Goal: Task Accomplishment & Management: Complete application form

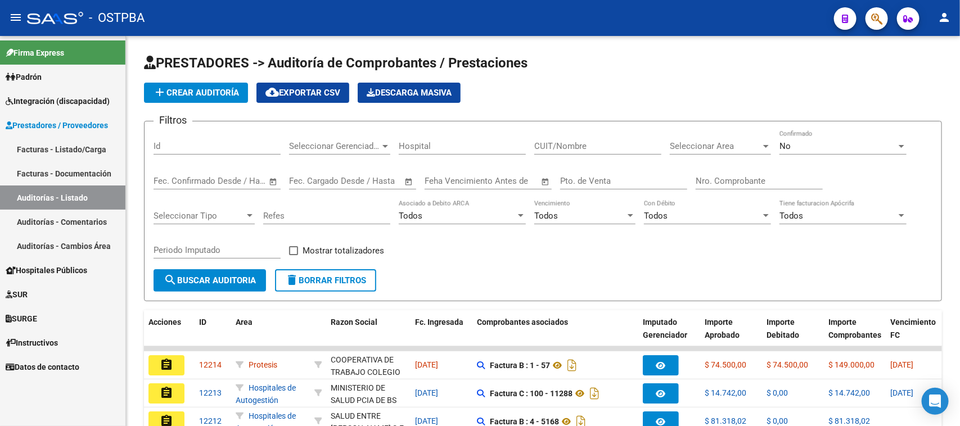
click at [39, 192] on link "Auditorías - Listado" at bounding box center [62, 197] width 125 height 24
click at [178, 91] on span "add Crear Auditoría" at bounding box center [196, 93] width 86 height 10
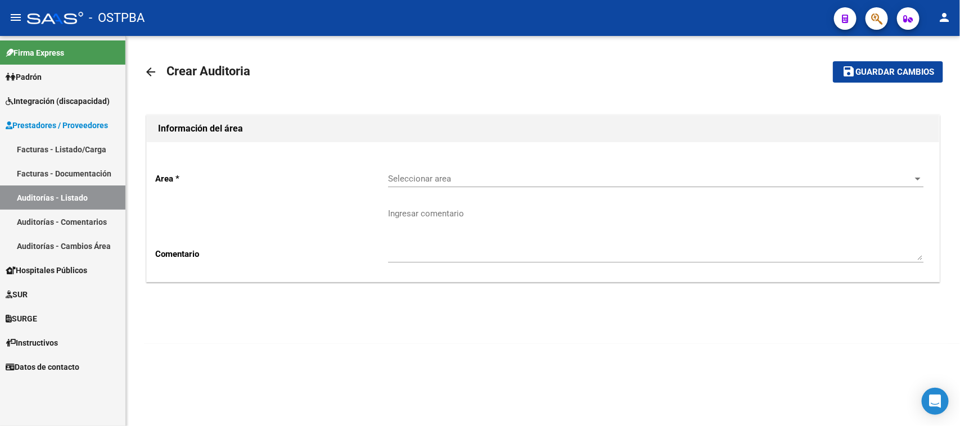
click at [406, 174] on span "Seleccionar area" at bounding box center [650, 179] width 525 height 10
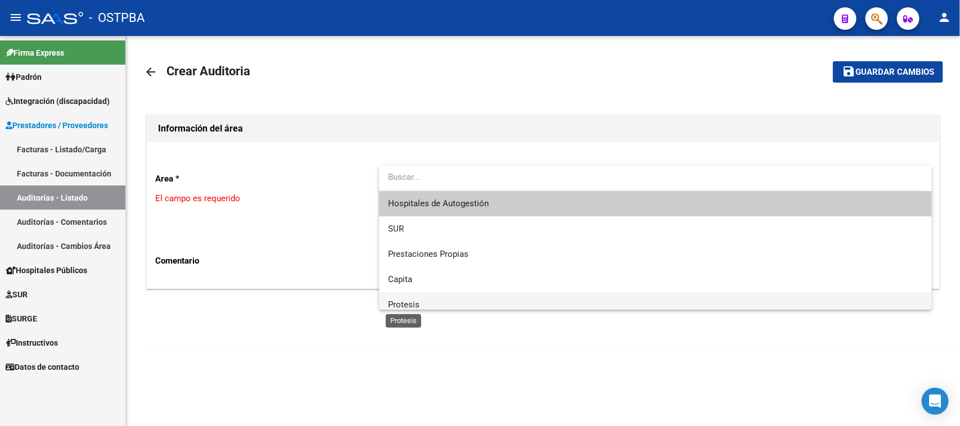
click at [408, 301] on span "Protesis" at bounding box center [403, 305] width 31 height 10
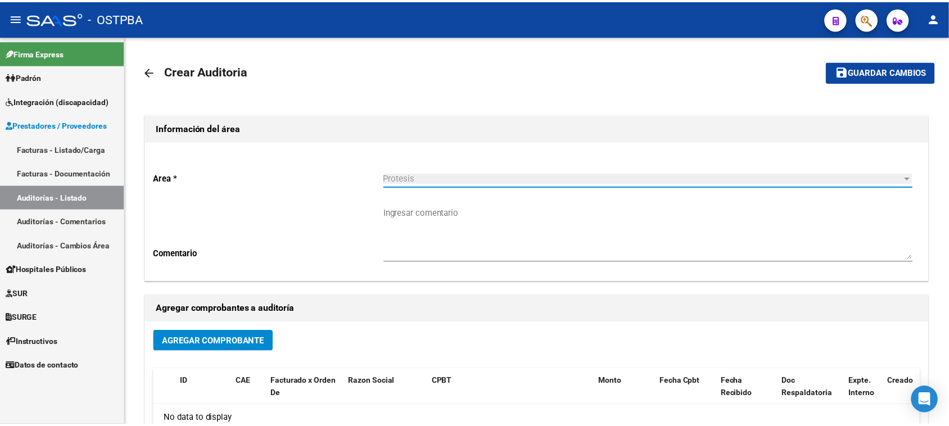
scroll to position [7, 0]
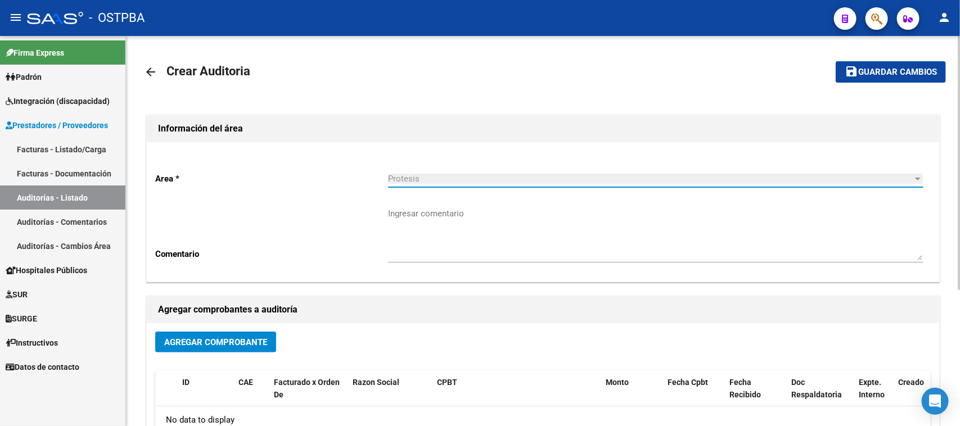
click at [150, 65] on mat-icon "arrow_back" at bounding box center [150, 71] width 13 height 13
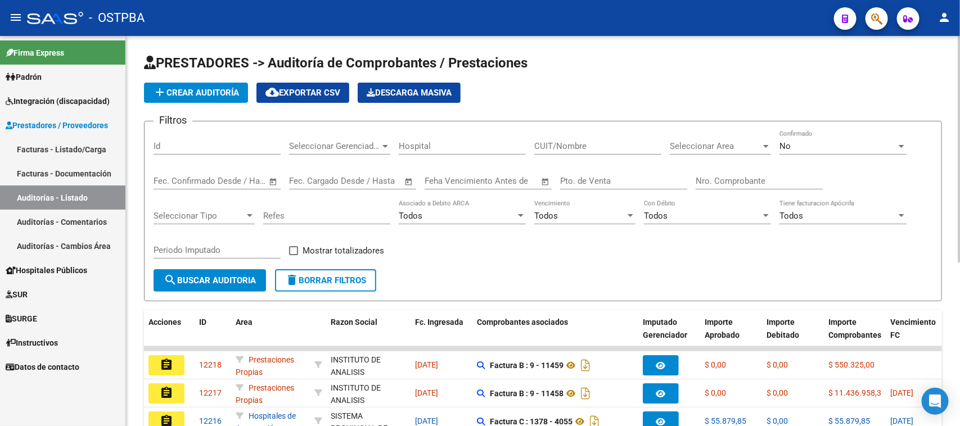
click at [58, 145] on link "Facturas - Listado/Carga" at bounding box center [62, 149] width 125 height 24
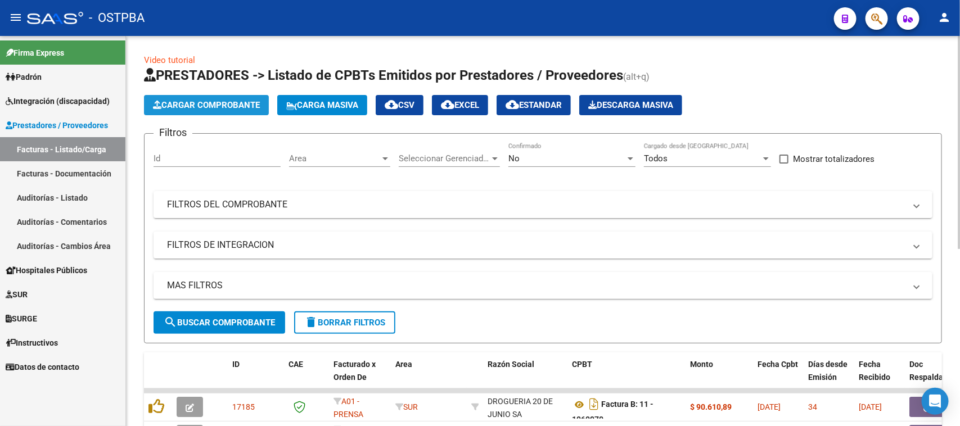
click at [193, 101] on span "Cargar Comprobante" at bounding box center [206, 105] width 107 height 10
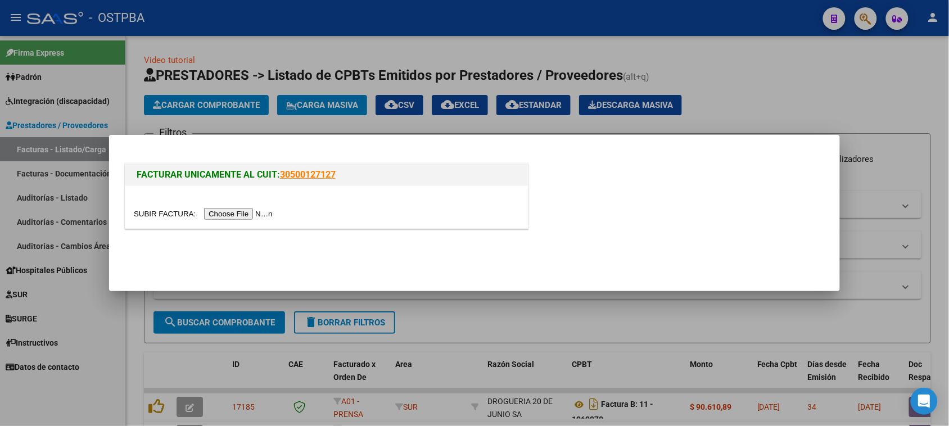
click at [254, 212] on input "file" at bounding box center [205, 214] width 142 height 12
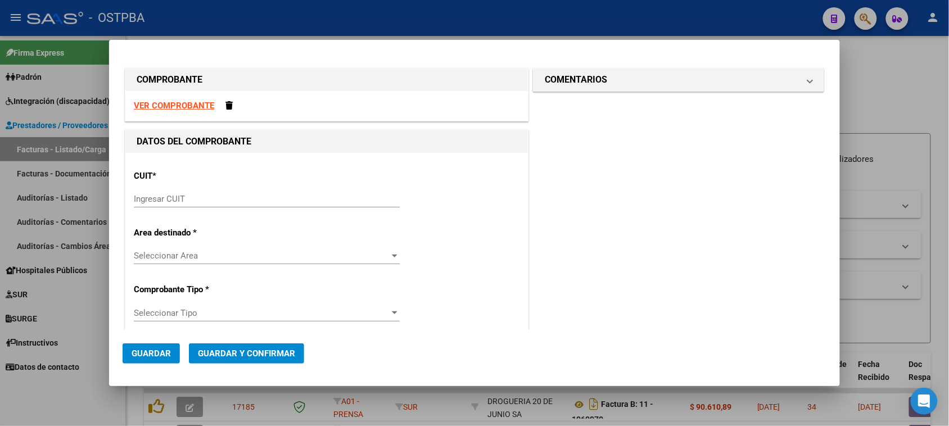
click at [183, 198] on input "Ingresar CUIT" at bounding box center [267, 199] width 266 height 10
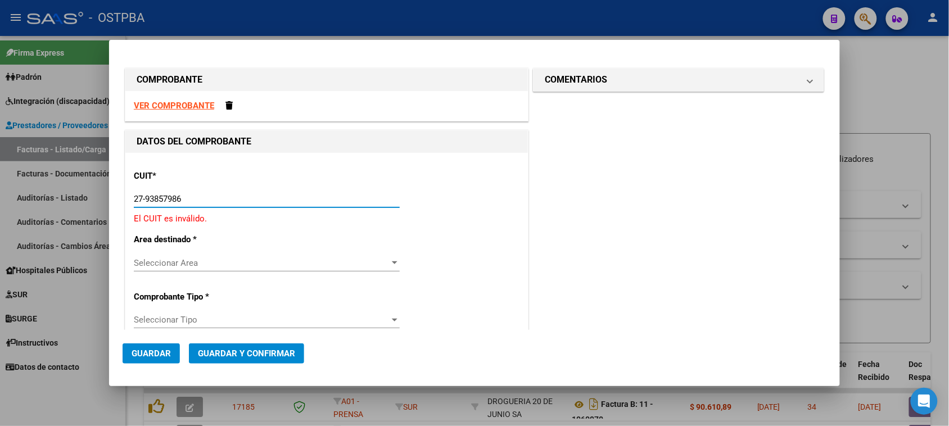
type input "27-93857986-0"
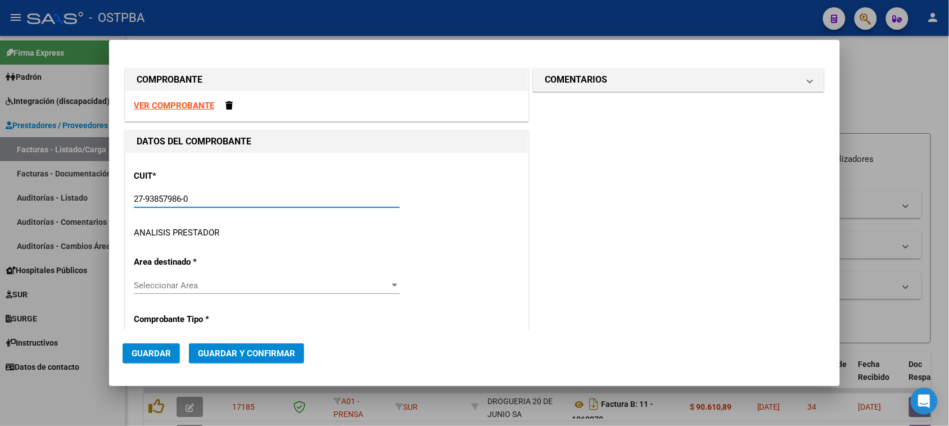
type input "2"
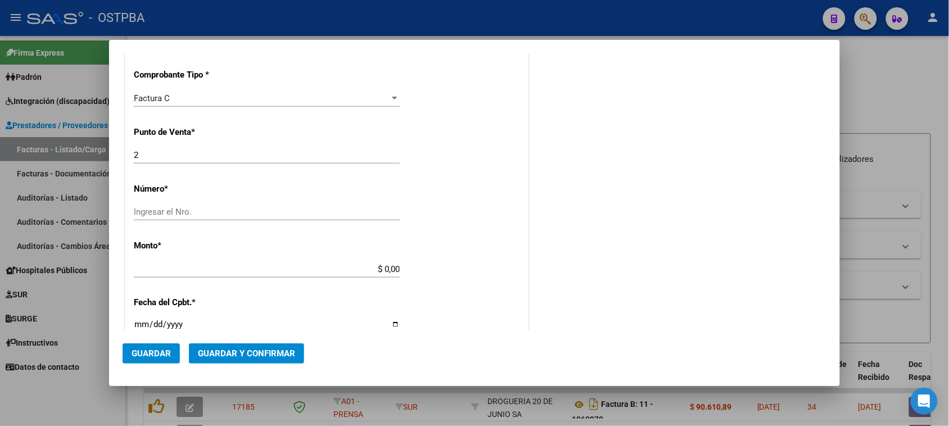
scroll to position [351, 0]
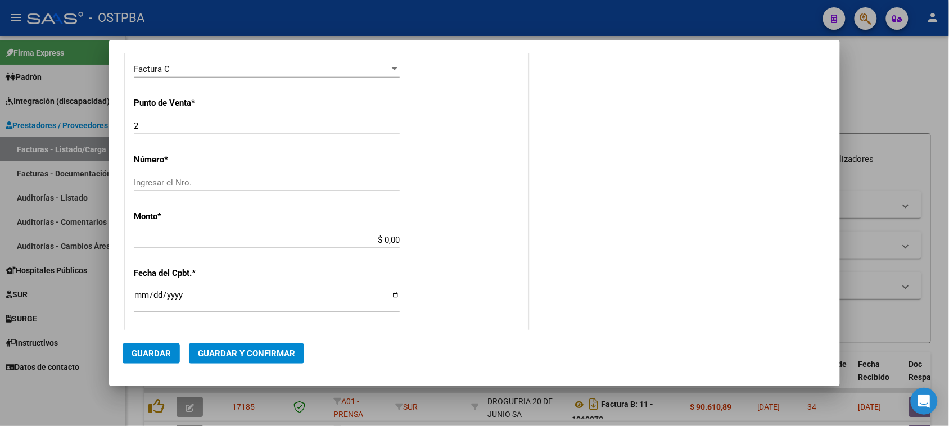
type input "27-93857986-0"
click at [242, 183] on input "Ingresar el Nro." at bounding box center [267, 183] width 266 height 10
type input "54"
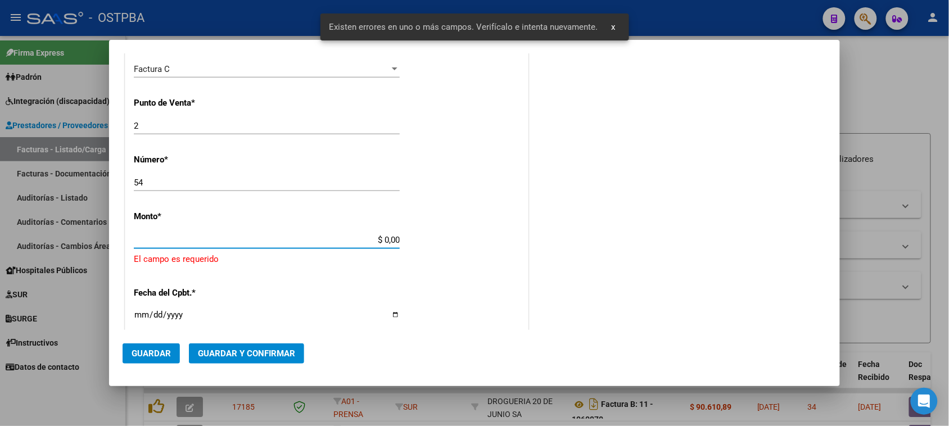
scroll to position [394, 0]
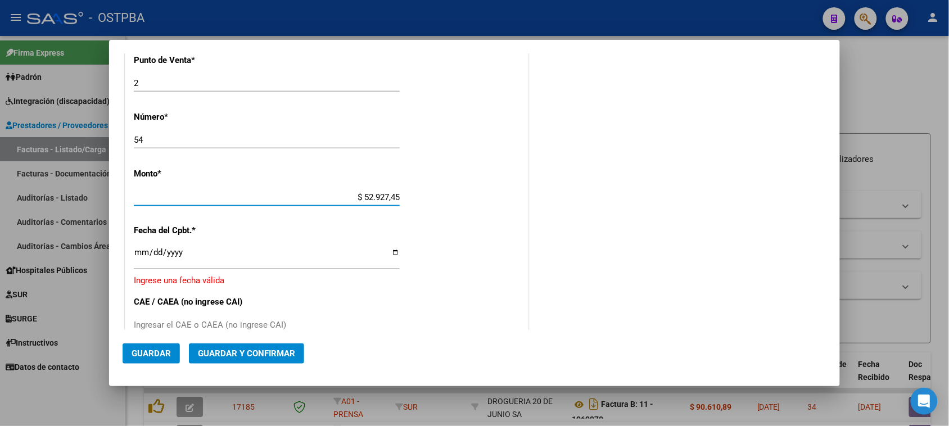
type input "$ 529.274,53"
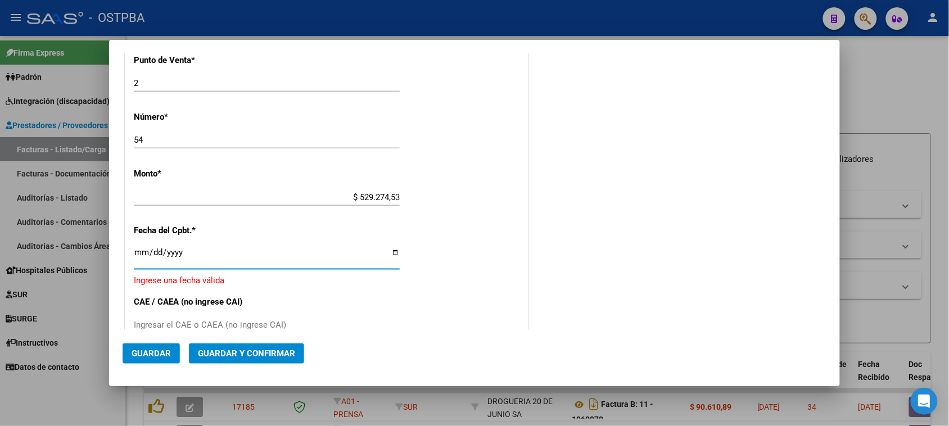
click at [142, 248] on input "Ingresar la fecha" at bounding box center [267, 257] width 266 height 18
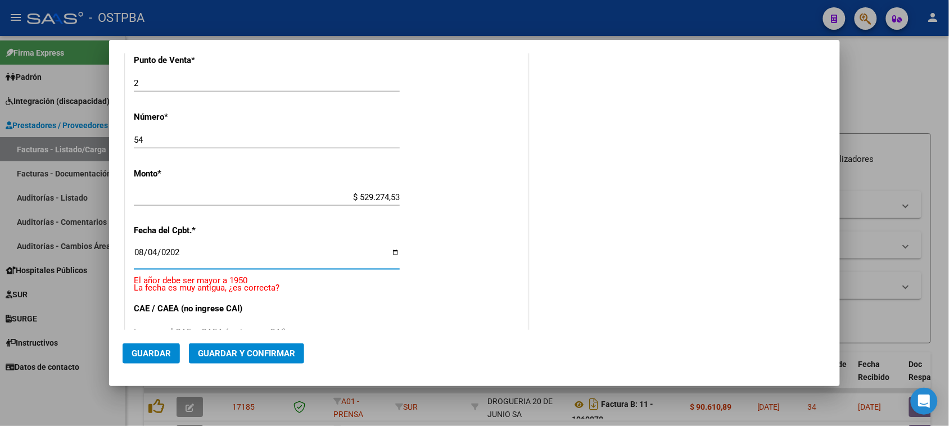
type input "[DATE]"
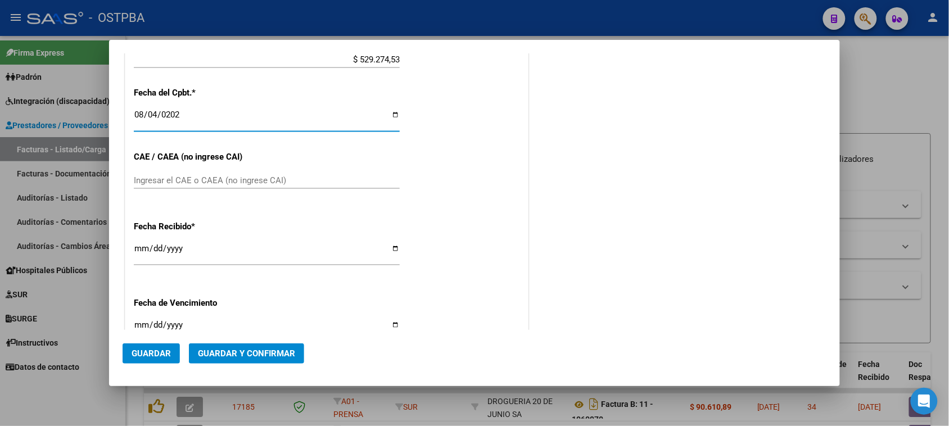
scroll to position [535, 0]
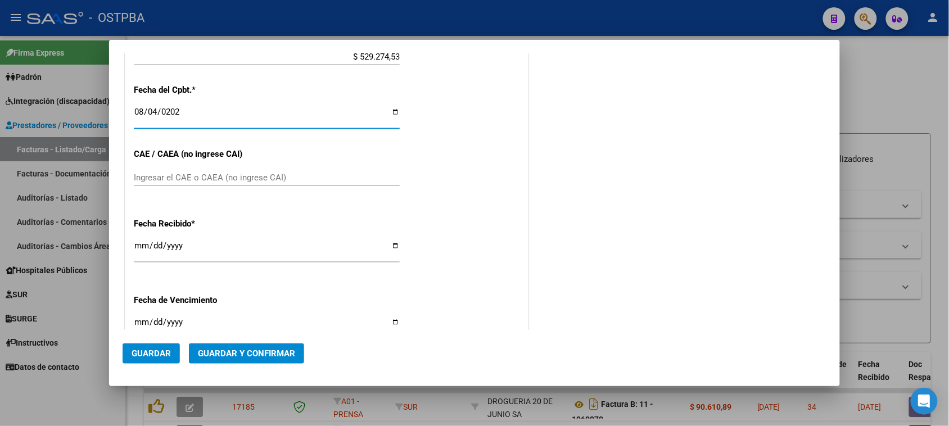
click at [169, 179] on input "Ingresar el CAE o CAEA (no ingrese CAI)" at bounding box center [267, 178] width 266 height 10
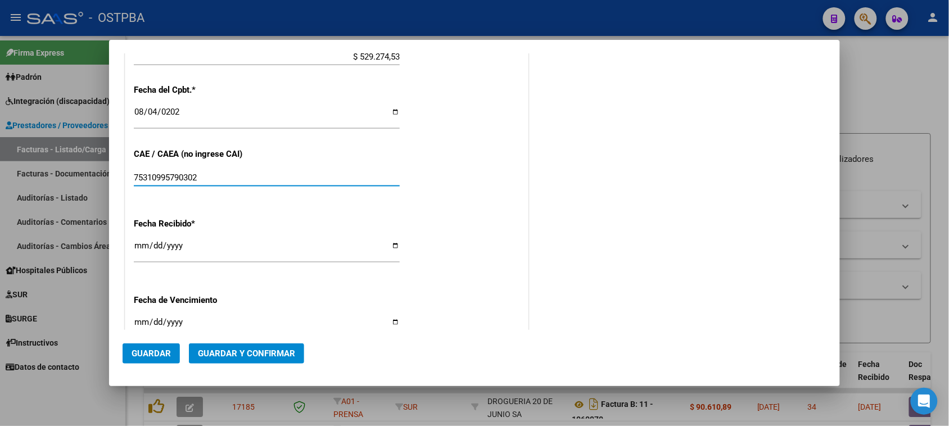
scroll to position [605, 0]
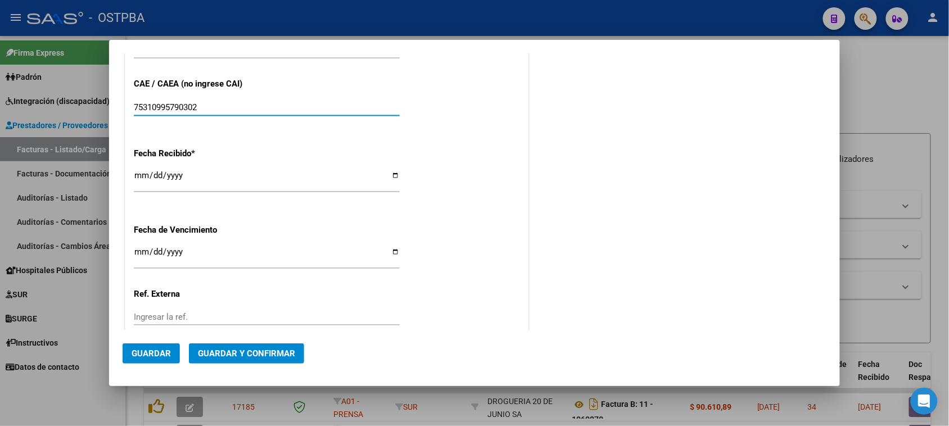
type input "75310995790302"
click at [138, 251] on input "Ingresar la fecha" at bounding box center [267, 256] width 266 height 18
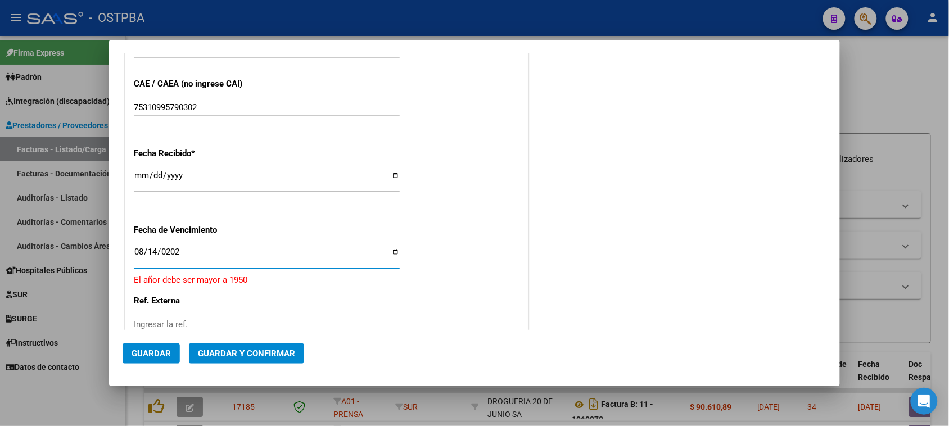
type input "[DATE]"
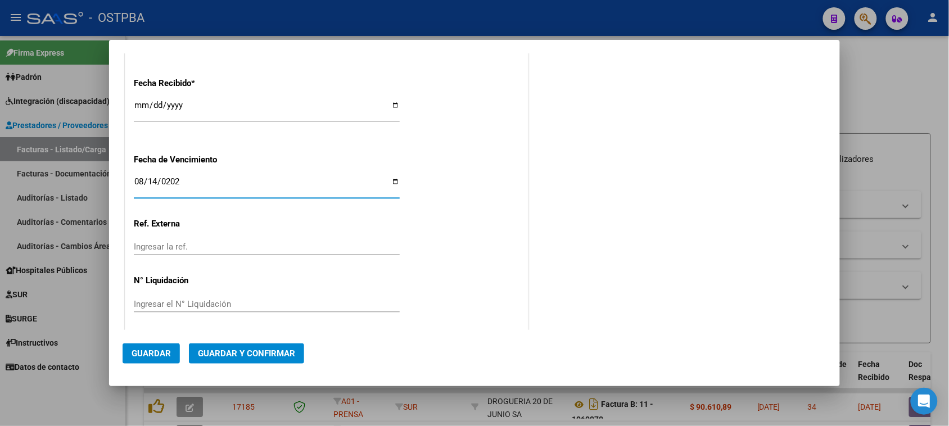
scroll to position [678, 0]
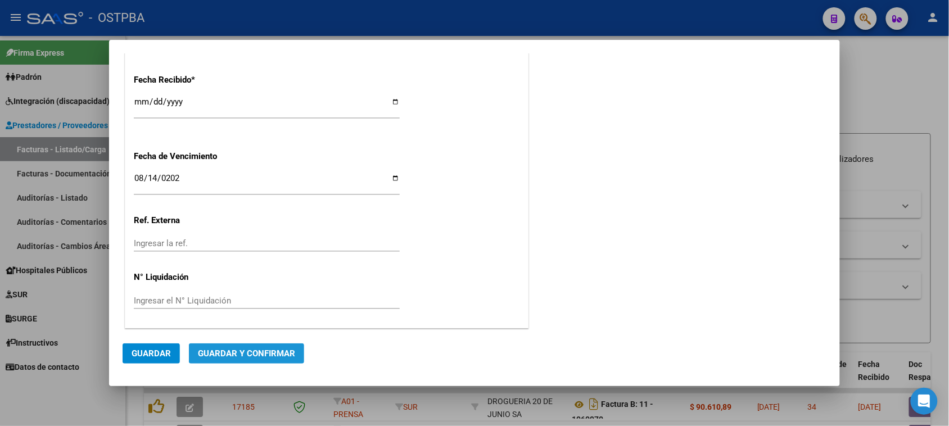
click at [248, 352] on span "Guardar y Confirmar" at bounding box center [246, 354] width 97 height 10
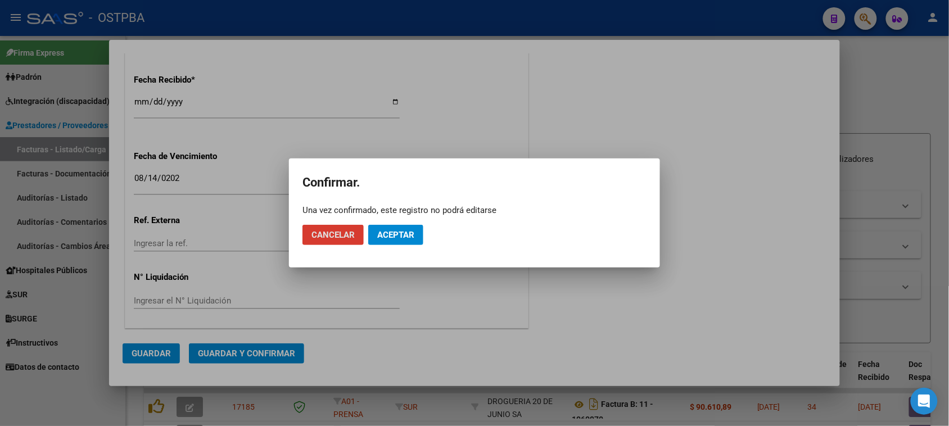
click at [394, 230] on span "Aceptar" at bounding box center [395, 235] width 37 height 10
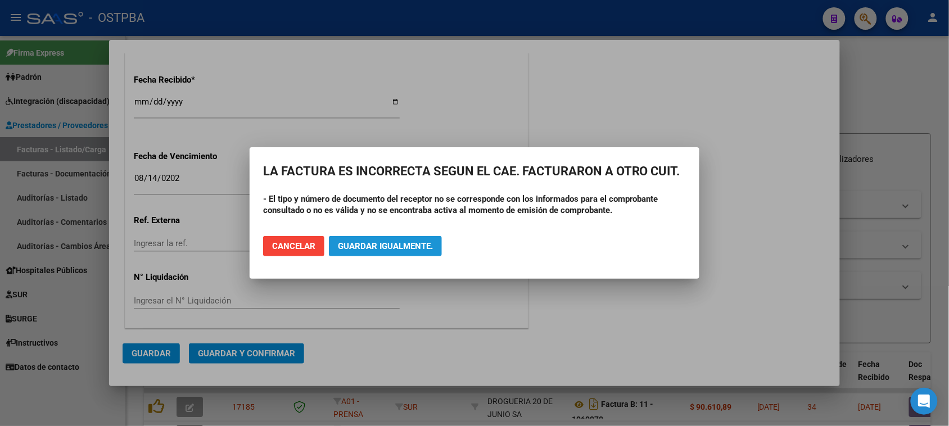
click at [375, 239] on button "Guardar igualmente." at bounding box center [385, 246] width 113 height 20
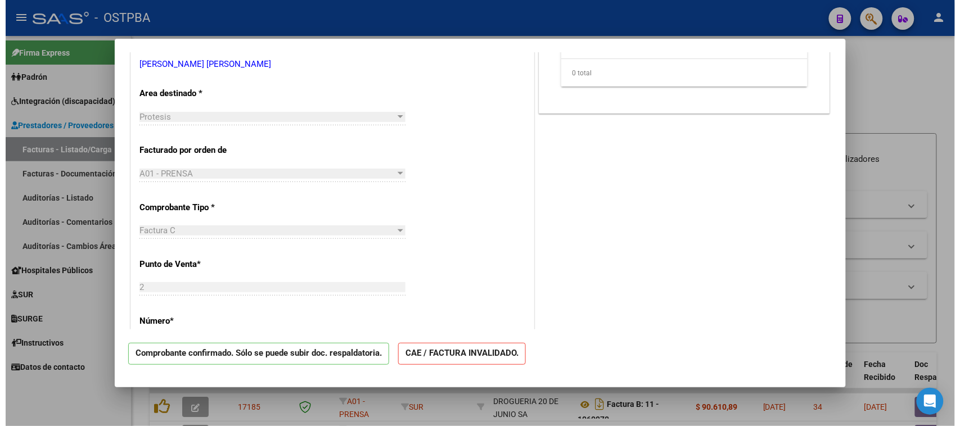
scroll to position [0, 0]
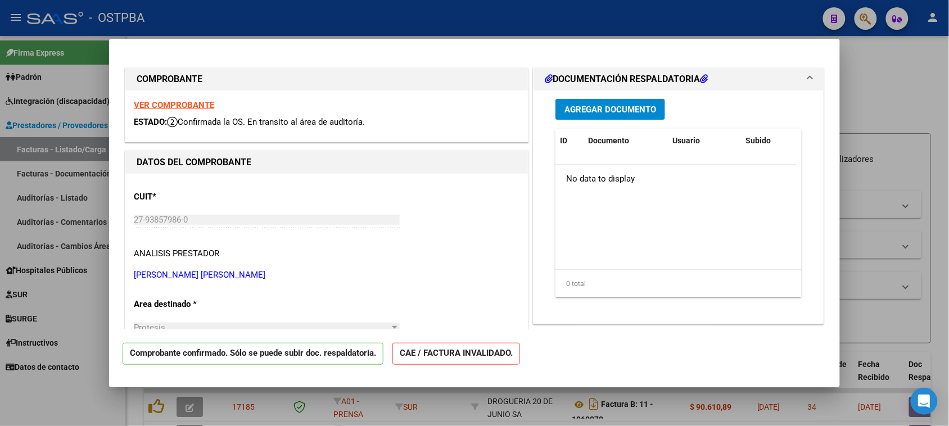
click at [632, 106] on span "Agregar Documento" at bounding box center [610, 110] width 92 height 10
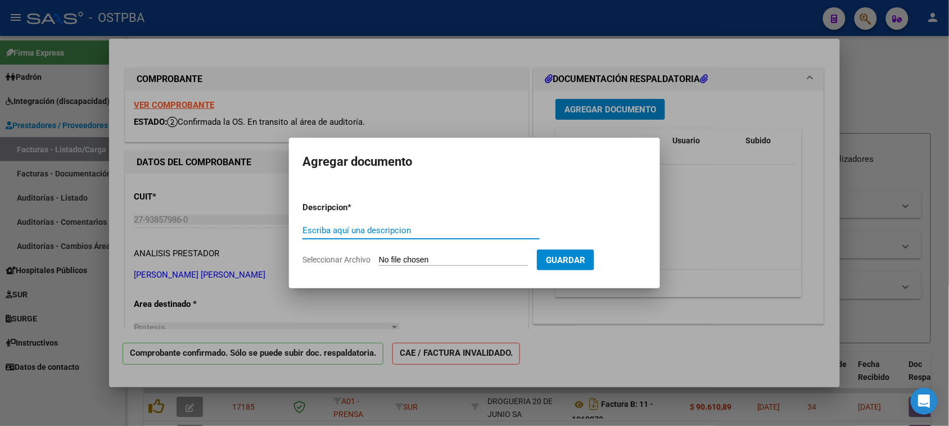
click at [326, 226] on input "Escriba aquí una descripcion" at bounding box center [420, 230] width 237 height 10
click at [428, 257] on input "Seleccionar Archivo" at bounding box center [453, 260] width 149 height 11
type input "C:\fakepath\FACTURA 2-54 [PERSON_NAME]-SERVICIO AD, [DATE].pdf"
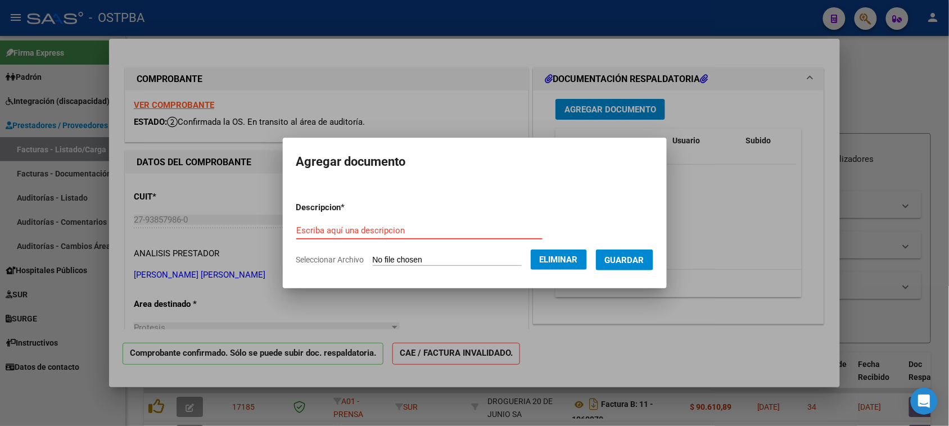
click at [322, 232] on input "Escriba aquí una descripcion" at bounding box center [419, 230] width 246 height 10
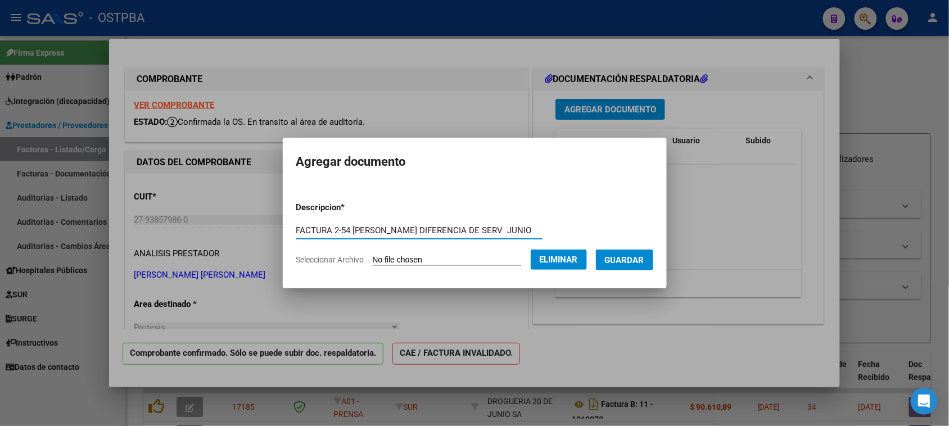
type input "FACTURA 2-54 [PERSON_NAME] DIFERENCIA DE SERV JUNIO"
click at [644, 256] on span "Guardar" at bounding box center [624, 260] width 39 height 10
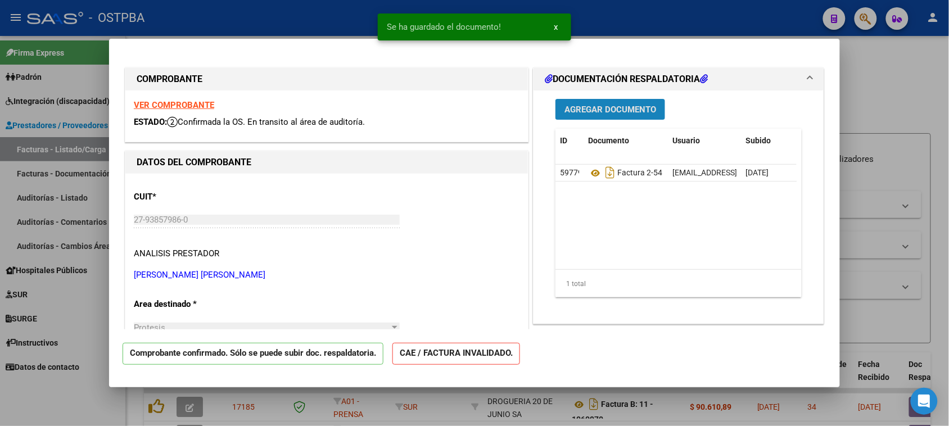
click at [582, 105] on span "Agregar Documento" at bounding box center [610, 110] width 92 height 10
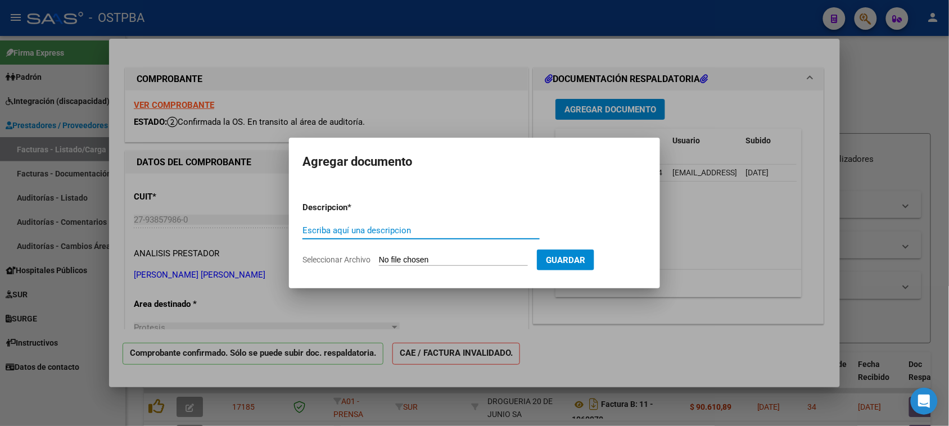
click at [456, 260] on input "Seleccionar Archivo" at bounding box center [453, 260] width 149 height 11
type input "C:\fakepath\PLANILLA CUIDADORA [PERSON_NAME] - [DATE].pdf"
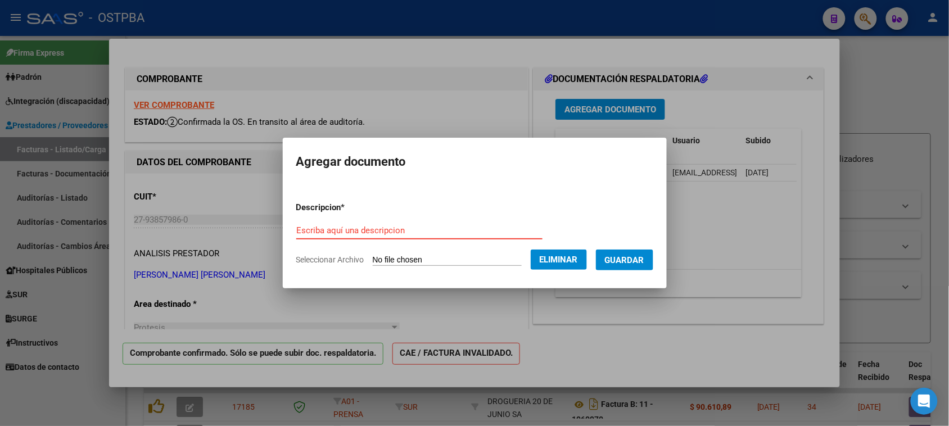
click at [365, 233] on input "Escriba aquí una descripcion" at bounding box center [419, 230] width 246 height 10
type input "PLANILLA CUIDADORA [DATE]"
click at [648, 252] on button "Guardar" at bounding box center [624, 260] width 57 height 21
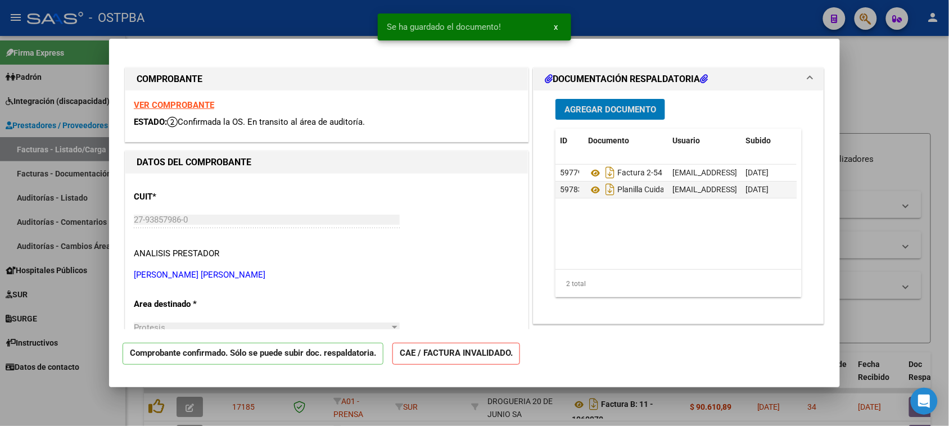
click at [593, 105] on span "Agregar Documento" at bounding box center [610, 110] width 92 height 10
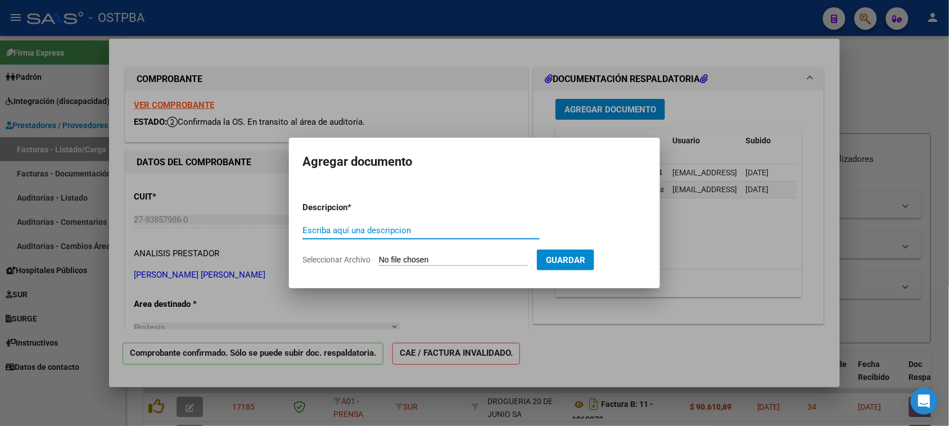
click at [585, 263] on span "Guardar" at bounding box center [565, 260] width 39 height 10
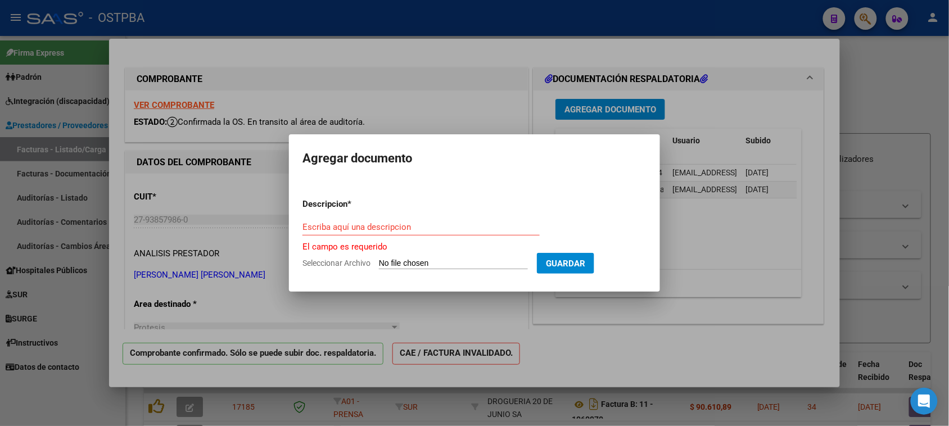
click at [472, 262] on input "Seleccionar Archivo" at bounding box center [453, 264] width 149 height 11
type input "C:\fakepath\PLAN DE TRATAMIENTO ANUAL 2025.pdf"
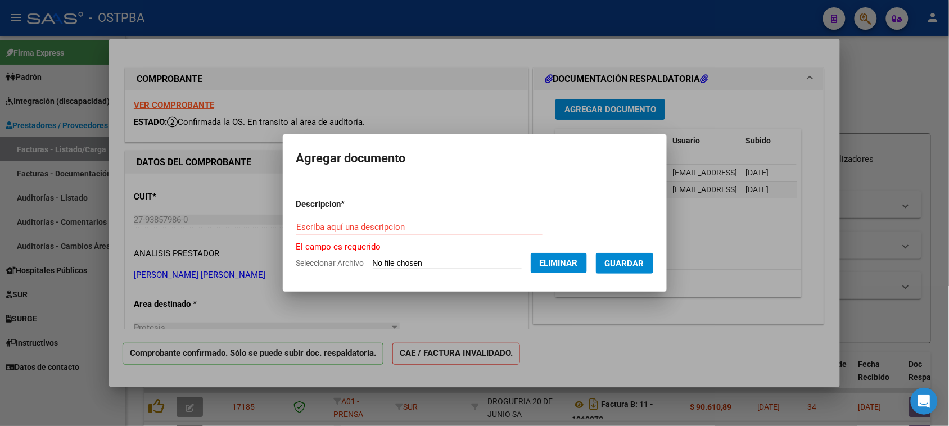
click at [325, 223] on input "Escriba aquí una descripcion" at bounding box center [419, 227] width 246 height 10
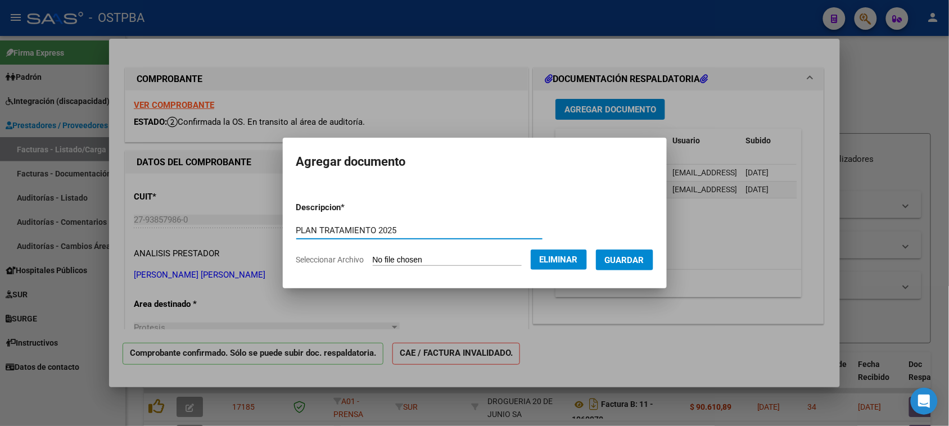
type input "PLAN TRATAMIENTO 2025"
click at [623, 254] on button "Guardar" at bounding box center [624, 260] width 57 height 21
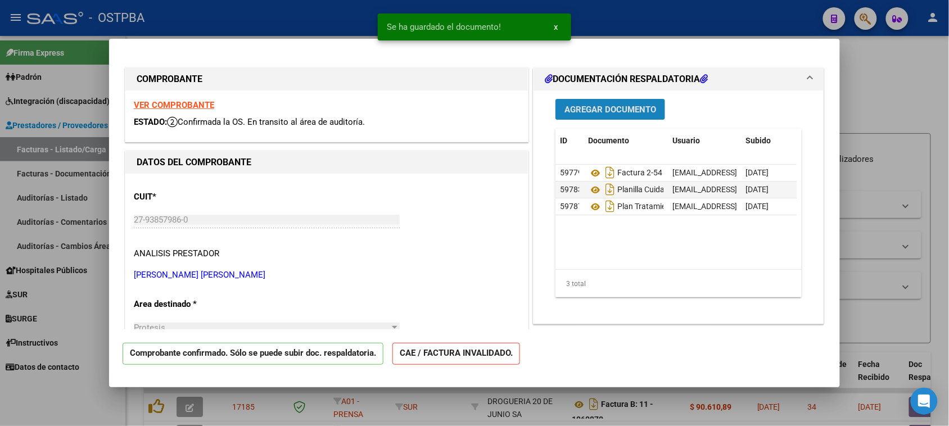
click at [572, 107] on span "Agregar Documento" at bounding box center [610, 110] width 92 height 10
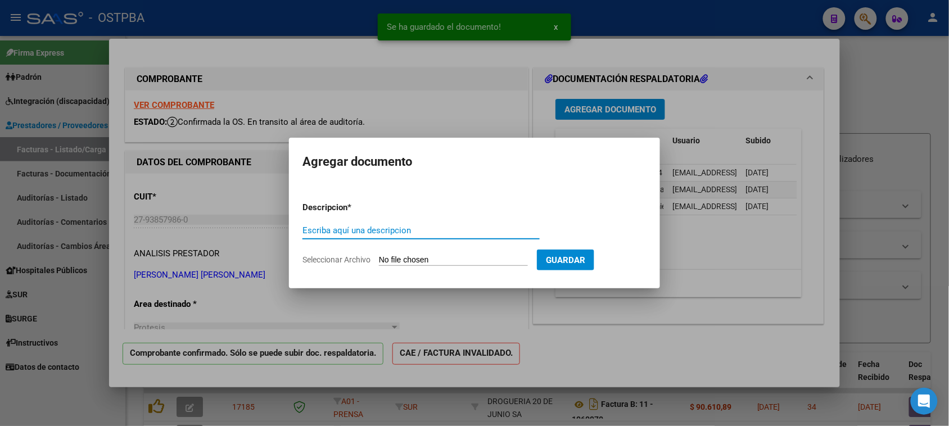
click at [435, 260] on input "Seleccionar Archivo" at bounding box center [453, 260] width 149 height 11
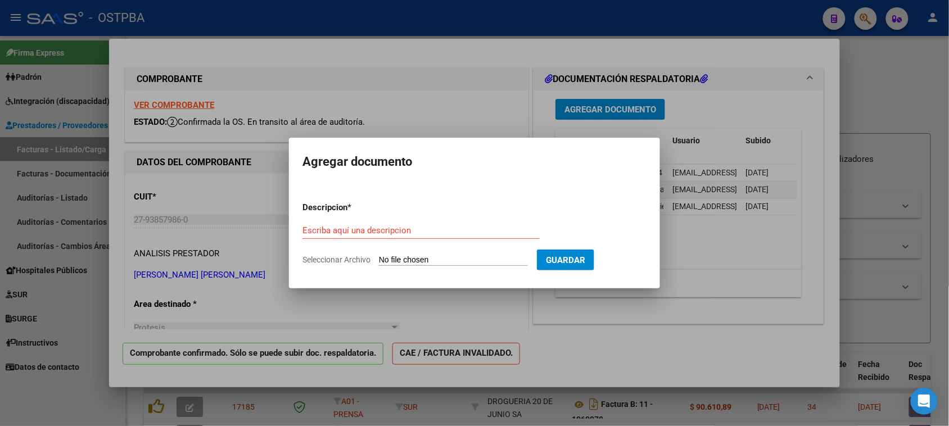
click at [654, 322] on div at bounding box center [474, 213] width 949 height 426
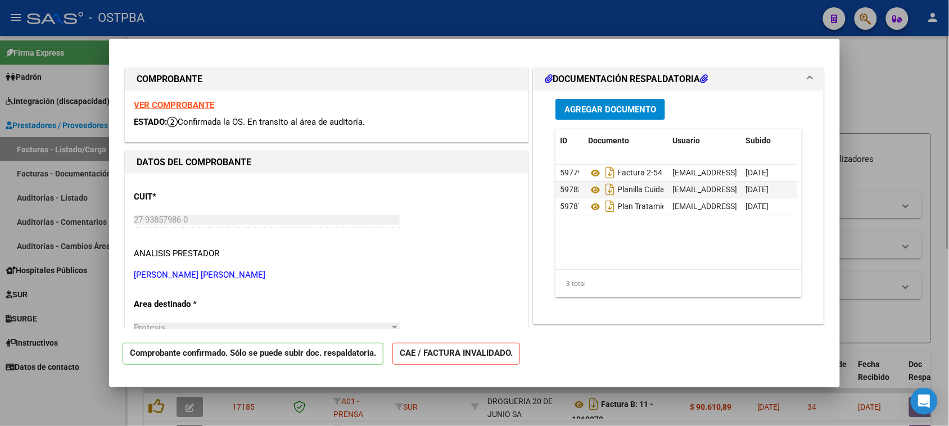
type input "$ 0,00"
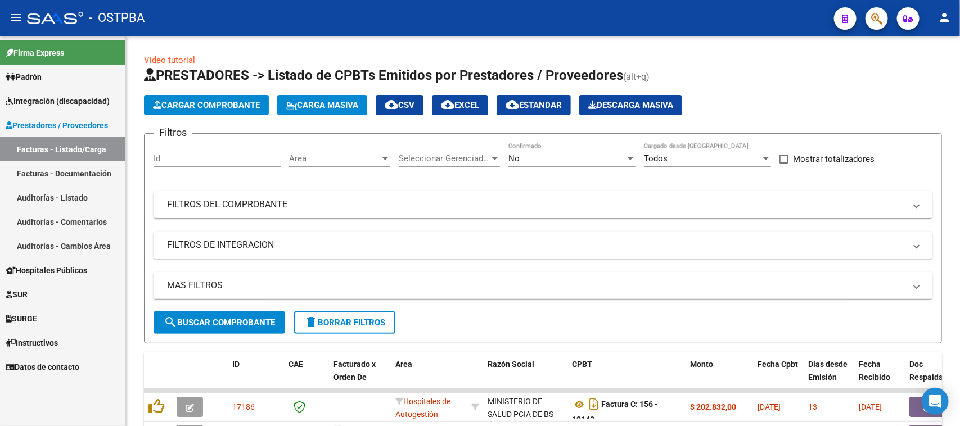
click at [52, 195] on link "Auditorías - Listado" at bounding box center [62, 197] width 125 height 24
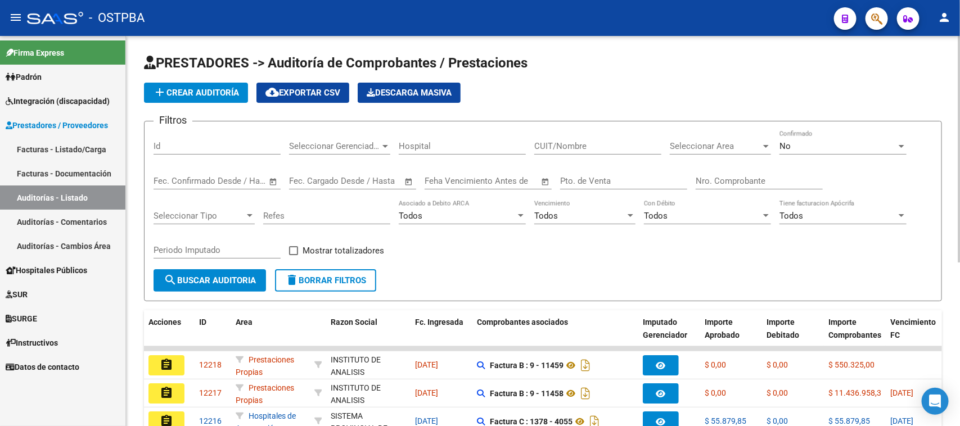
click at [182, 152] on div "Id" at bounding box center [216, 142] width 127 height 24
click at [179, 91] on span "add Crear Auditoría" at bounding box center [196, 93] width 86 height 10
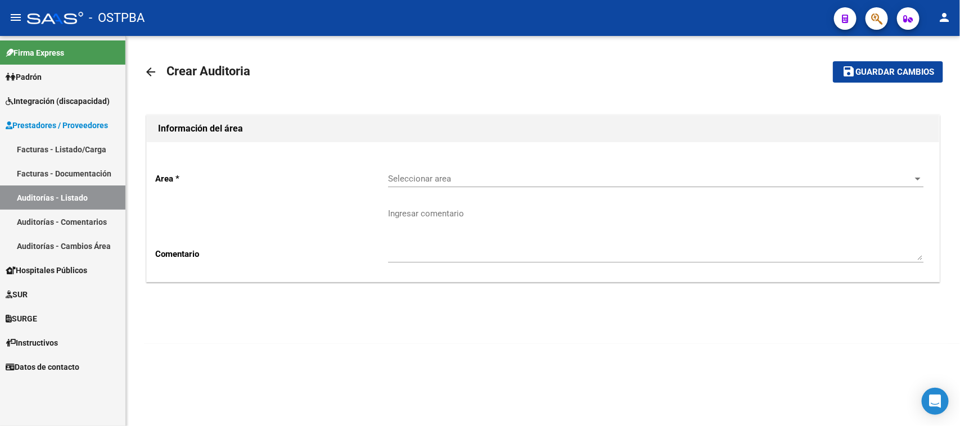
click at [411, 180] on span "Seleccionar area" at bounding box center [650, 179] width 525 height 10
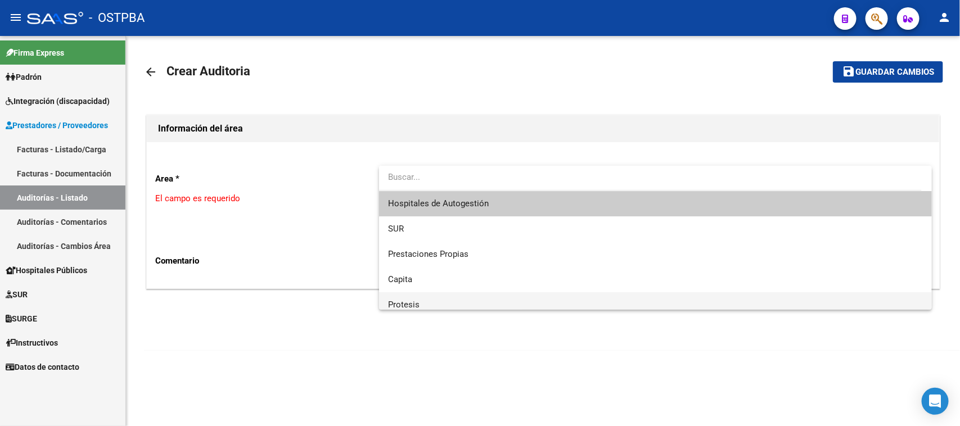
click at [408, 298] on span "Protesis" at bounding box center [655, 304] width 535 height 25
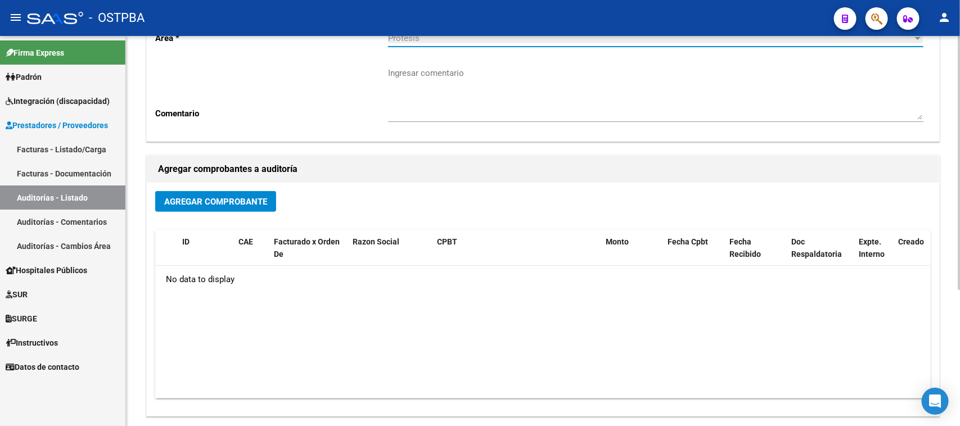
scroll to position [70, 0]
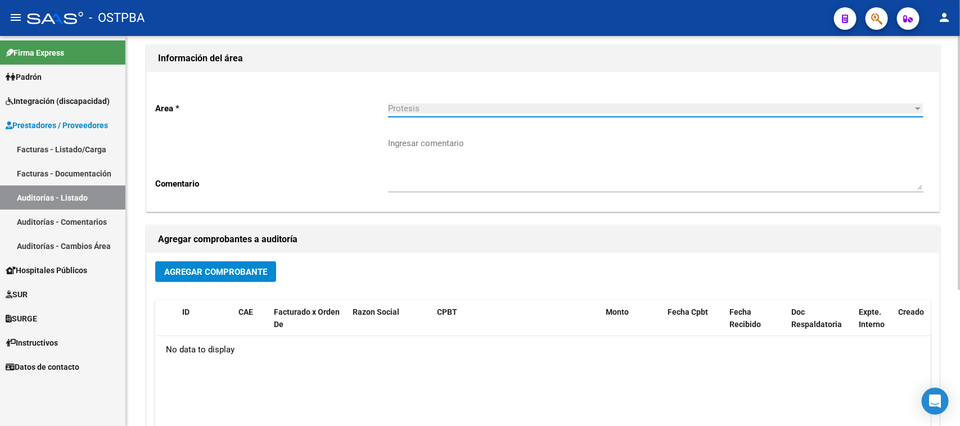
click at [210, 268] on span "Agregar Comprobante" at bounding box center [215, 272] width 103 height 10
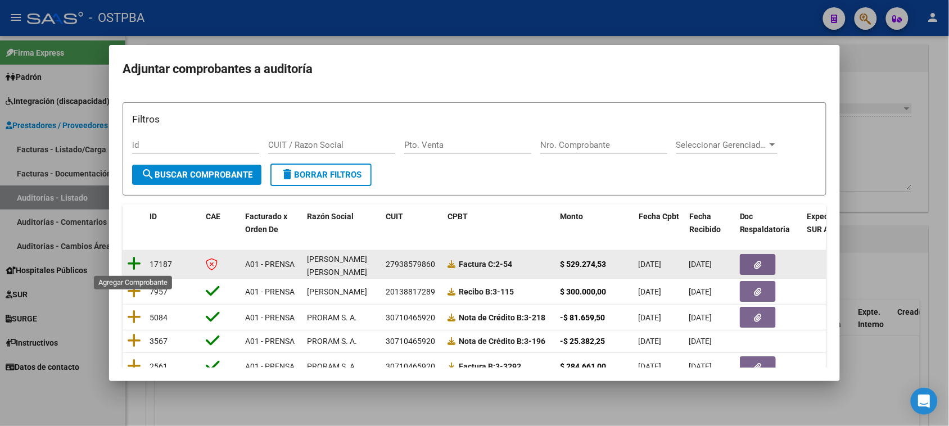
click at [137, 263] on icon at bounding box center [134, 264] width 14 height 16
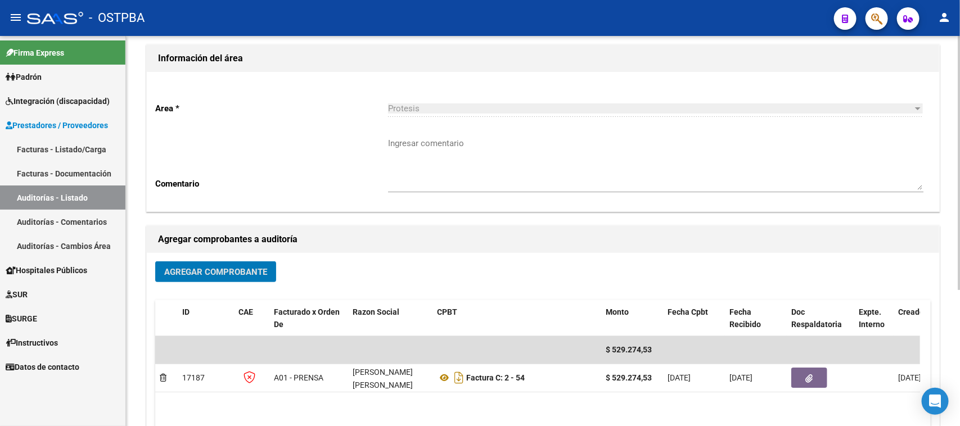
scroll to position [141, 0]
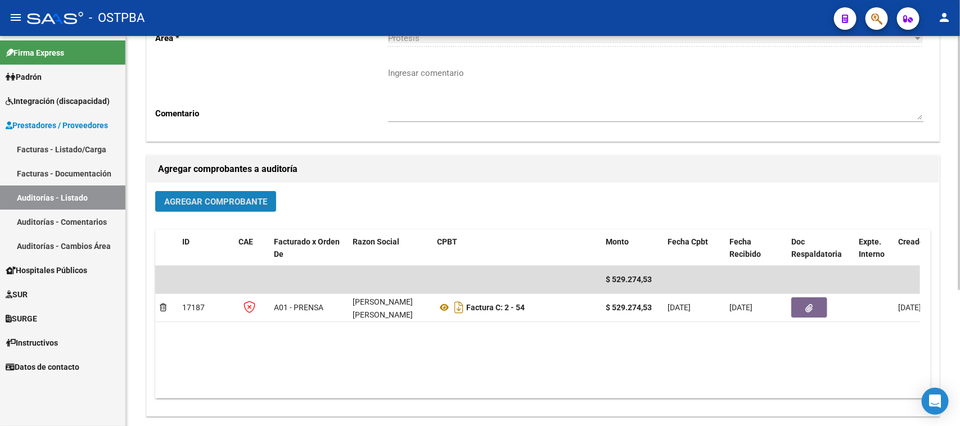
click at [201, 197] on span "Agregar Comprobante" at bounding box center [215, 202] width 103 height 10
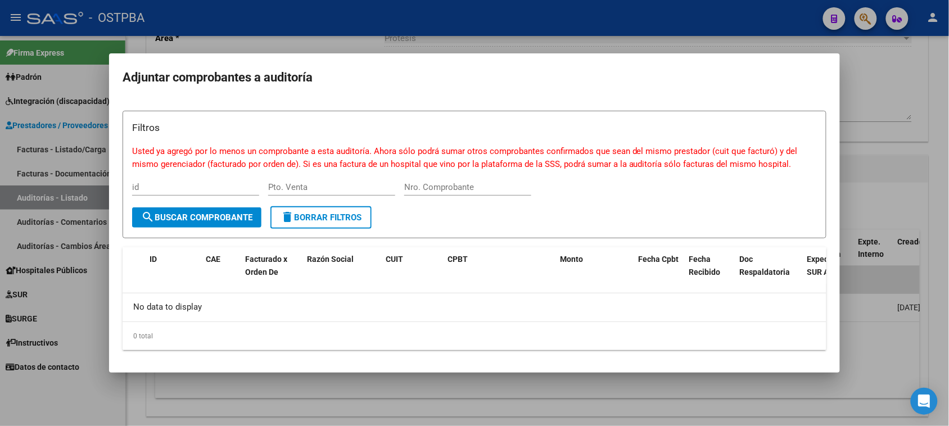
click at [869, 87] on div at bounding box center [474, 213] width 949 height 426
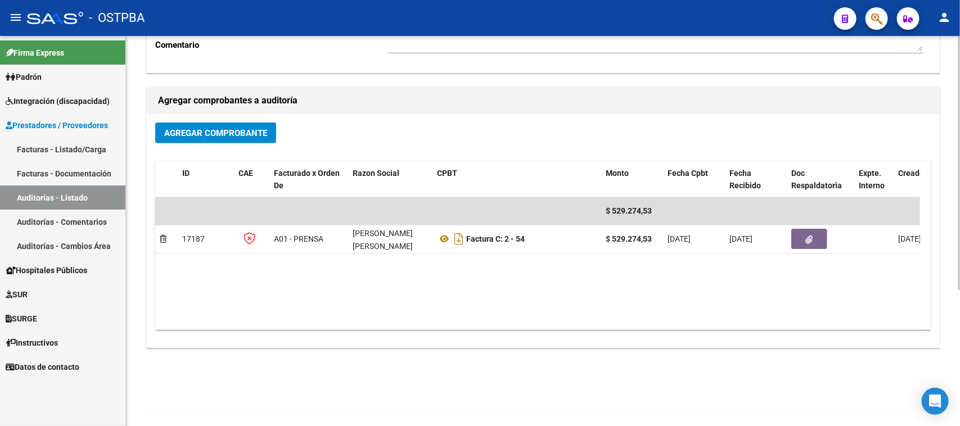
scroll to position [69, 0]
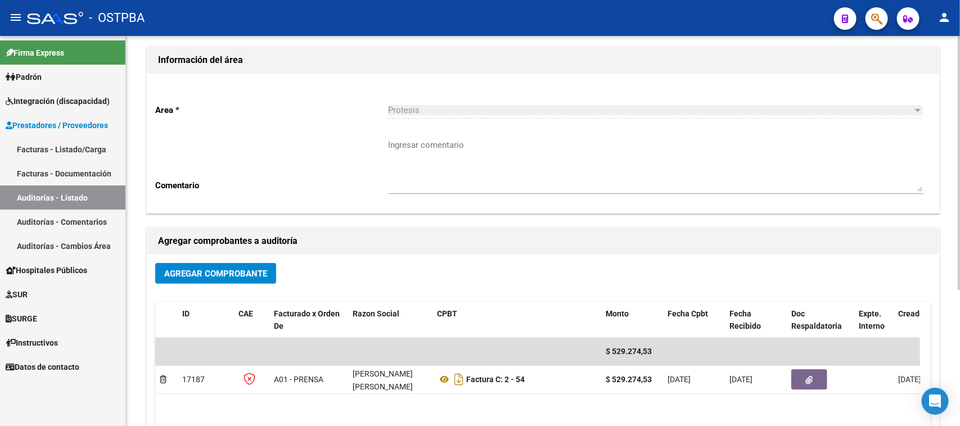
click at [222, 266] on button "Agregar Comprobante" at bounding box center [215, 273] width 121 height 21
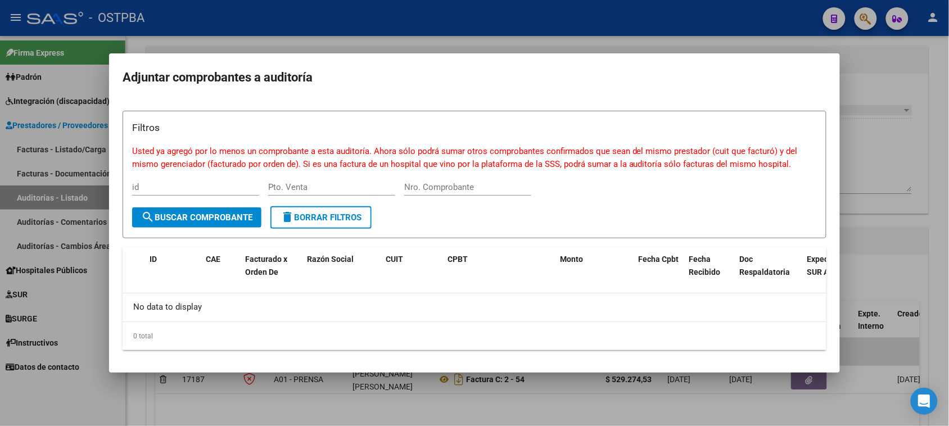
click at [889, 86] on div at bounding box center [474, 213] width 949 height 426
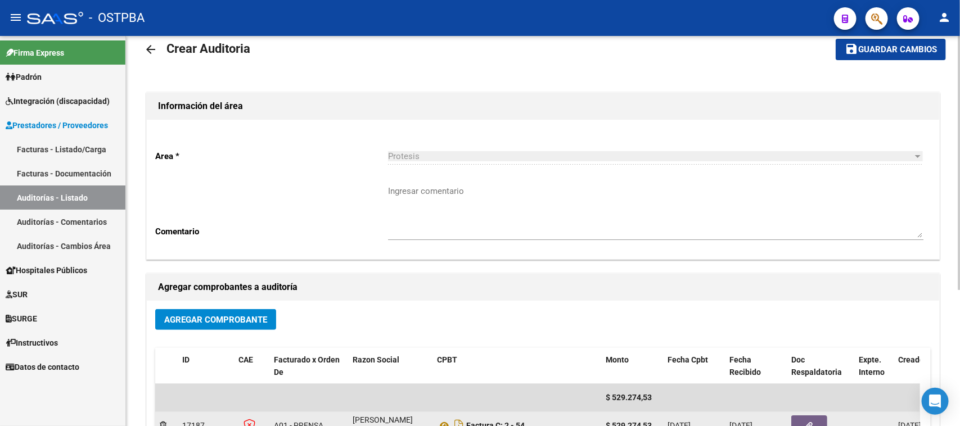
scroll to position [0, 0]
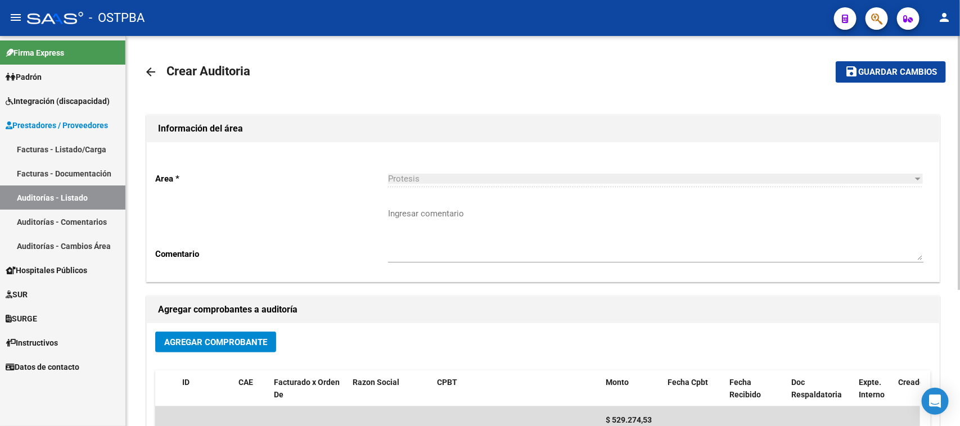
click at [891, 68] on span "Guardar cambios" at bounding box center [897, 72] width 79 height 10
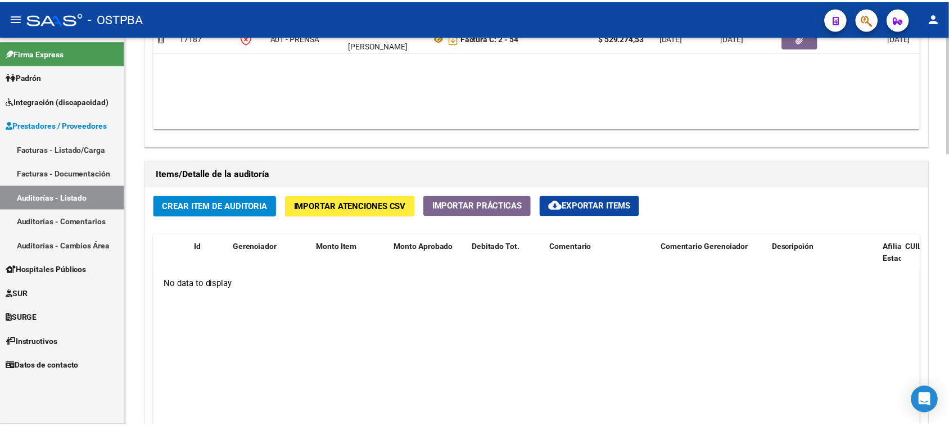
scroll to position [703, 0]
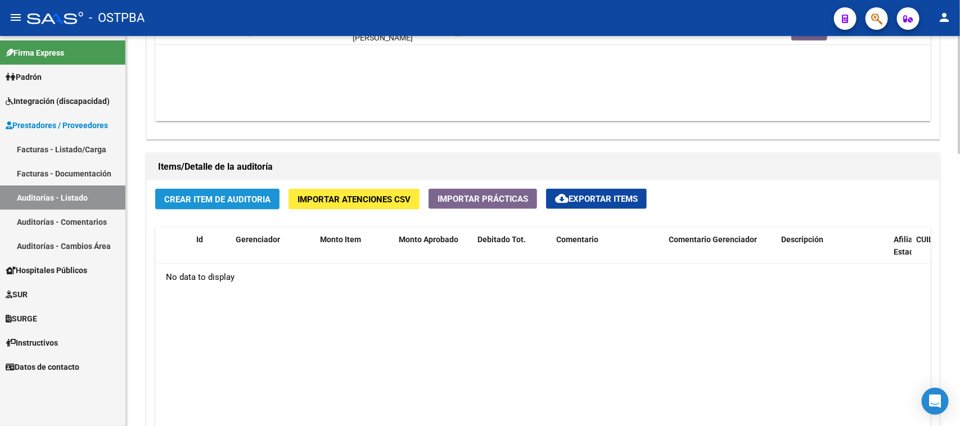
click at [207, 198] on span "Crear Item de Auditoria" at bounding box center [217, 199] width 106 height 10
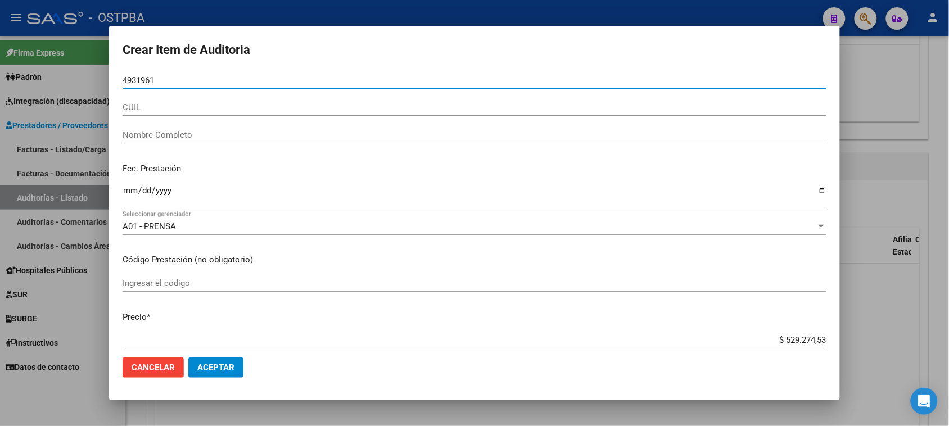
type input "49319616"
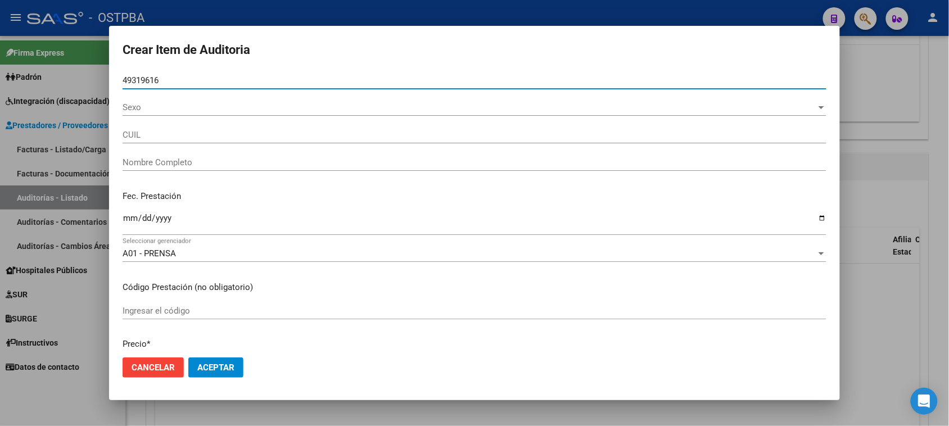
type input "27493196168"
type input "[PERSON_NAME]"
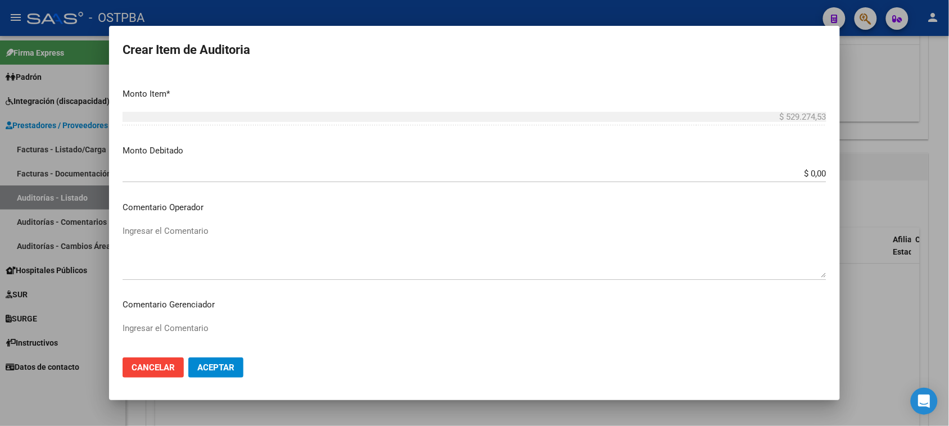
scroll to position [422, 0]
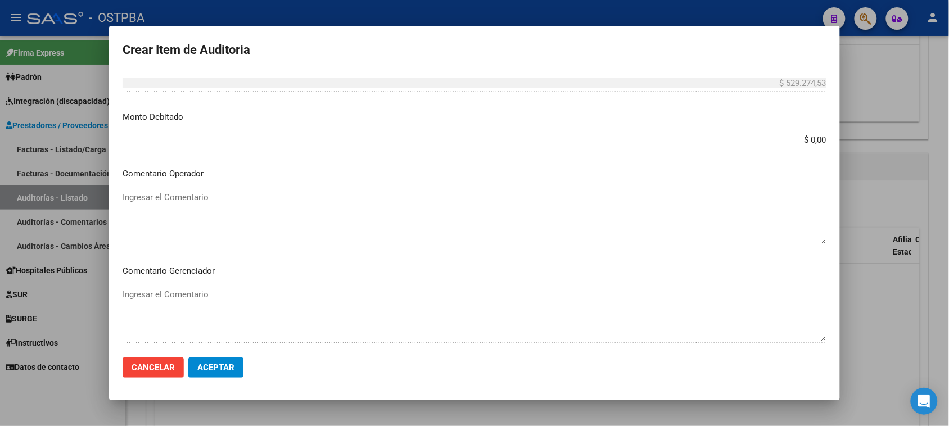
type input "49319616"
click at [147, 197] on textarea "Ingresar el Comentario" at bounding box center [475, 217] width 704 height 53
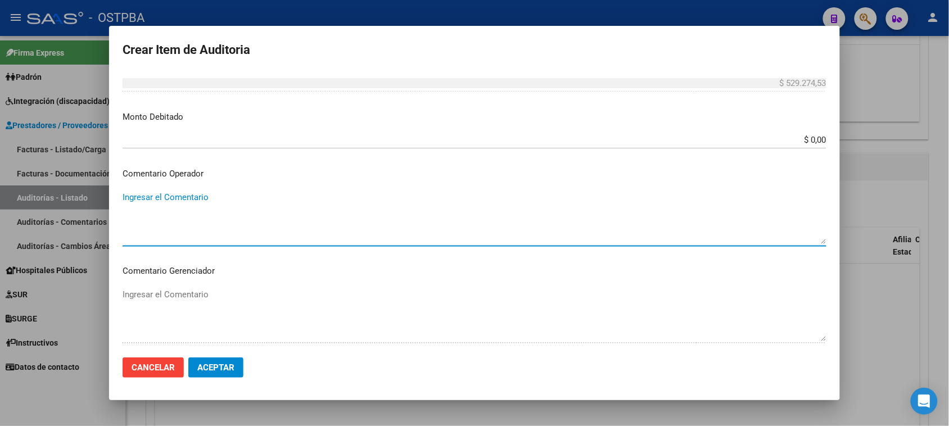
paste textarea "PAGO POR ENFERMERIA EN DOMICILIO CORRESPONDIENTE MES: [DATE], FORMA DE PAGO: TR…"
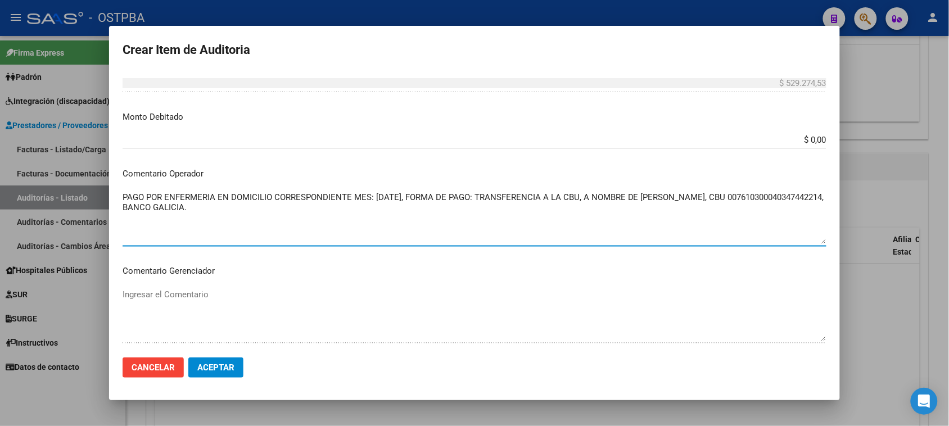
click at [374, 194] on textarea "PAGO POR ENFERMERIA EN DOMICILIO CORRESPONDIENTE MES: [DATE], FORMA DE PAGO: TR…" at bounding box center [475, 217] width 704 height 53
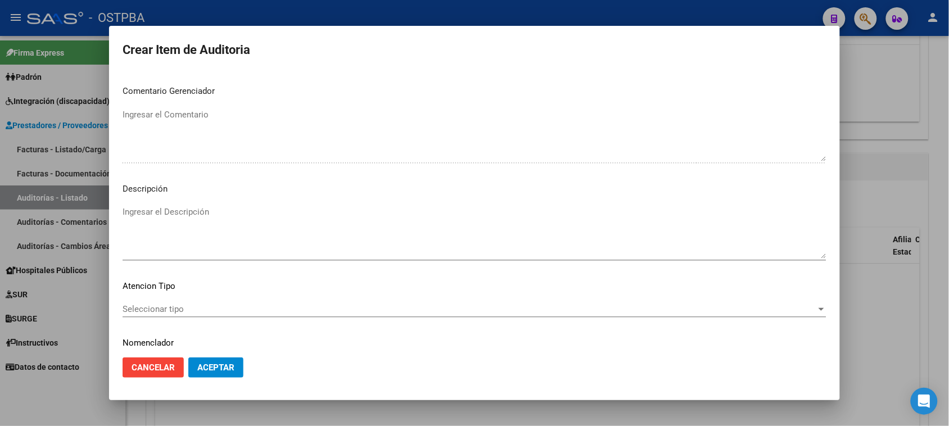
scroll to position [632, 0]
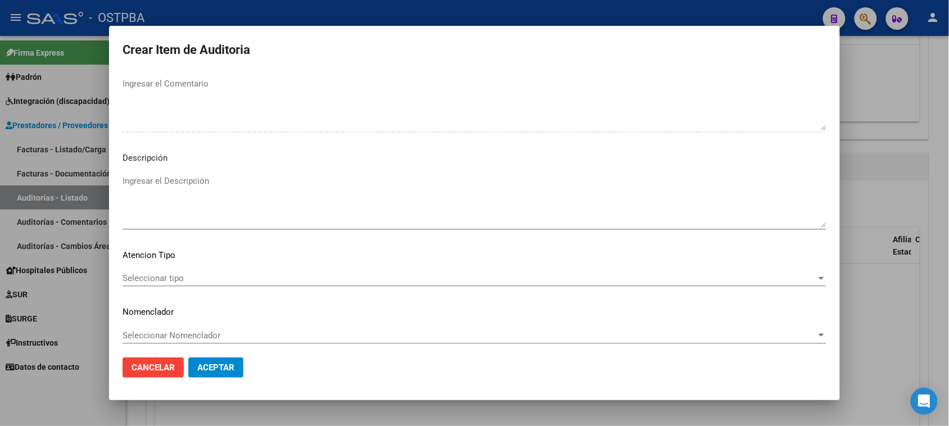
type textarea "PAGO POR ENFERMERIA EN DOMICILIO CORRESPONDIENTE MES: DIFERENCIA POR SERVICIOS …"
click at [174, 276] on span "Seleccionar tipo" at bounding box center [470, 278] width 694 height 10
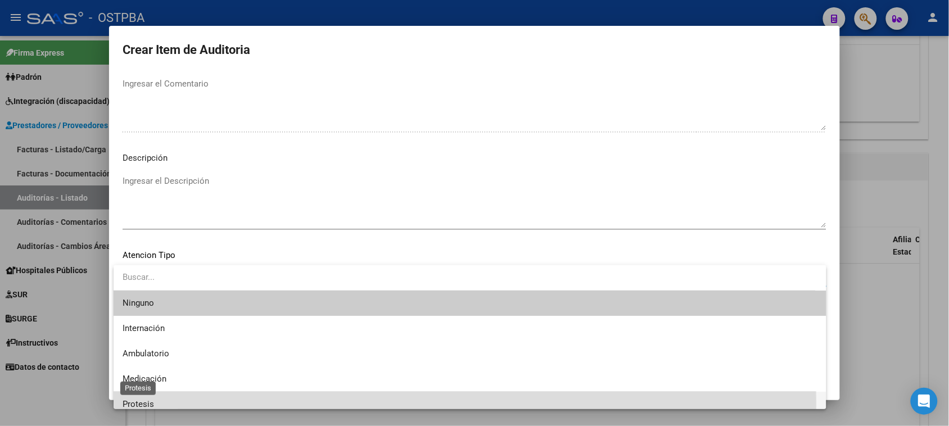
click at [139, 404] on span "Protesis" at bounding box center [138, 404] width 31 height 10
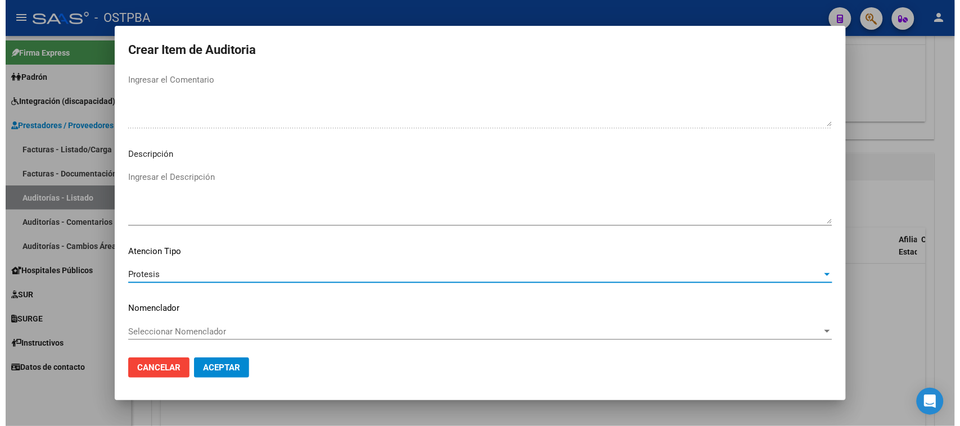
scroll to position [637, 0]
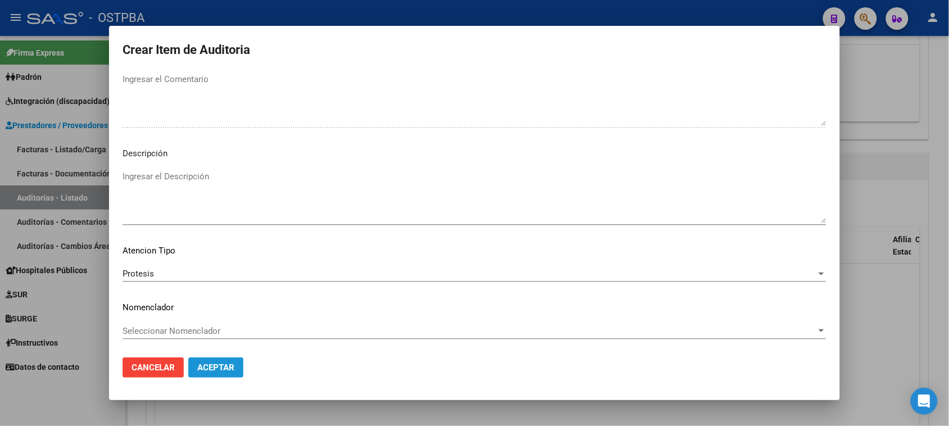
click at [218, 367] on span "Aceptar" at bounding box center [215, 368] width 37 height 10
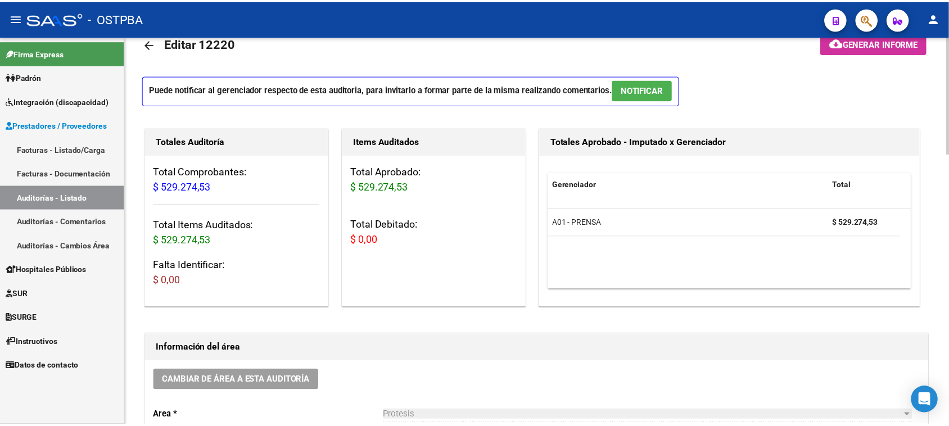
scroll to position [0, 0]
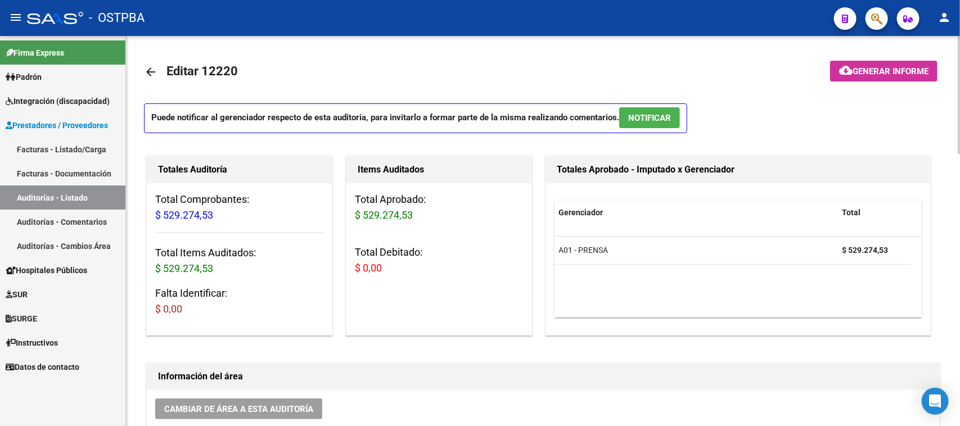
click at [891, 66] on span "Generar informe" at bounding box center [890, 71] width 76 height 10
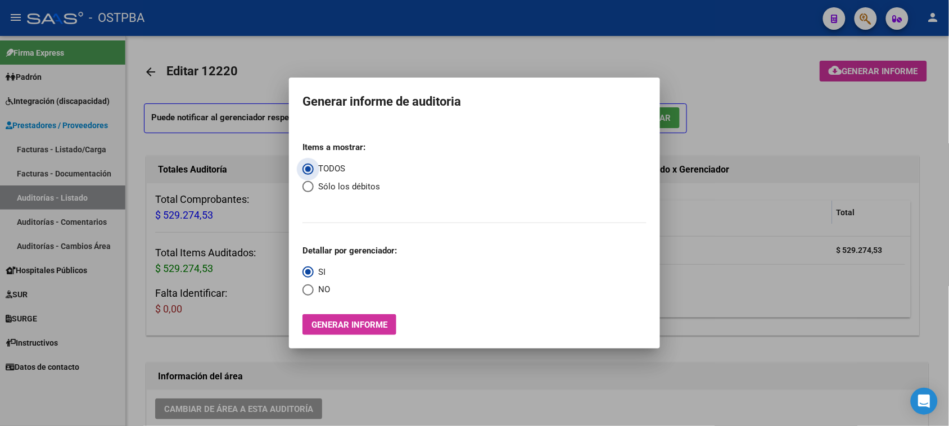
click at [354, 322] on span "Generar informe" at bounding box center [349, 325] width 76 height 10
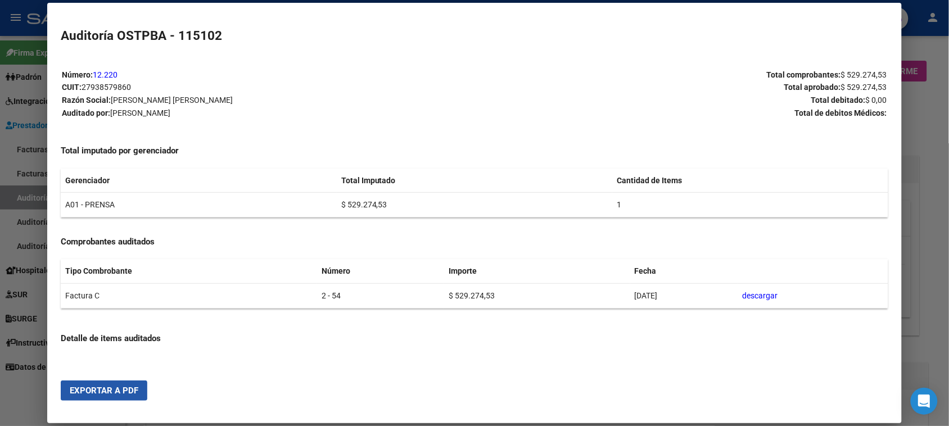
click at [80, 384] on button "Exportar a PDF" at bounding box center [104, 391] width 87 height 20
click at [19, 401] on div at bounding box center [474, 213] width 949 height 426
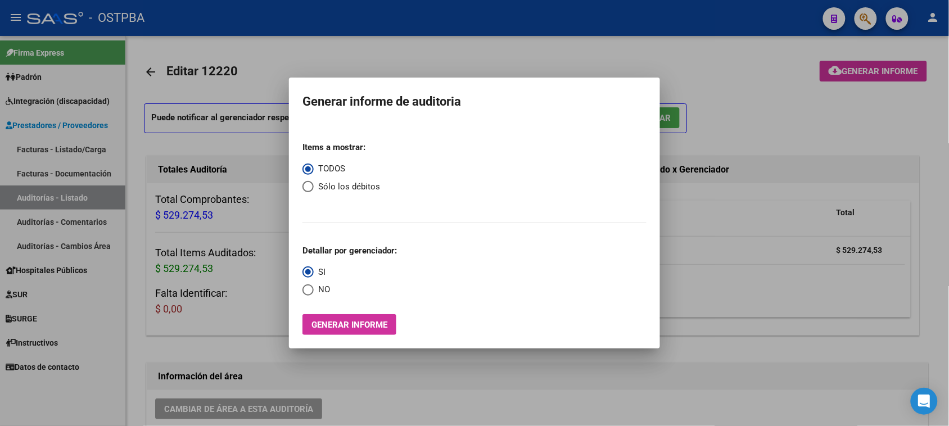
click at [77, 409] on div at bounding box center [474, 213] width 949 height 426
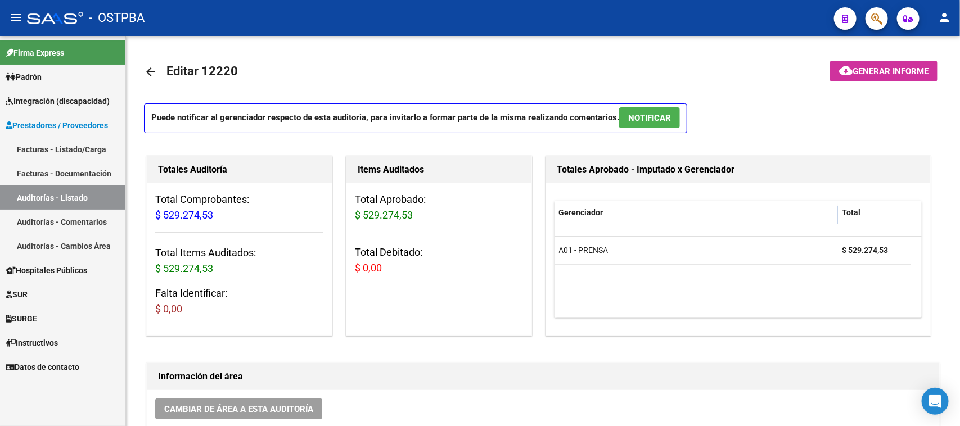
click at [43, 144] on link "Facturas - Listado/Carga" at bounding box center [62, 149] width 125 height 24
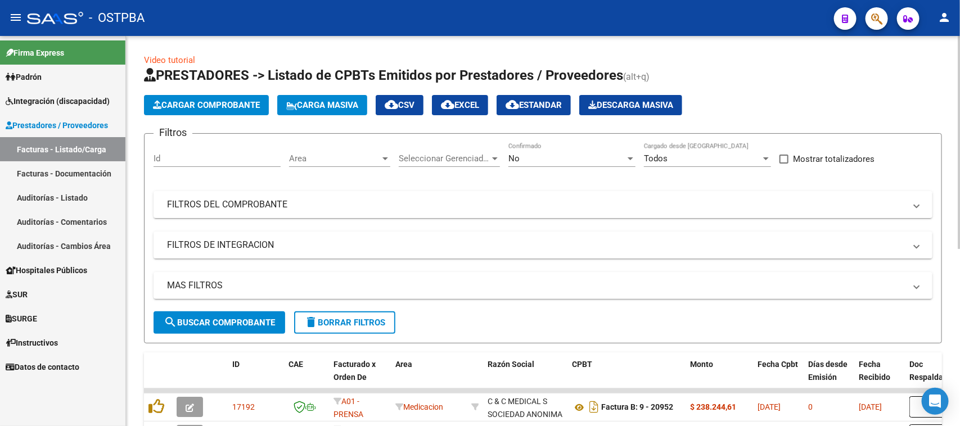
click at [177, 104] on span "Cargar Comprobante" at bounding box center [206, 105] width 107 height 10
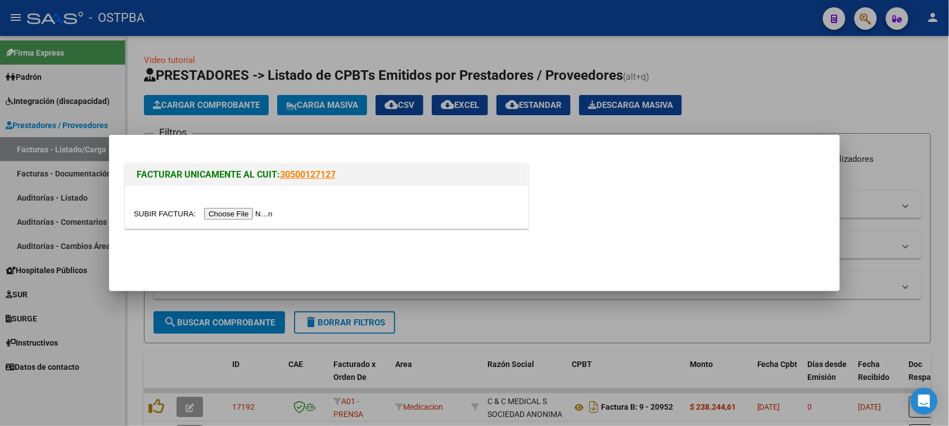
click at [245, 212] on input "file" at bounding box center [205, 214] width 142 height 12
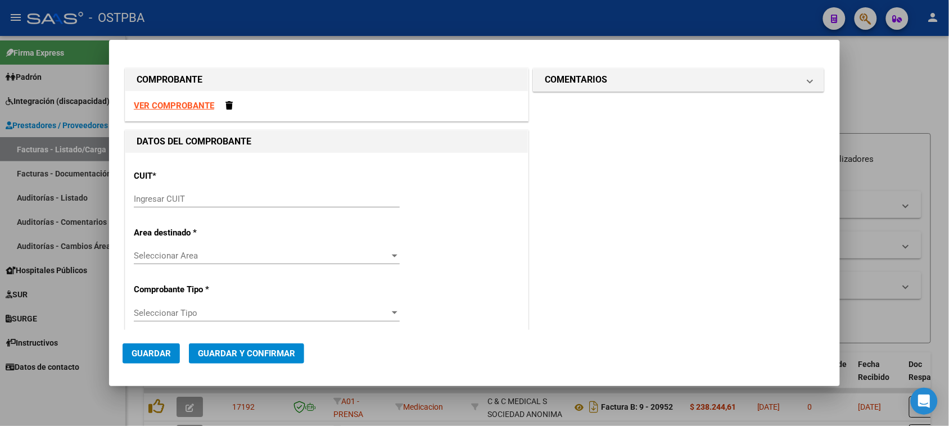
click at [191, 197] on input "Ingresar CUIT" at bounding box center [267, 199] width 266 height 10
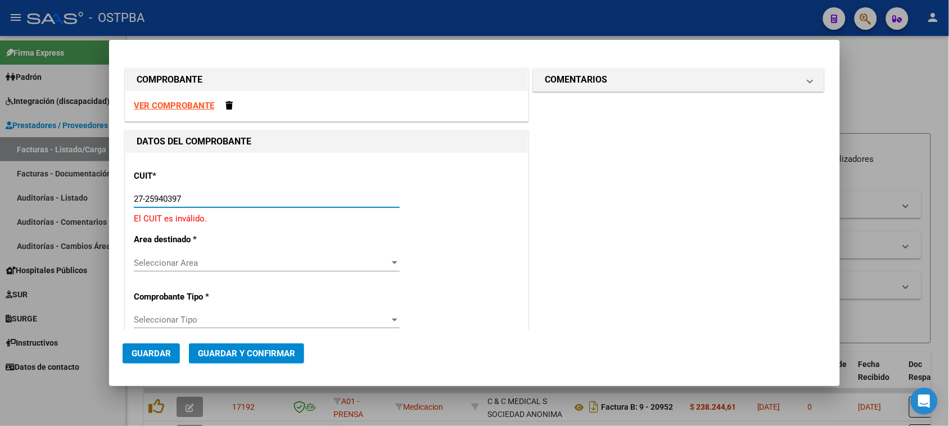
type input "27-25940397-4"
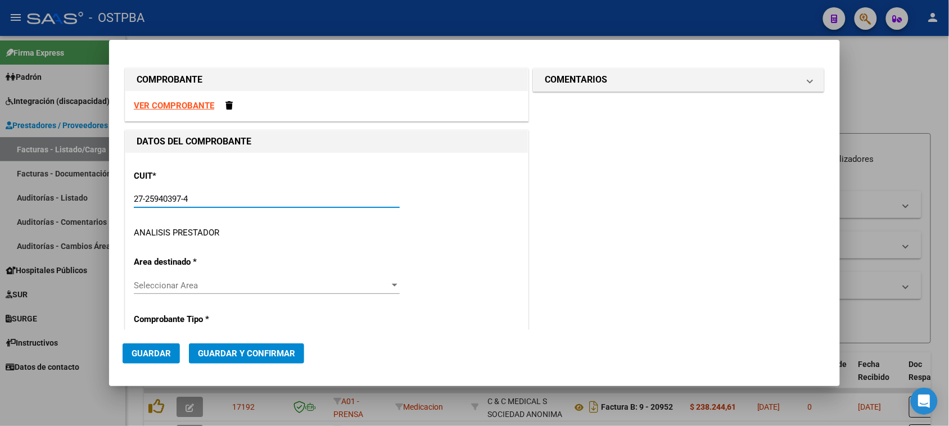
type input "1"
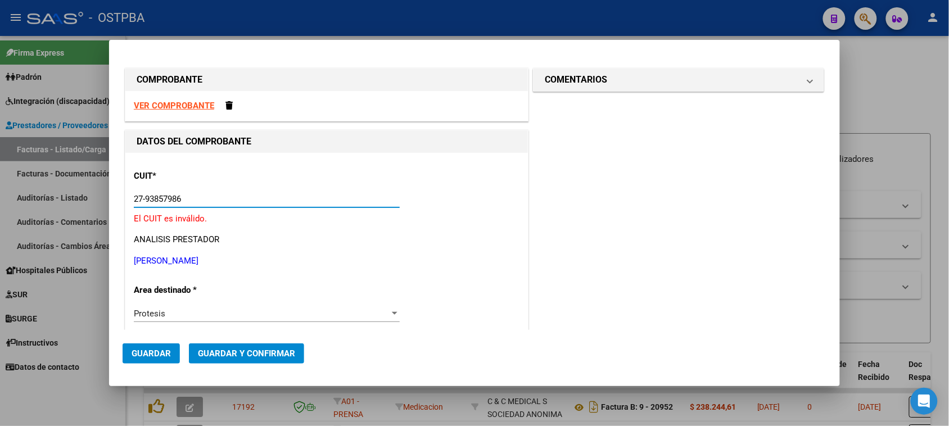
type input "27-93857986-0"
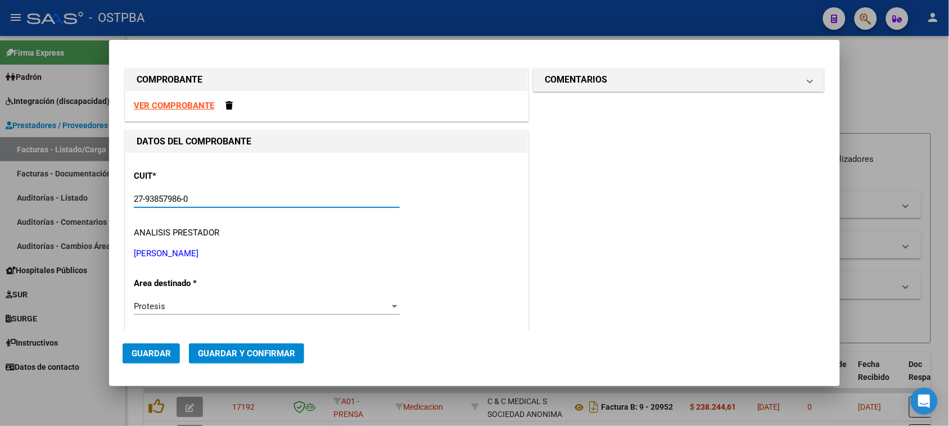
type input "2"
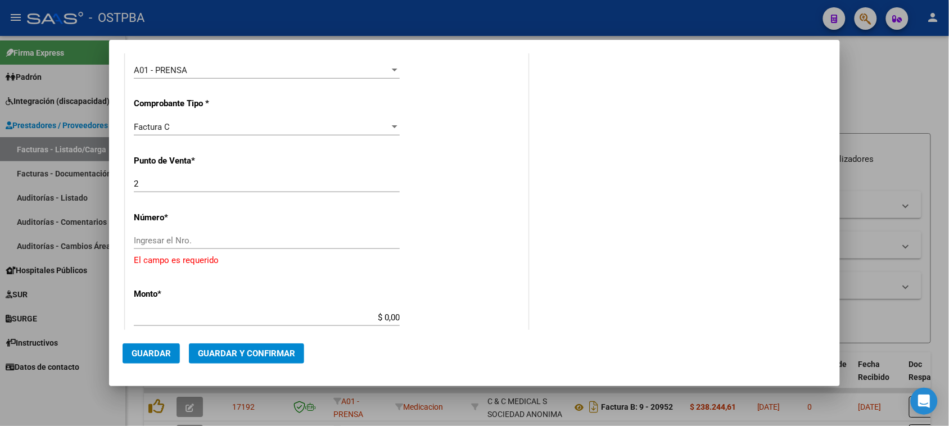
scroll to position [337, 0]
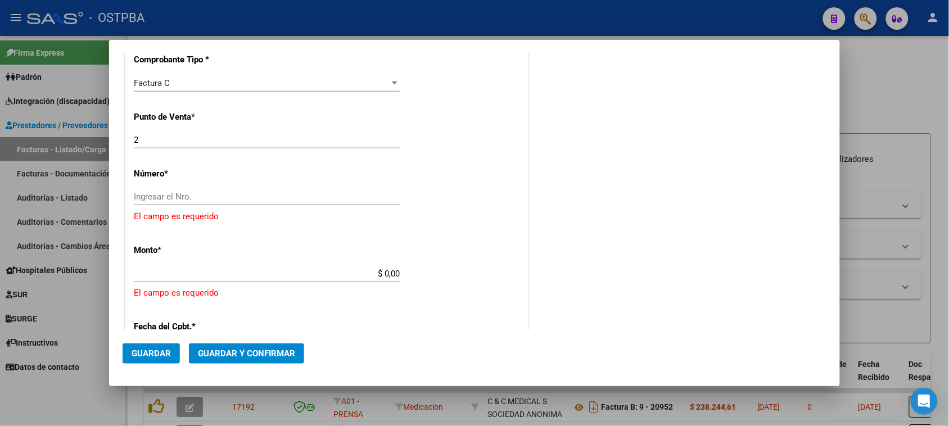
type input "27-93857986-0"
click at [200, 200] on input "Ingresar el Nro." at bounding box center [267, 197] width 266 height 10
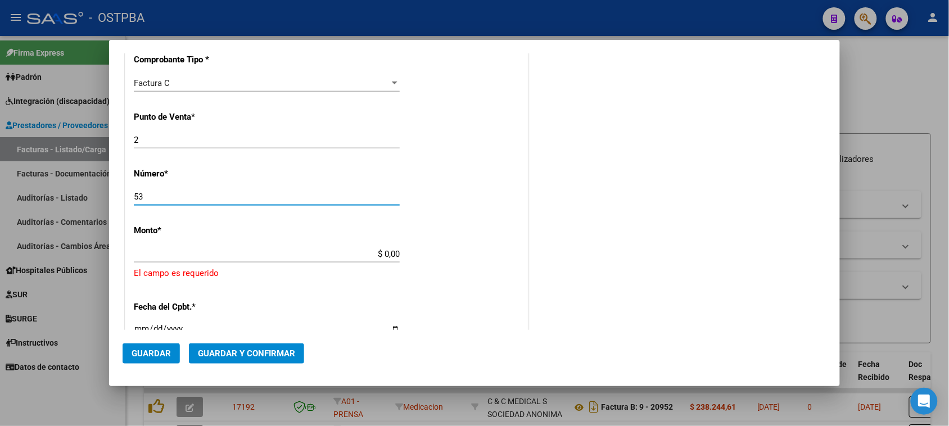
type input "53"
click at [350, 249] on input "$ 0,00" at bounding box center [267, 254] width 266 height 10
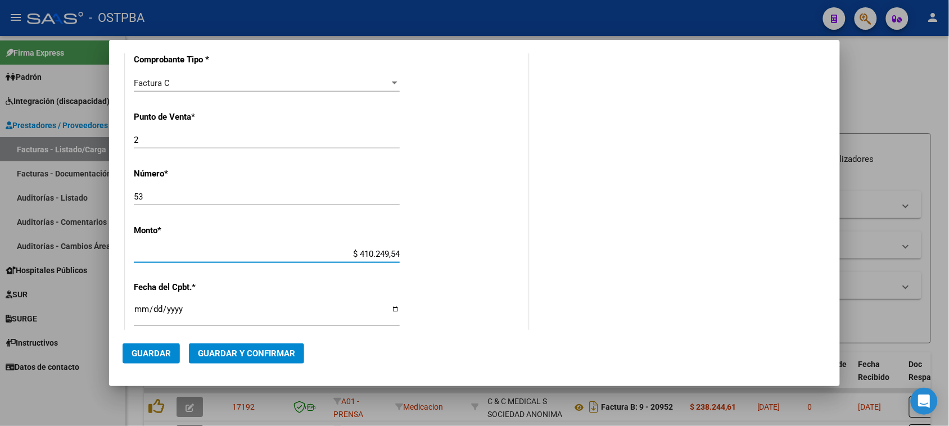
click at [352, 254] on input "$ 410.249,54" at bounding box center [267, 254] width 266 height 10
type input "$ 1.410.249,54"
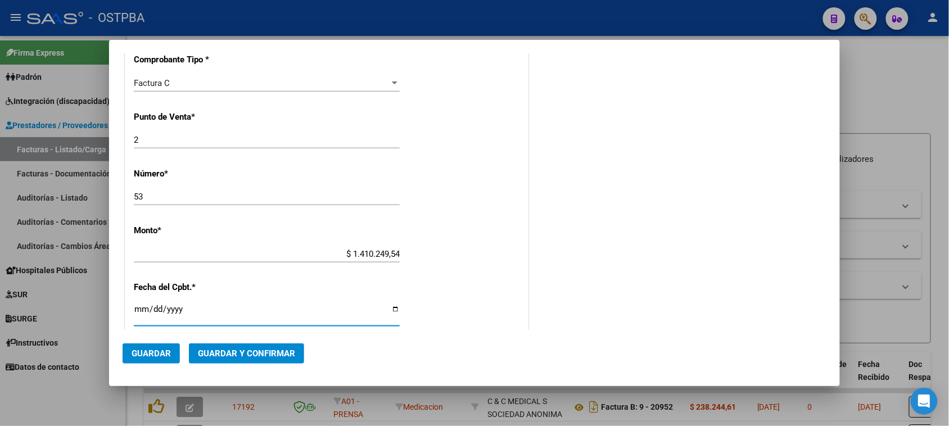
click at [141, 311] on input "Ingresar la fecha" at bounding box center [267, 314] width 266 height 18
type input "[DATE]"
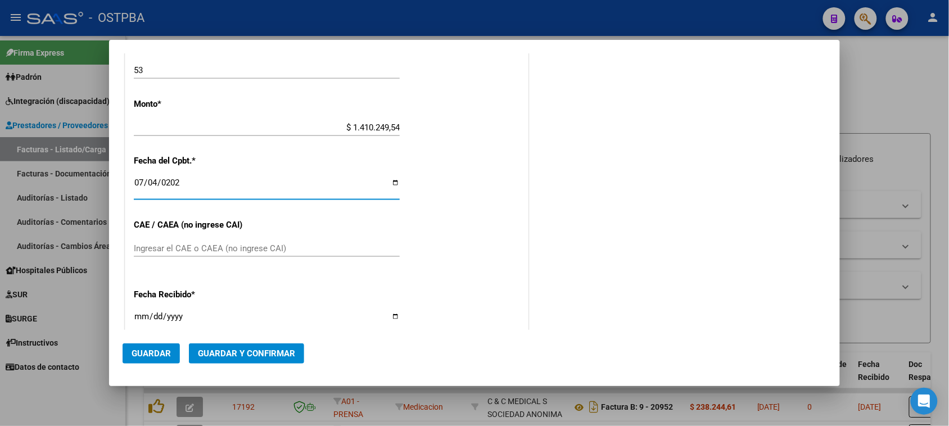
scroll to position [478, 0]
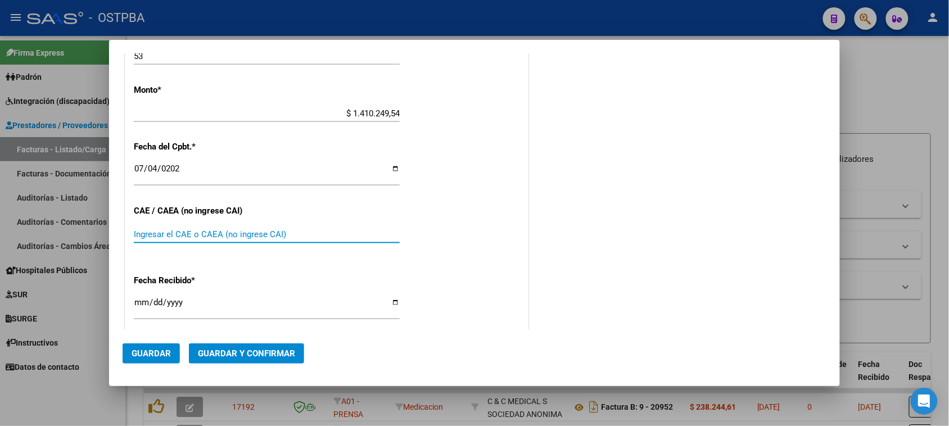
click at [172, 237] on input "Ingresar el CAE o CAEA (no ingrese CAI)" at bounding box center [267, 234] width 266 height 10
type input "75270164088050"
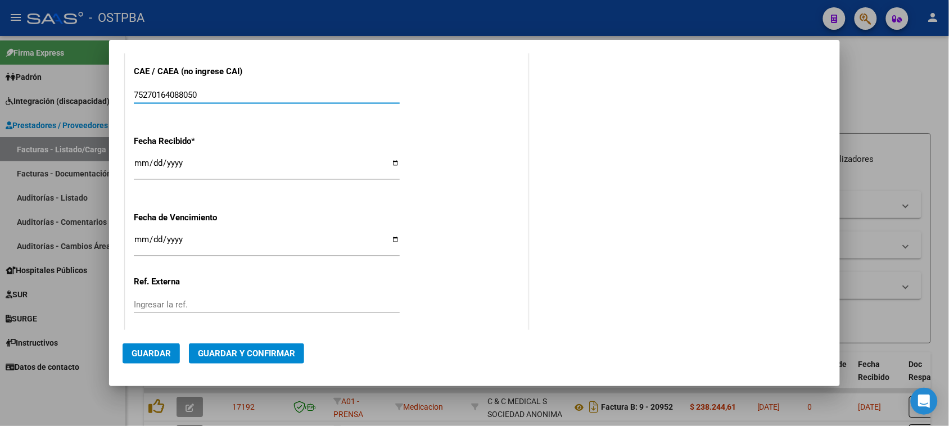
scroll to position [618, 0]
click at [141, 156] on div "[DATE] Ingresar la fecha" at bounding box center [267, 167] width 266 height 24
click at [142, 233] on div "Ingresar la fecha" at bounding box center [267, 244] width 266 height 24
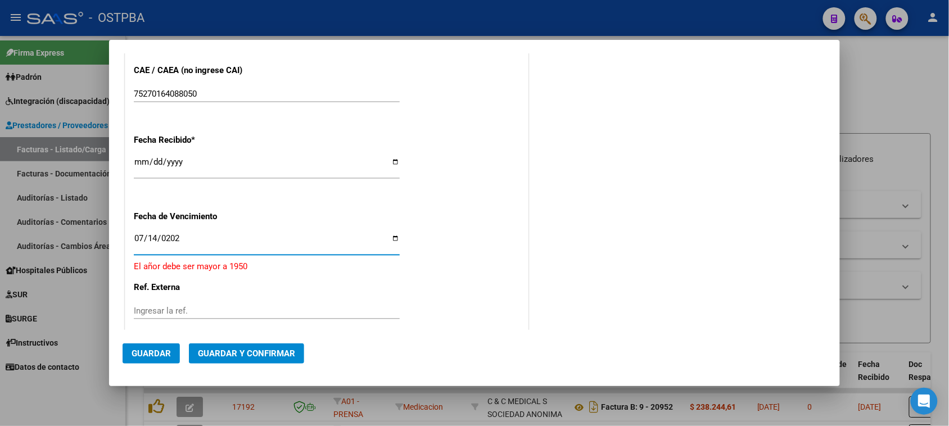
type input "[DATE]"
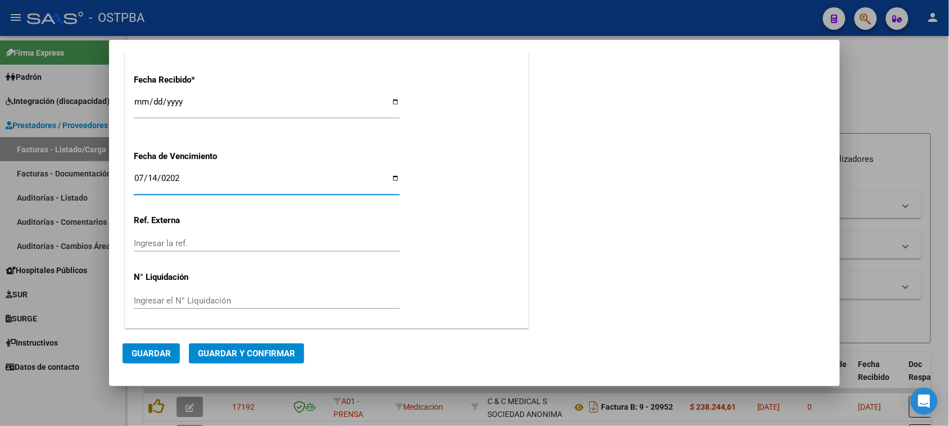
click at [260, 354] on span "Guardar y Confirmar" at bounding box center [246, 354] width 97 height 10
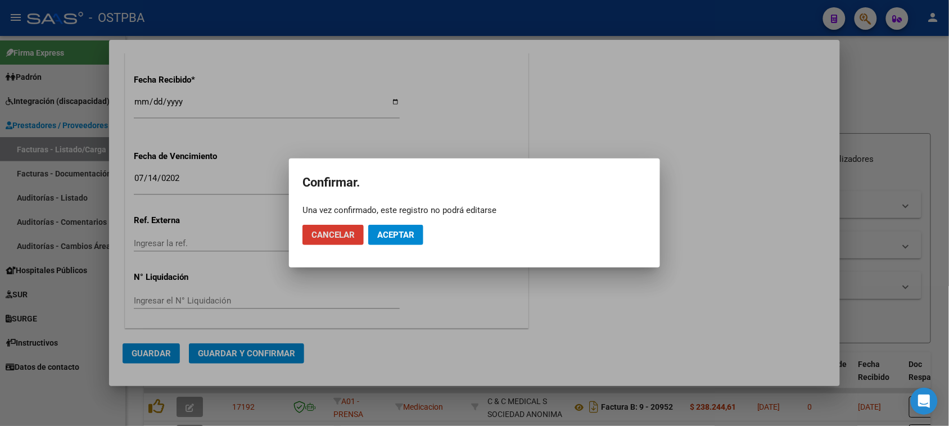
click at [332, 232] on span "Cancelar" at bounding box center [332, 235] width 43 height 10
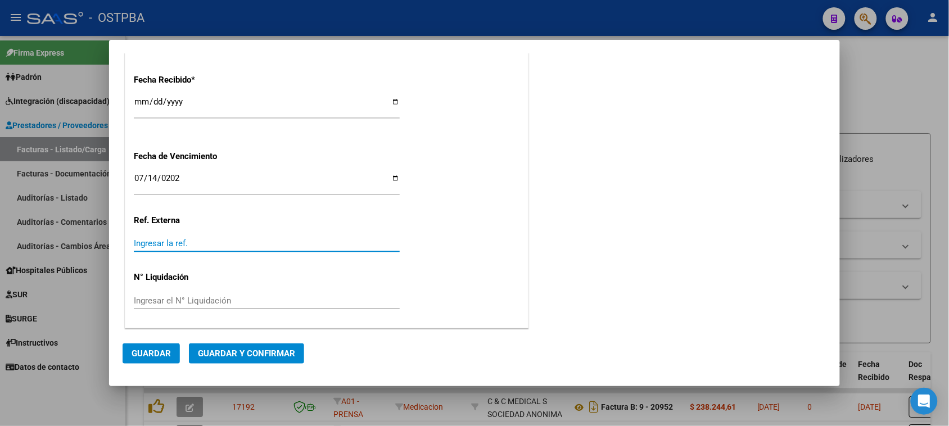
click at [161, 242] on input "Ingresar la ref." at bounding box center [267, 243] width 266 height 10
click at [257, 350] on span "Guardar y Confirmar" at bounding box center [246, 354] width 97 height 10
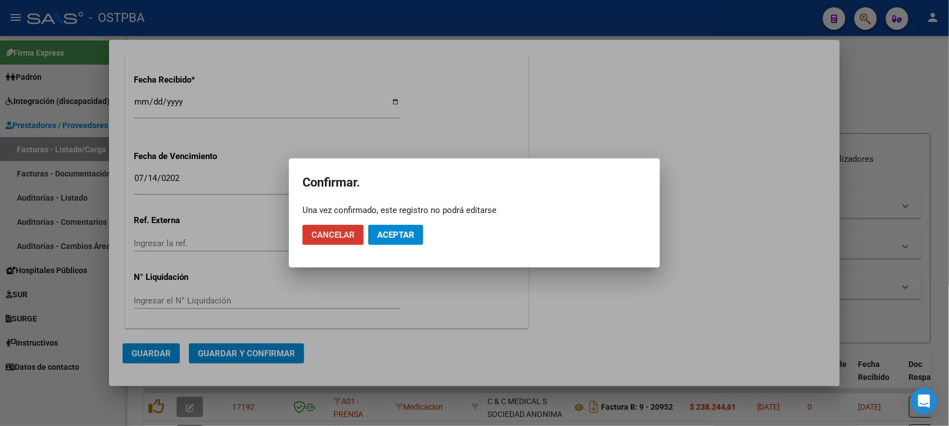
click at [400, 239] on span "Aceptar" at bounding box center [395, 235] width 37 height 10
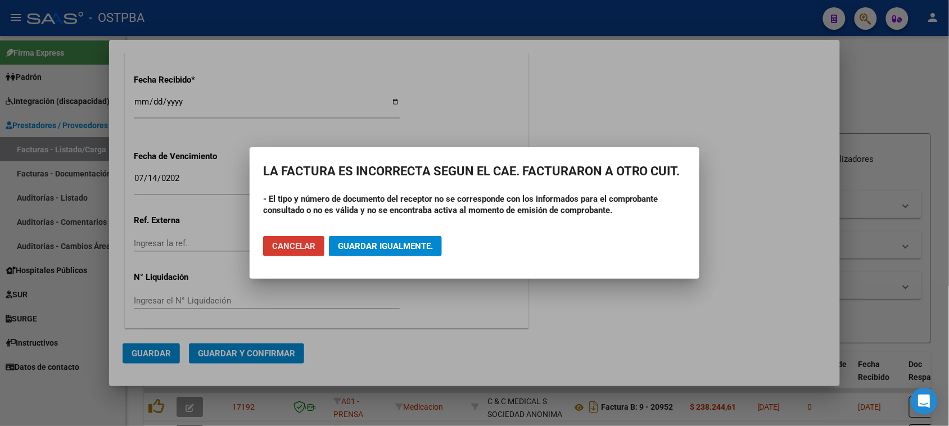
click at [406, 248] on span "Guardar igualmente." at bounding box center [385, 246] width 95 height 10
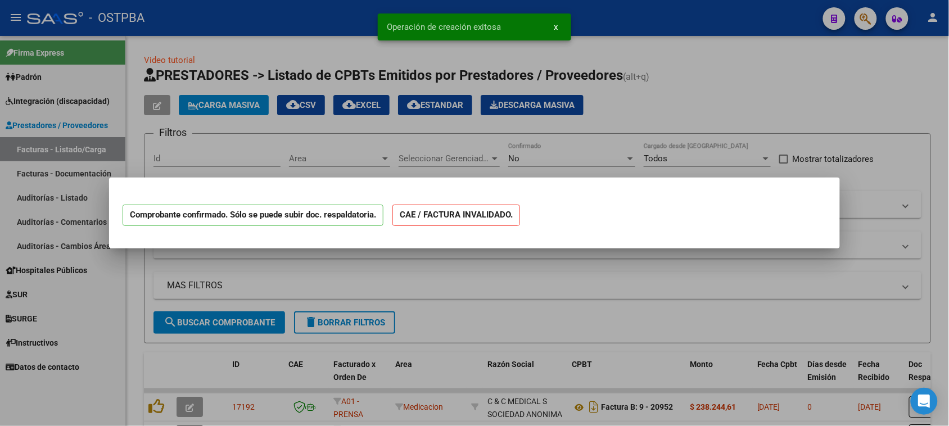
scroll to position [0, 0]
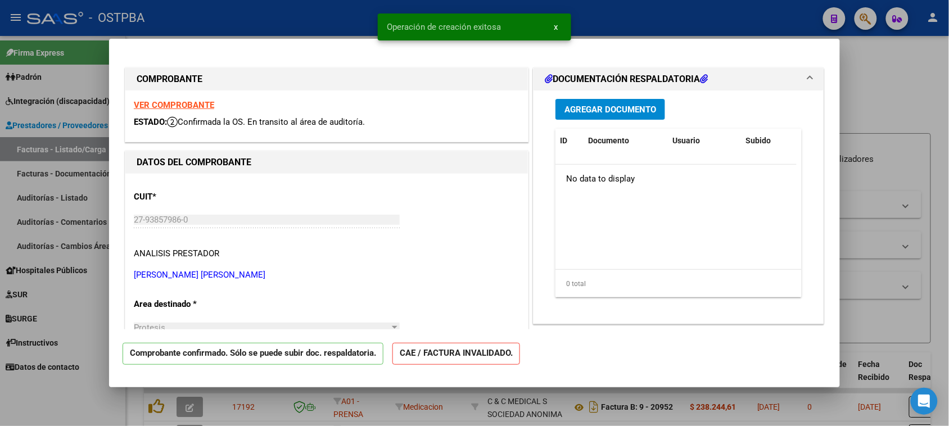
click at [586, 108] on span "Agregar Documento" at bounding box center [610, 110] width 92 height 10
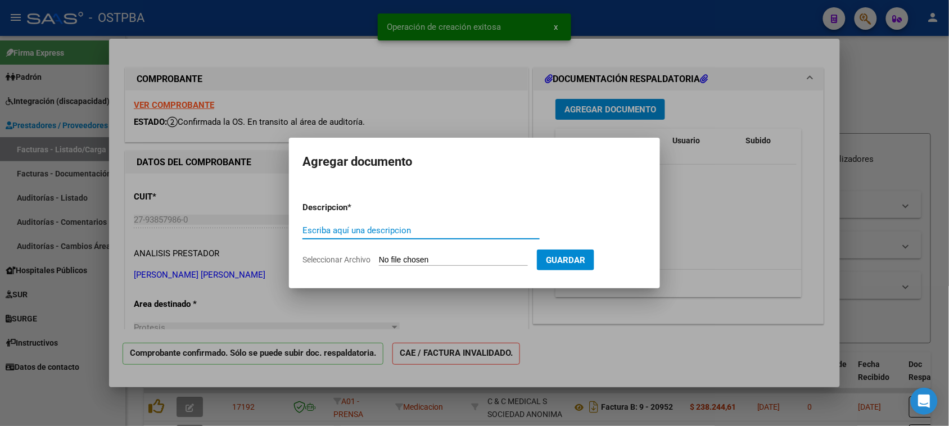
click at [400, 257] on input "Seleccionar Archivo" at bounding box center [453, 260] width 149 height 11
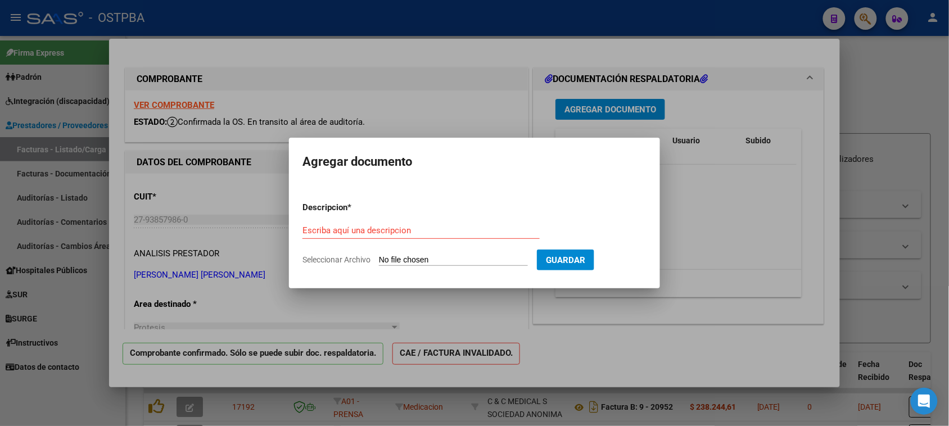
type input "C:\fakepath\FACTURA 2-53 - [PERSON_NAME].pdf"
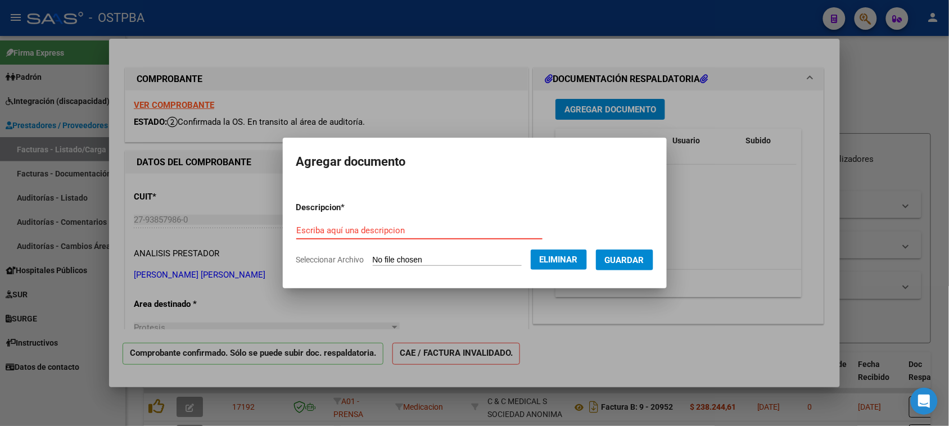
click at [318, 229] on input "Escriba aquí una descripcion" at bounding box center [419, 230] width 246 height 10
type input "FACTURA 2-53 [PERSON_NAME] - [DATE]"
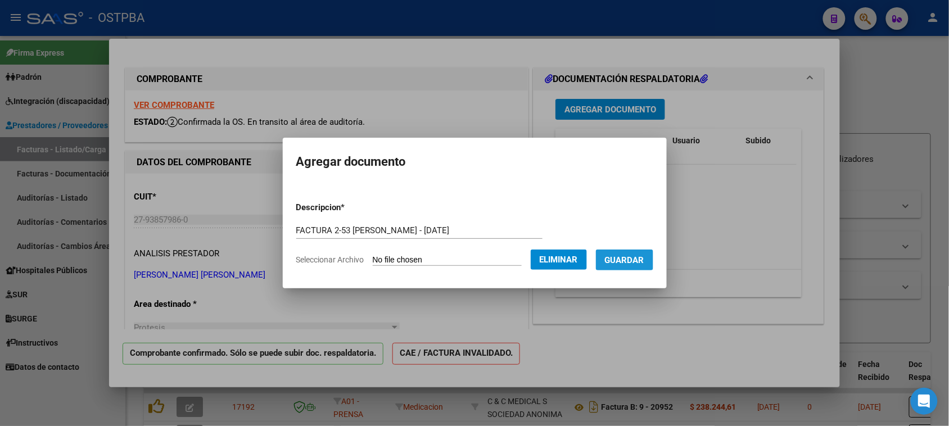
click at [643, 255] on span "Guardar" at bounding box center [624, 260] width 39 height 10
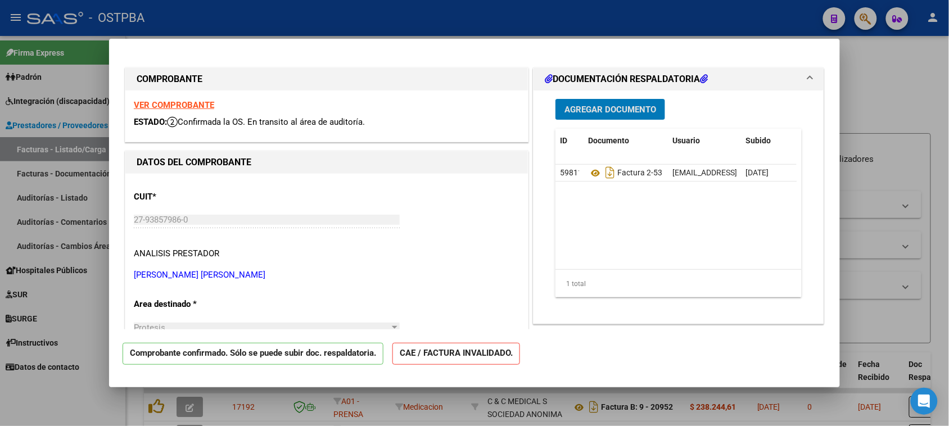
click at [581, 108] on span "Agregar Documento" at bounding box center [610, 110] width 92 height 10
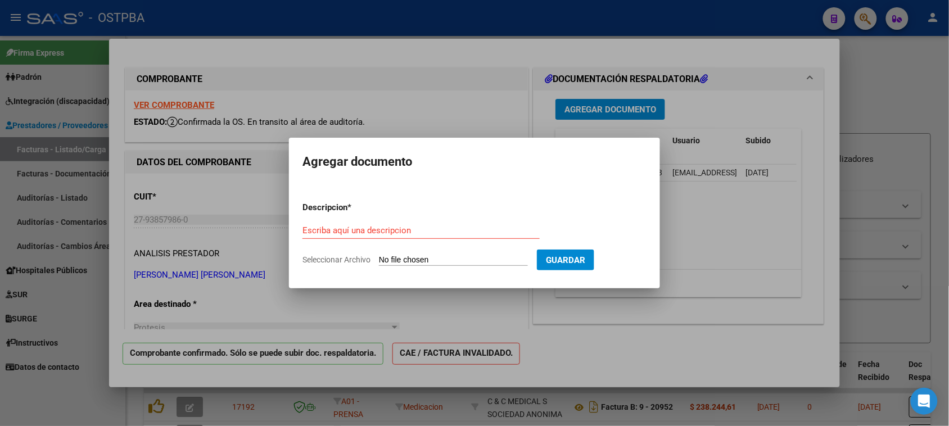
click at [400, 262] on input "Seleccionar Archivo" at bounding box center [453, 260] width 149 height 11
type input "C:\fakepath\PLANILLA CUIDADORA [PERSON_NAME] - [DATE].pdf"
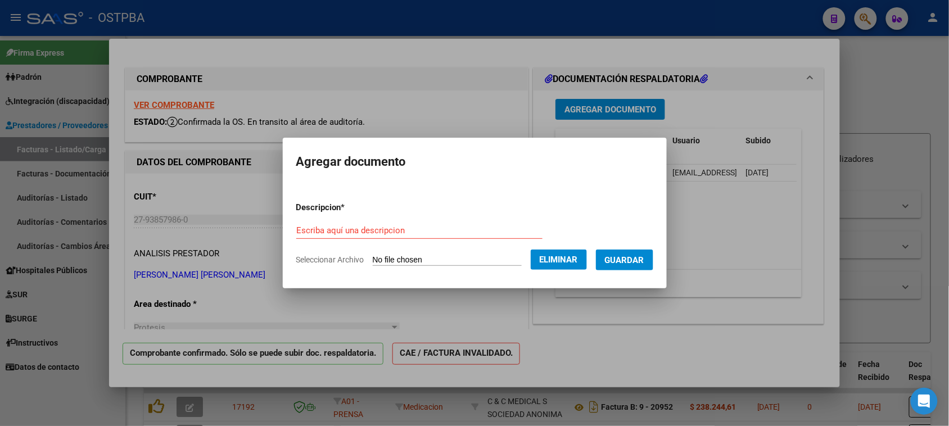
click at [350, 234] on input "Escriba aquí una descripcion" at bounding box center [419, 230] width 246 height 10
type input "PLANILLA CUIDADORA [DATE]"
click at [631, 259] on span "Guardar" at bounding box center [624, 260] width 39 height 10
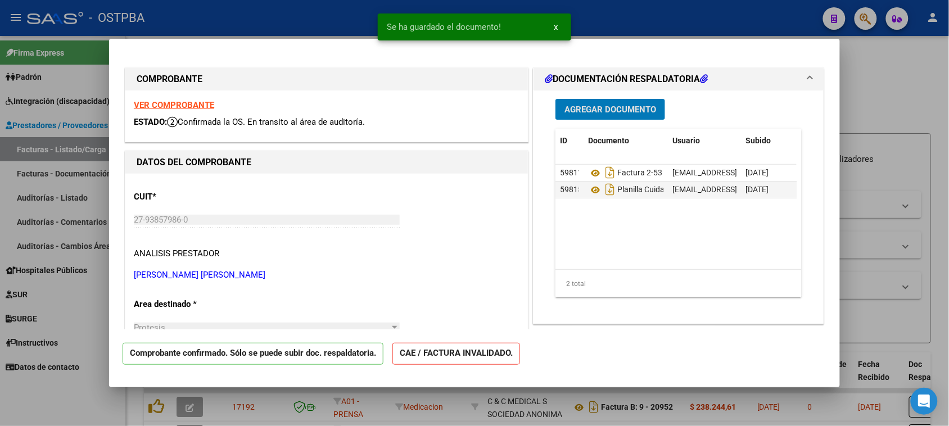
click at [585, 108] on span "Agregar Documento" at bounding box center [610, 110] width 92 height 10
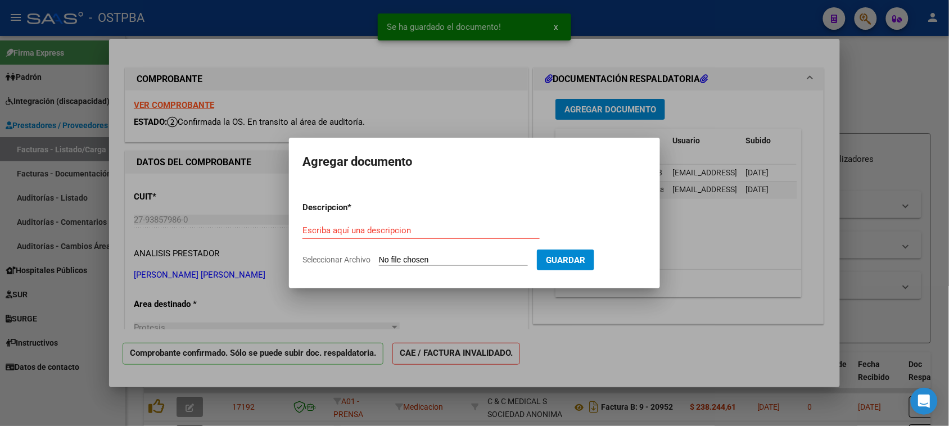
click at [428, 253] on form "Descripcion * Escriba aquí una descripcion Seleccionar Archivo Guardar" at bounding box center [474, 234] width 344 height 82
click at [428, 260] on input "Seleccionar Archivo" at bounding box center [453, 260] width 149 height 11
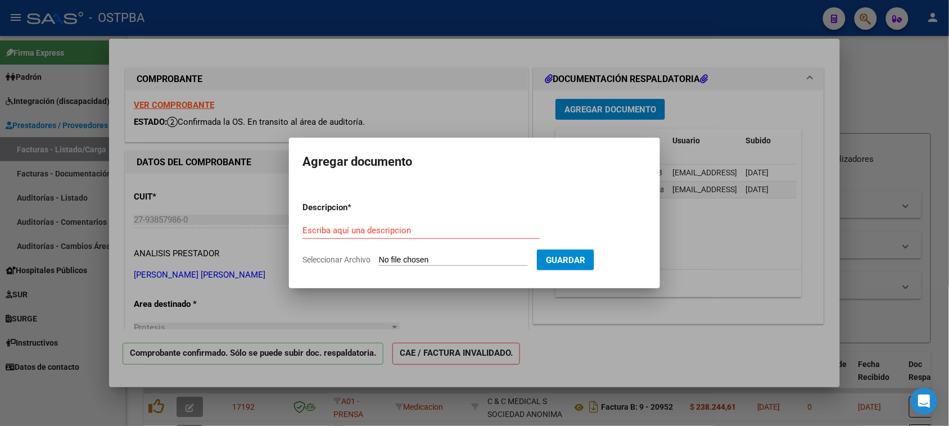
type input "C:\fakepath\PLAN DE TRATAMIENTO ANUAL 2025.pdf"
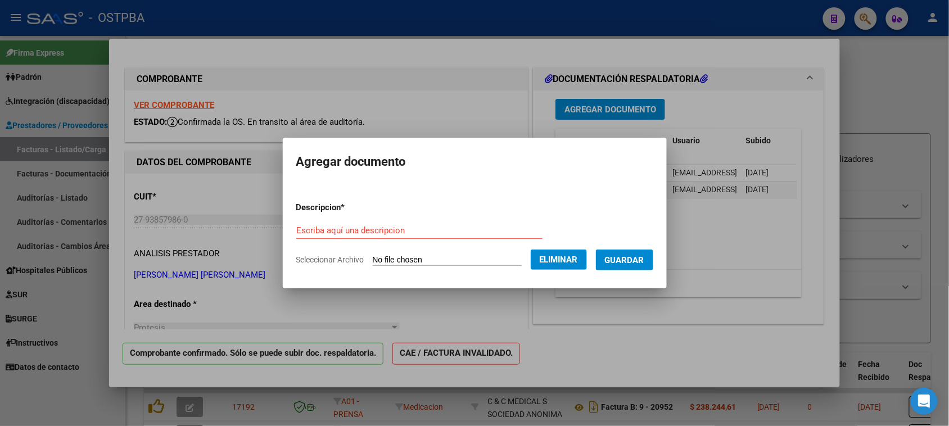
click at [345, 231] on input "Escriba aquí una descripcion" at bounding box center [419, 230] width 246 height 10
type input "PLAN DE TRATAMIENTO"
click at [633, 255] on span "Guardar" at bounding box center [624, 260] width 39 height 10
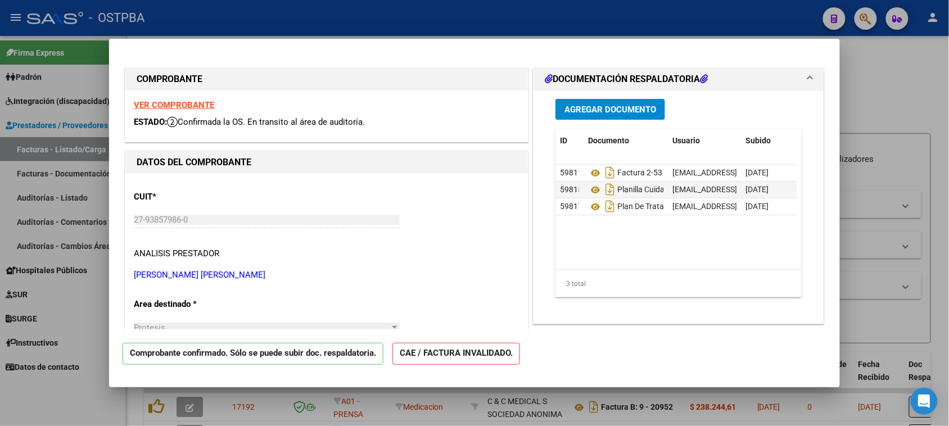
click at [306, 250] on p "ANALISIS PRESTADOR" at bounding box center [327, 253] width 386 height 13
click at [590, 110] on span "Agregar Documento" at bounding box center [610, 110] width 92 height 10
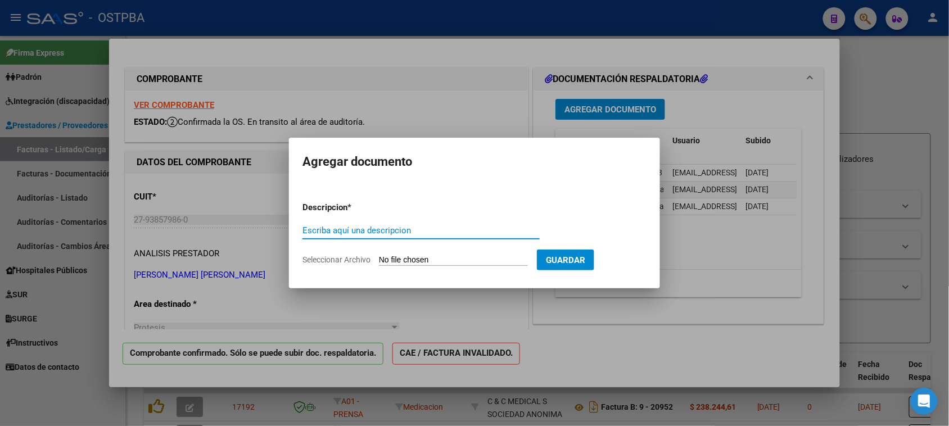
click at [417, 259] on input "Seleccionar Archivo" at bounding box center [453, 260] width 149 height 11
type input "C:\fakepath\PRESUPUESTO ACOMPAÑANTE ANUAL 2025.pdf"
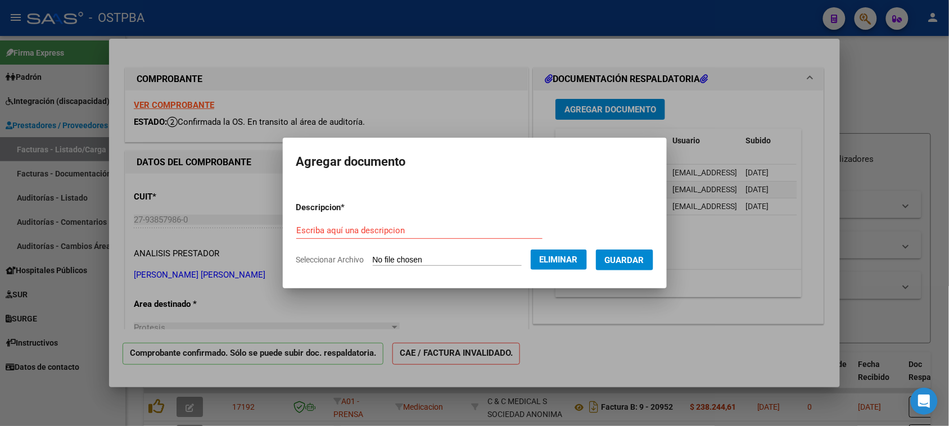
click at [331, 223] on div "Escriba aquí una descripcion" at bounding box center [419, 230] width 246 height 17
type input "PRESUPUESTO ACOMPAÑANTE ANUAL 2025"
click at [638, 257] on span "Guardar" at bounding box center [624, 260] width 39 height 10
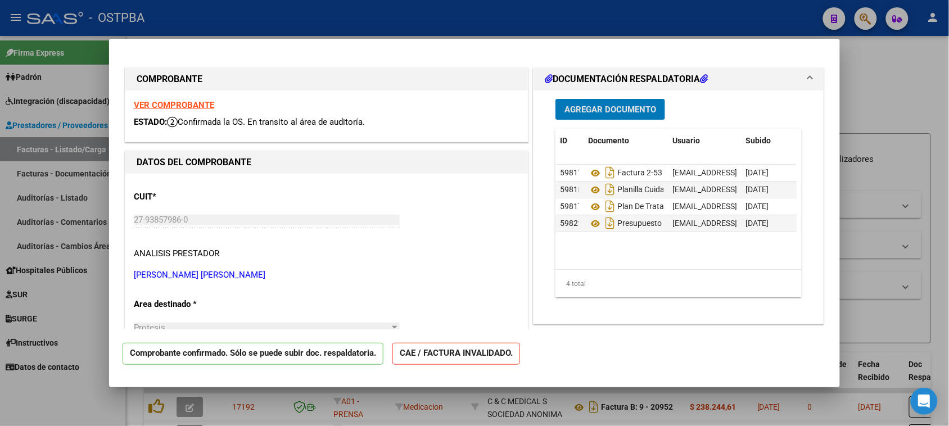
click at [96, 319] on div at bounding box center [474, 213] width 949 height 426
type input "$ 0,00"
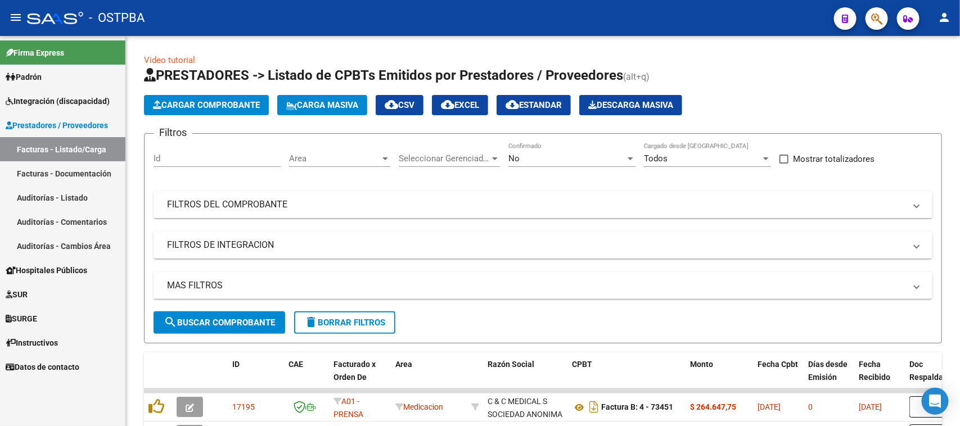
click at [52, 194] on link "Auditorías - Listado" at bounding box center [62, 197] width 125 height 24
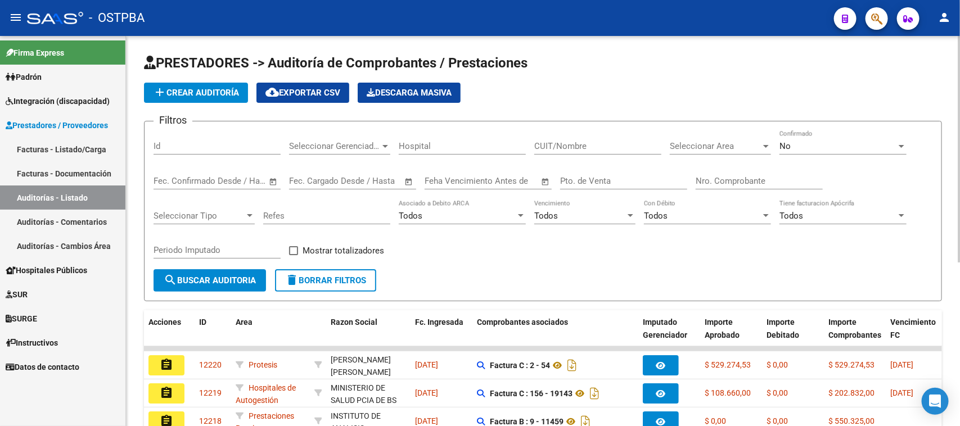
click at [197, 93] on span "add Crear Auditoría" at bounding box center [196, 93] width 86 height 10
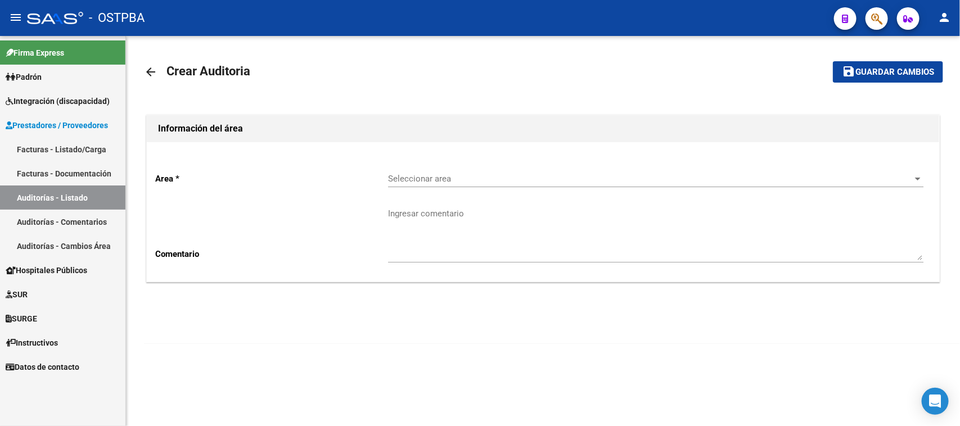
click at [405, 178] on span "Seleccionar area" at bounding box center [650, 179] width 525 height 10
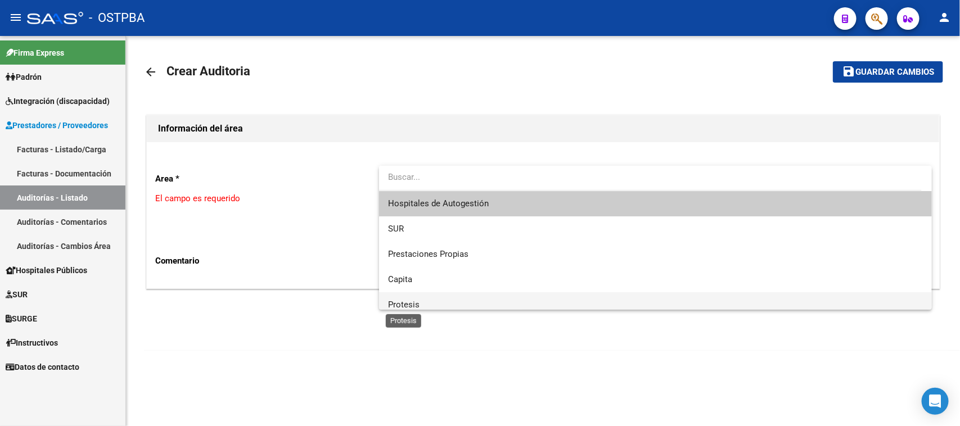
click at [409, 305] on span "Protesis" at bounding box center [403, 305] width 31 height 10
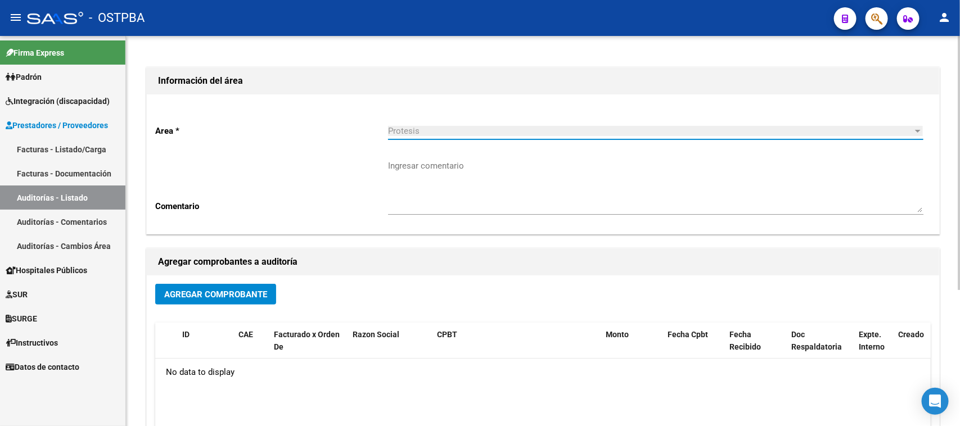
scroll to position [70, 0]
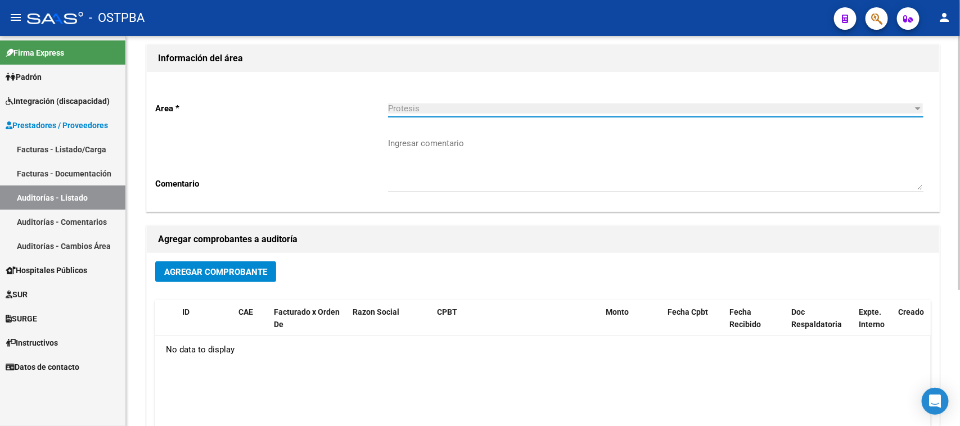
click at [230, 267] on span "Agregar Comprobante" at bounding box center [215, 272] width 103 height 10
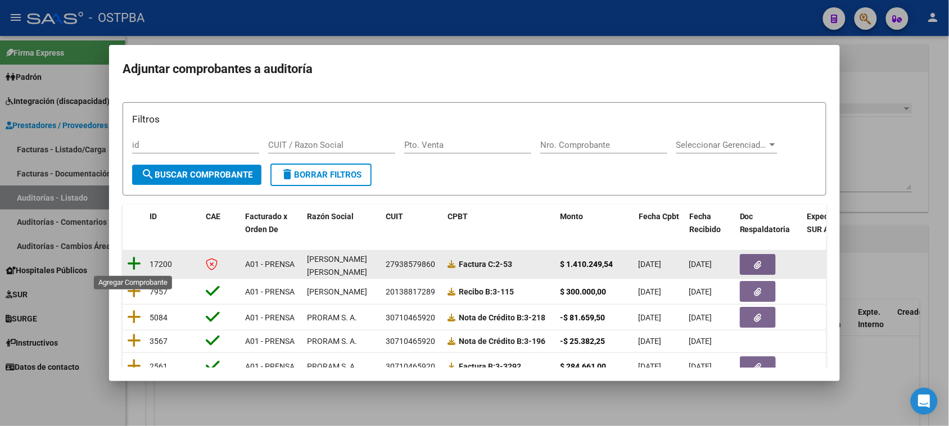
click at [136, 260] on icon at bounding box center [134, 264] width 14 height 16
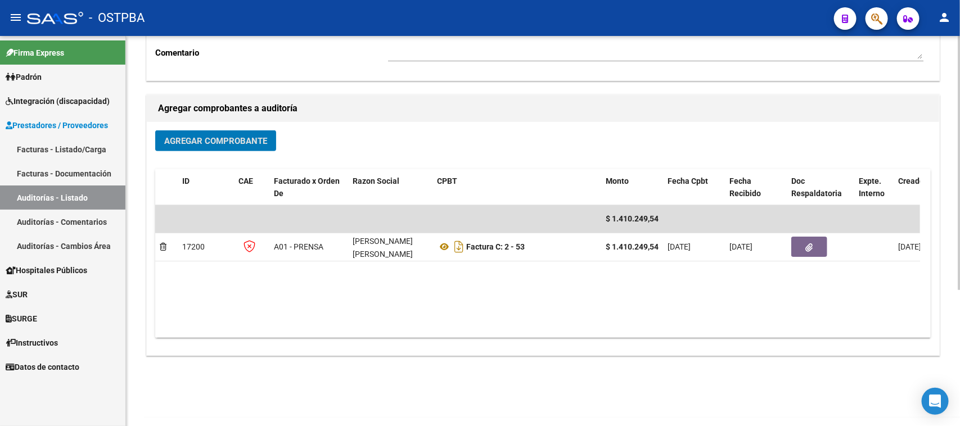
scroll to position [209, 0]
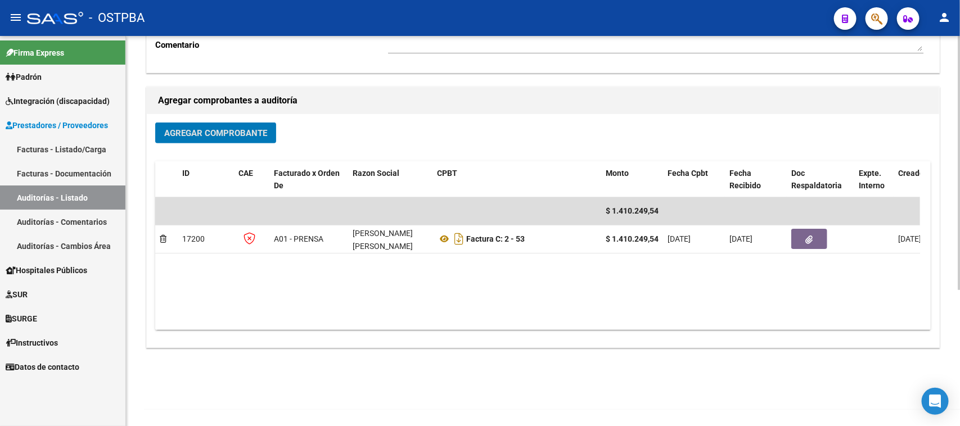
click at [221, 125] on button "Agregar Comprobante" at bounding box center [215, 133] width 121 height 21
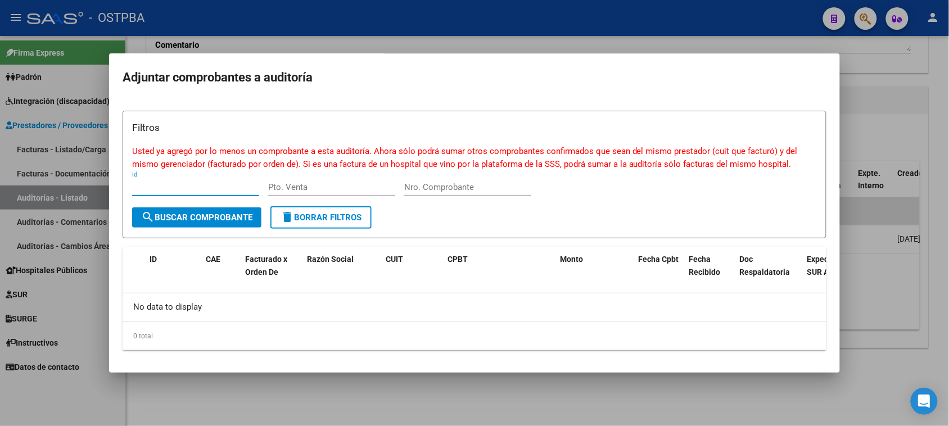
click at [866, 119] on div at bounding box center [474, 213] width 949 height 426
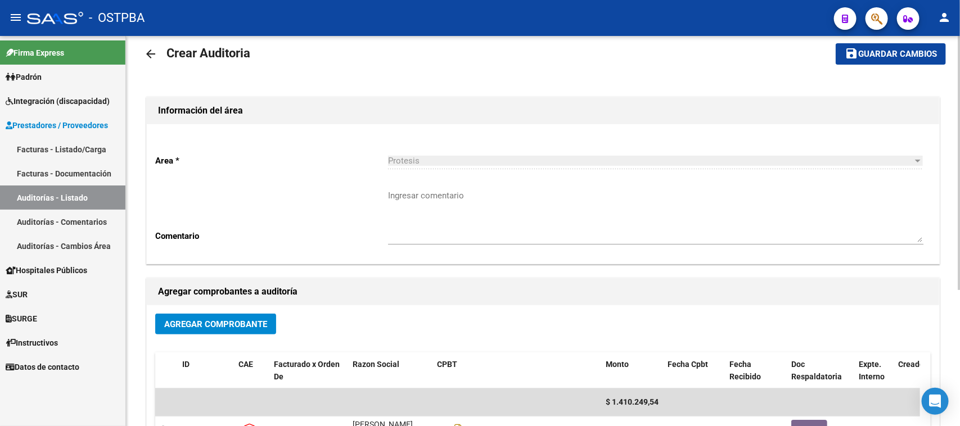
scroll to position [0, 0]
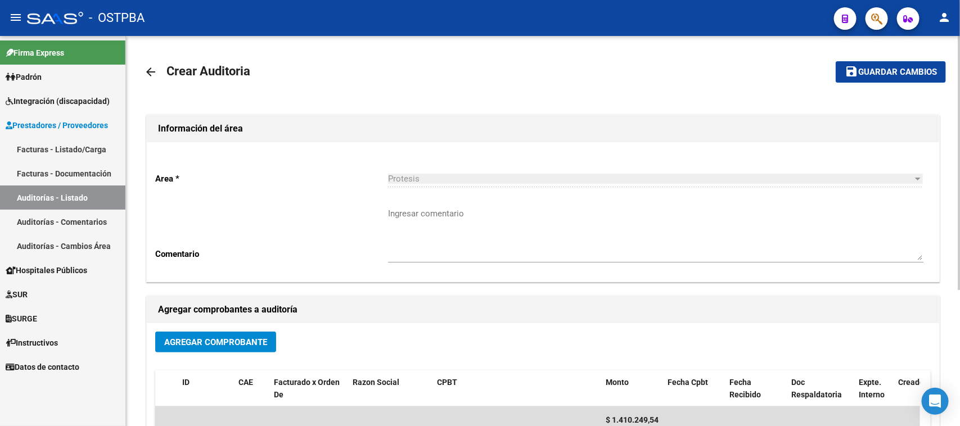
click at [897, 69] on span "Guardar cambios" at bounding box center [897, 72] width 79 height 10
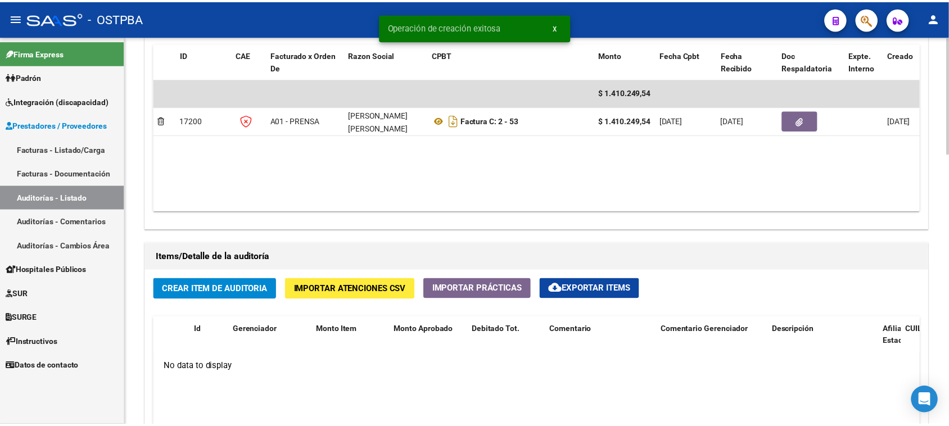
scroll to position [632, 0]
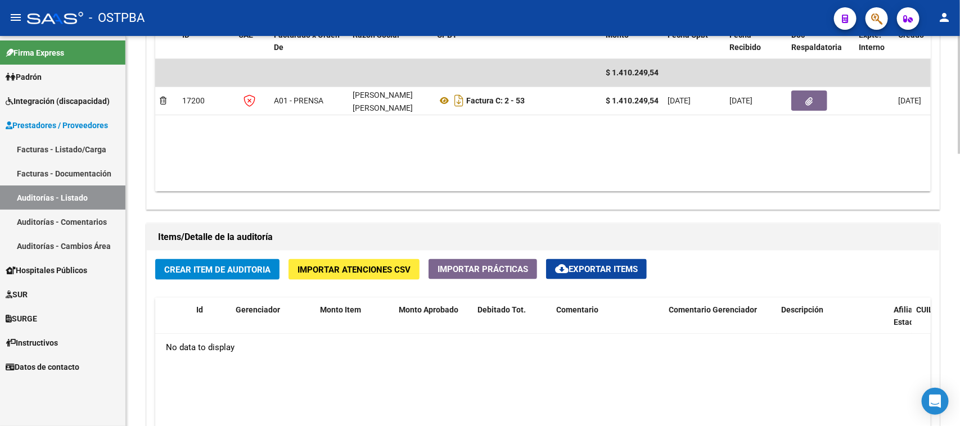
click at [224, 265] on span "Crear Item de Auditoria" at bounding box center [217, 270] width 106 height 10
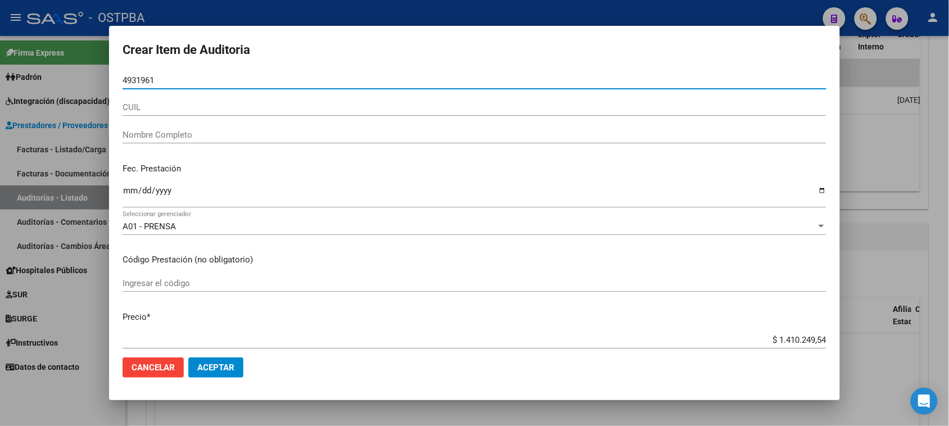
type input "49319616"
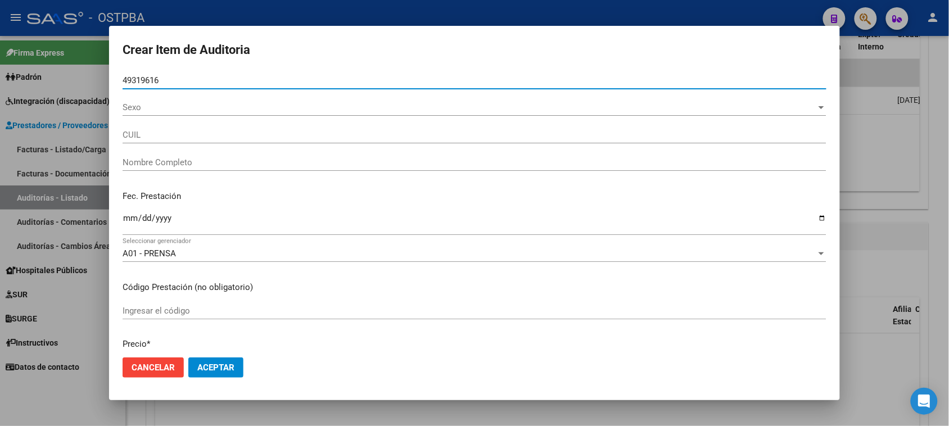
type input "27493196168"
type input "[PERSON_NAME]"
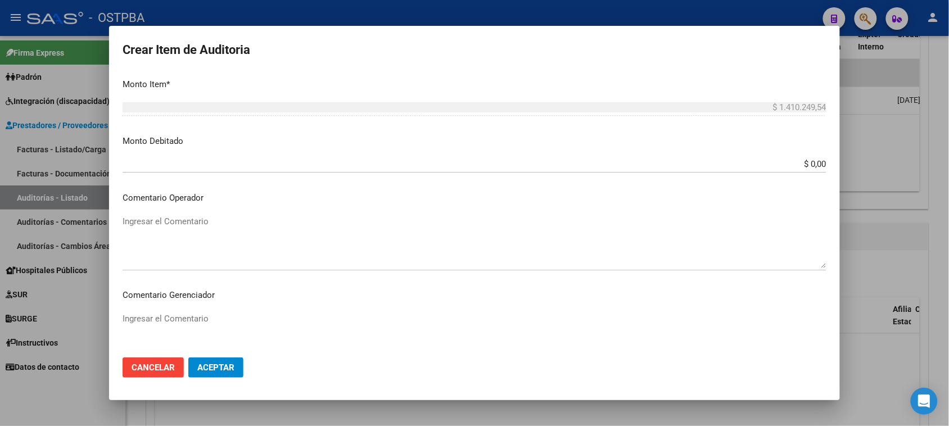
scroll to position [422, 0]
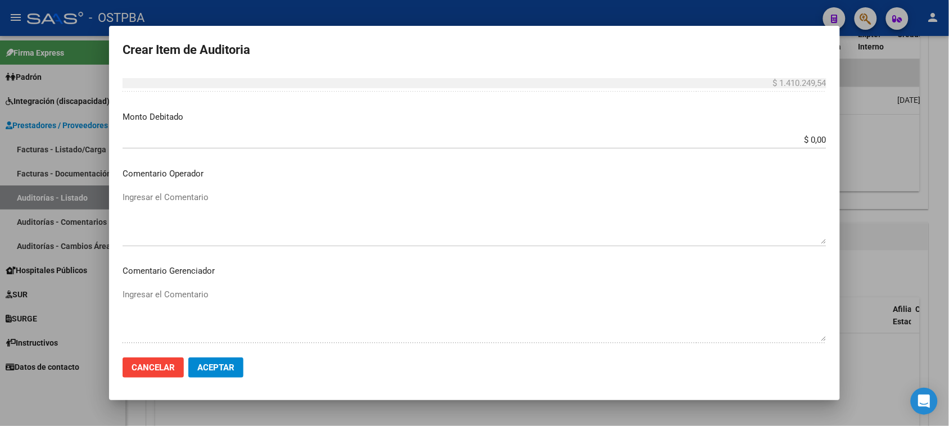
type input "49319616"
click at [150, 191] on textarea "Ingresar el Comentario" at bounding box center [475, 217] width 704 height 53
click at [757, 192] on textarea "Ingresar el Comentario" at bounding box center [475, 217] width 704 height 53
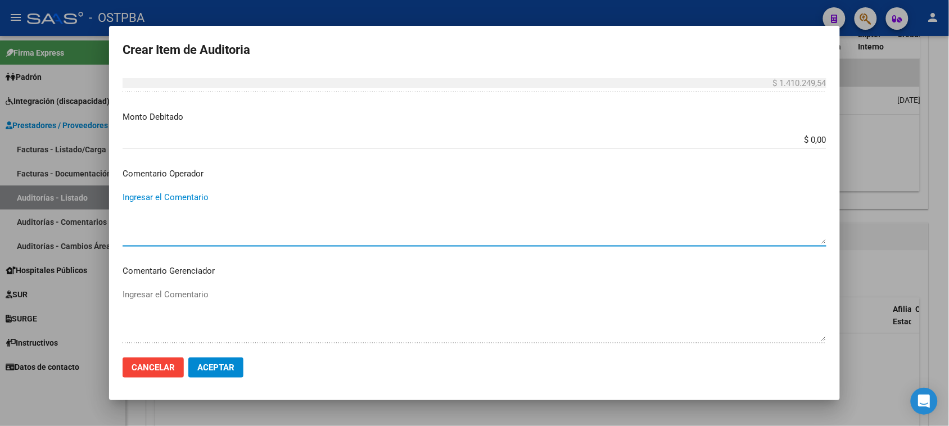
paste textarea "PAGO POR ENFERMERIA EN DOMICILIO CORRESPONDIENTE MES: [DATE], FORMA DE PAGO: TR…"
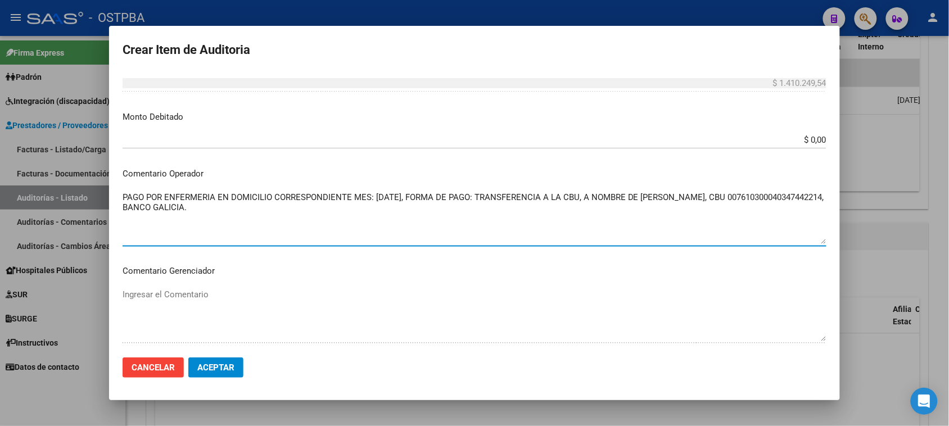
click at [374, 196] on textarea "PAGO POR ENFERMERIA EN DOMICILIO CORRESPONDIENTE MES: [DATE], FORMA DE PAGO: TR…" at bounding box center [475, 217] width 704 height 53
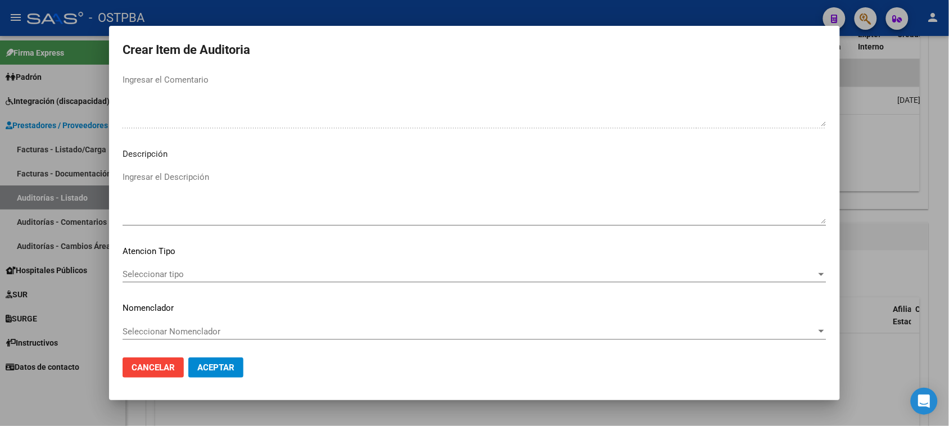
scroll to position [637, 0]
type textarea "PAGO POR ENFERMERIA EN DOMICILIO CORRESPONDIENTE MES: [DATE], FORMA DE PAGO: TR…"
click at [171, 272] on span "Seleccionar tipo" at bounding box center [470, 274] width 694 height 10
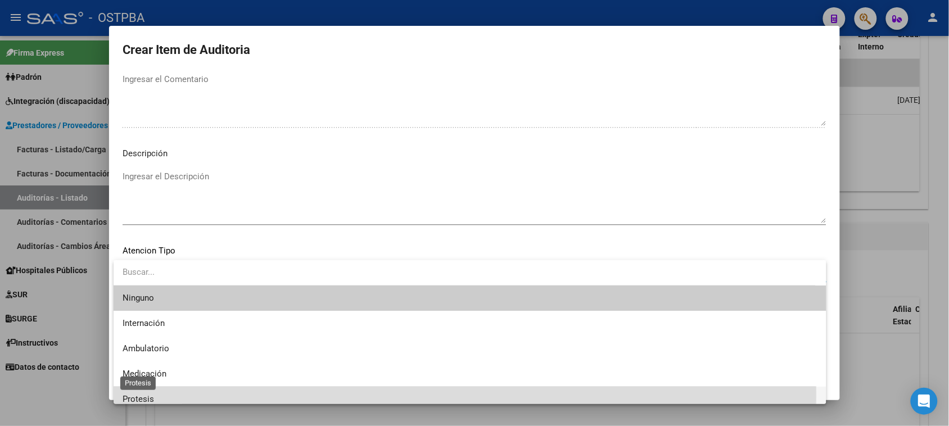
click at [142, 394] on span "Protesis" at bounding box center [138, 399] width 31 height 10
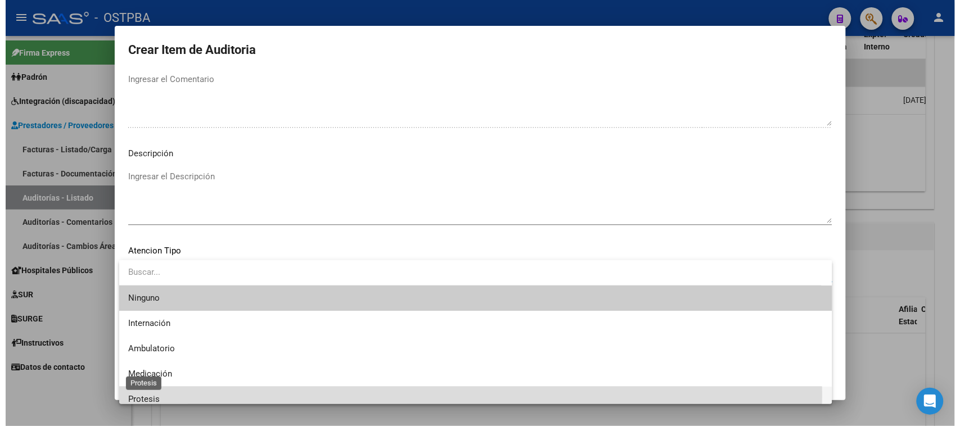
scroll to position [7, 0]
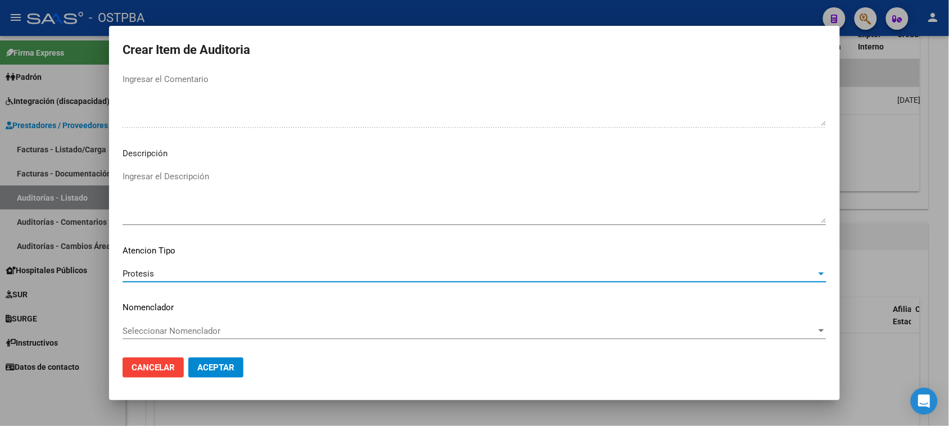
click at [220, 366] on span "Aceptar" at bounding box center [215, 368] width 37 height 10
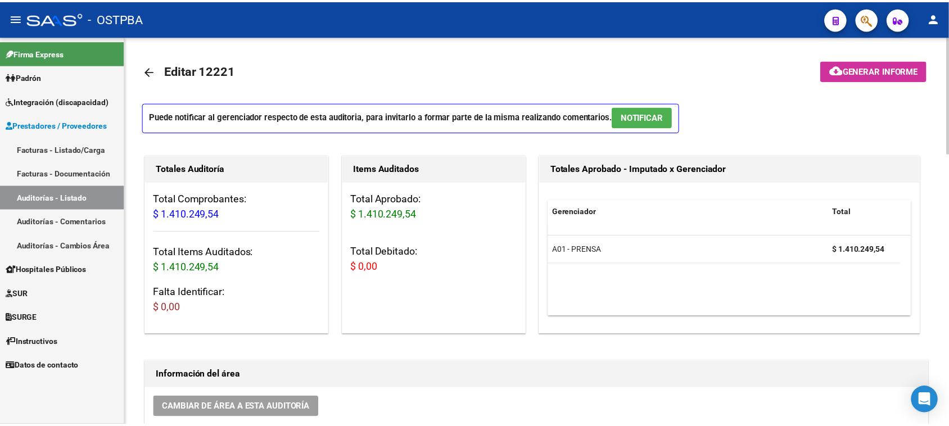
scroll to position [0, 0]
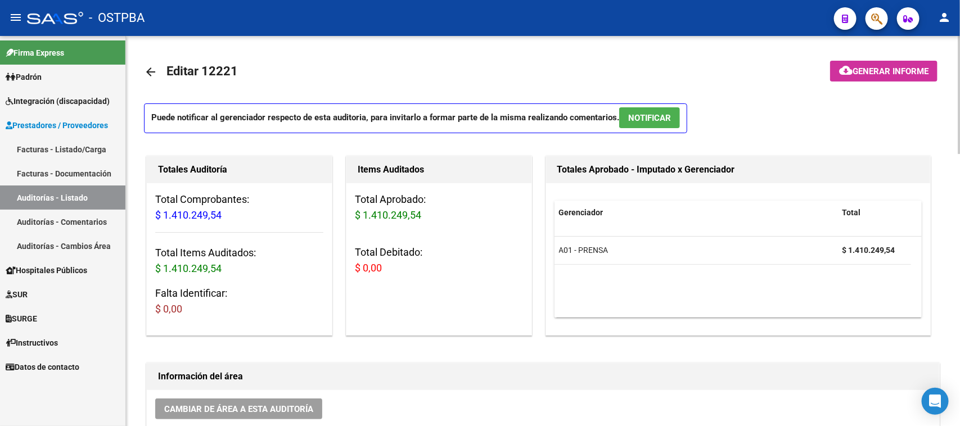
click at [886, 66] on span "Generar informe" at bounding box center [890, 71] width 76 height 10
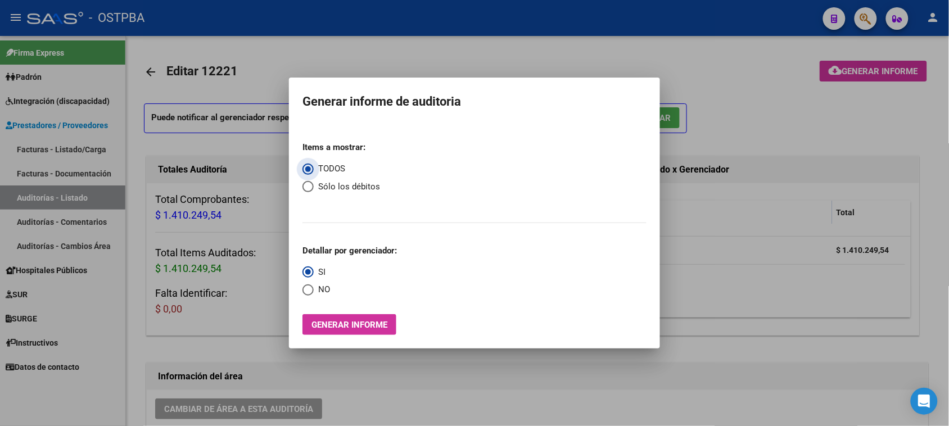
click at [372, 326] on span "Generar informe" at bounding box center [349, 325] width 76 height 10
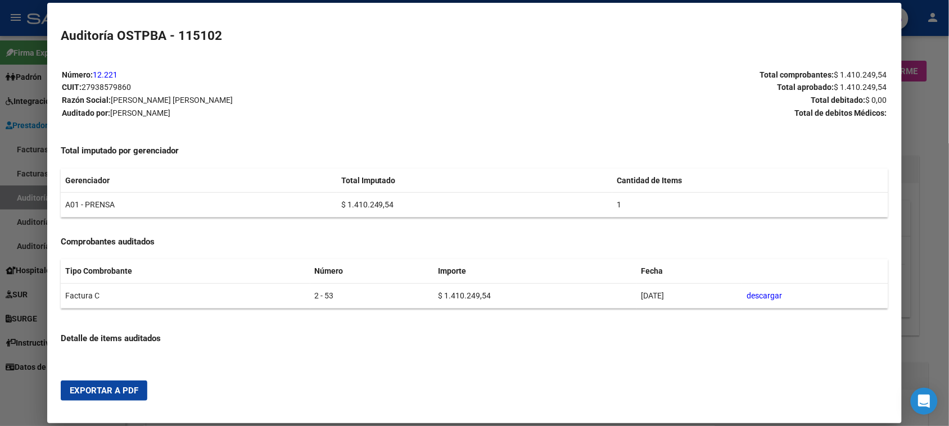
click at [102, 388] on span "Exportar a PDF" at bounding box center [104, 391] width 69 height 10
click at [18, 380] on div at bounding box center [474, 213] width 949 height 426
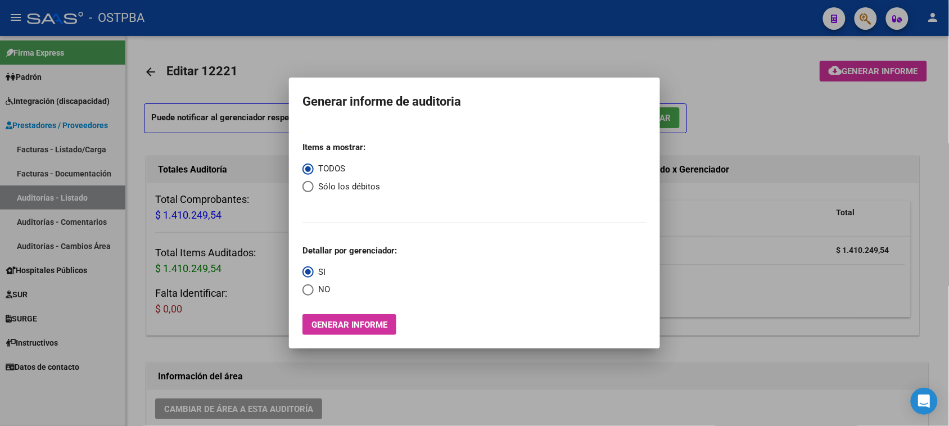
click at [147, 64] on div at bounding box center [474, 213] width 949 height 426
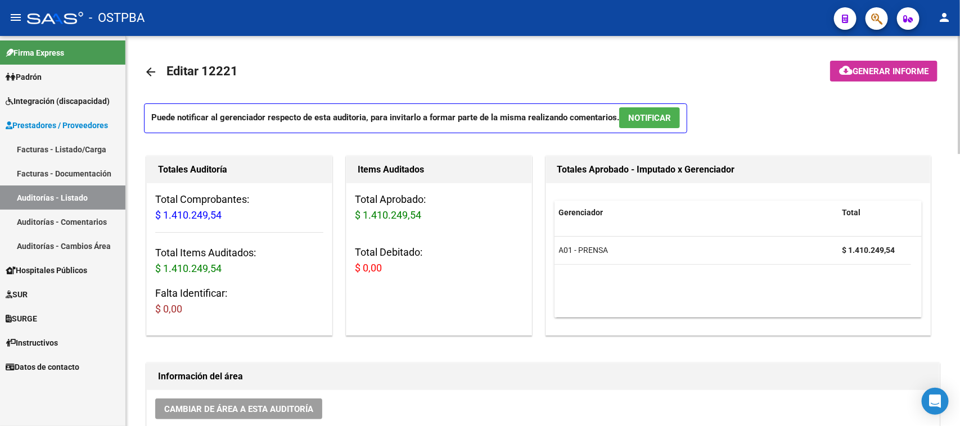
click at [147, 72] on mat-icon "arrow_back" at bounding box center [150, 71] width 13 height 13
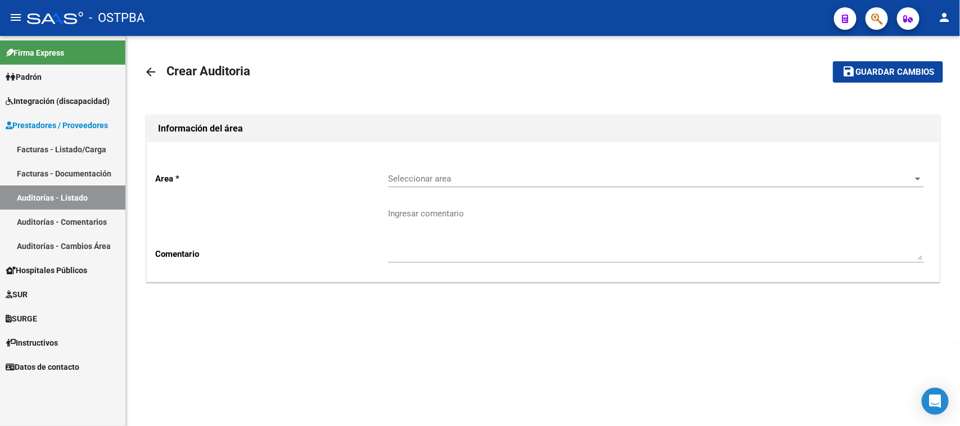
click at [57, 141] on link "Facturas - Listado/Carga" at bounding box center [62, 149] width 125 height 24
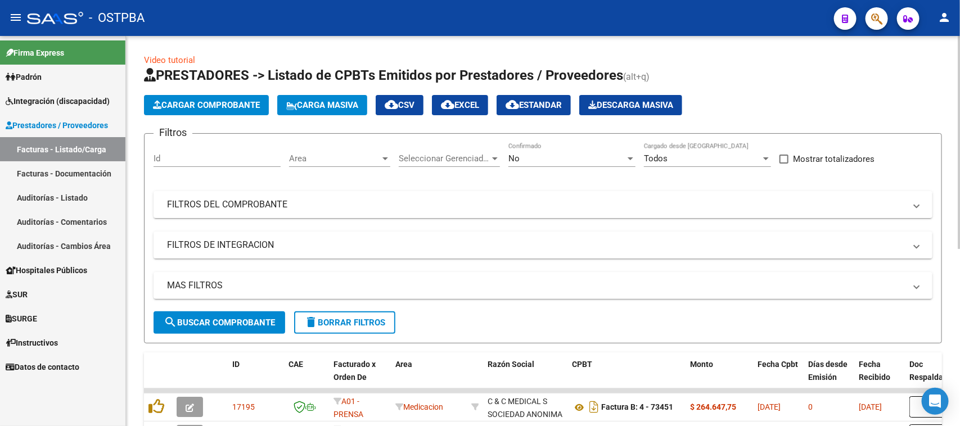
click at [191, 100] on span "Cargar Comprobante" at bounding box center [206, 105] width 107 height 10
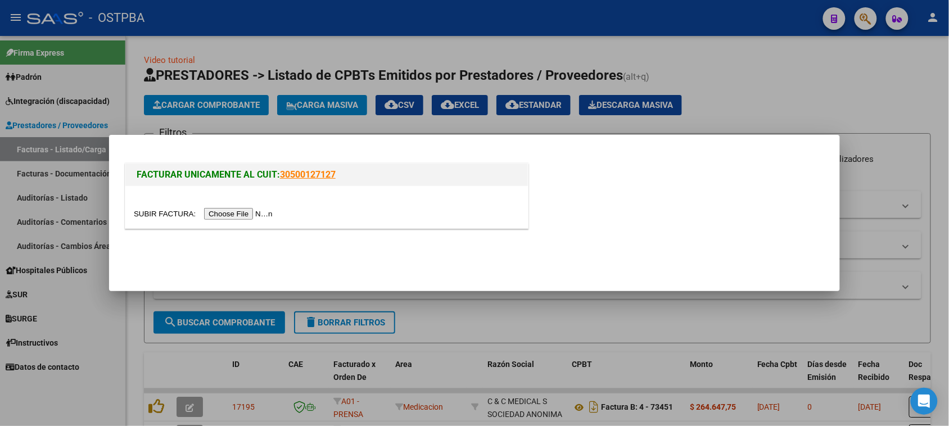
click at [247, 211] on input "file" at bounding box center [205, 214] width 142 height 12
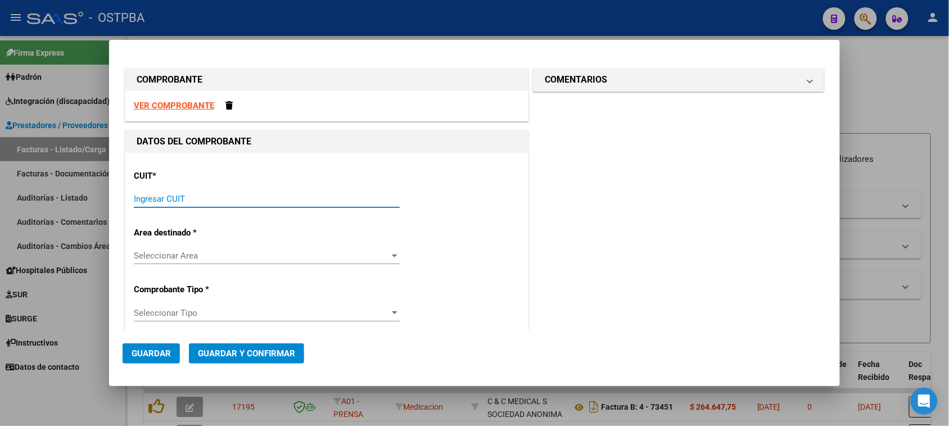
click at [174, 202] on input "Ingresar CUIT" at bounding box center [267, 199] width 266 height 10
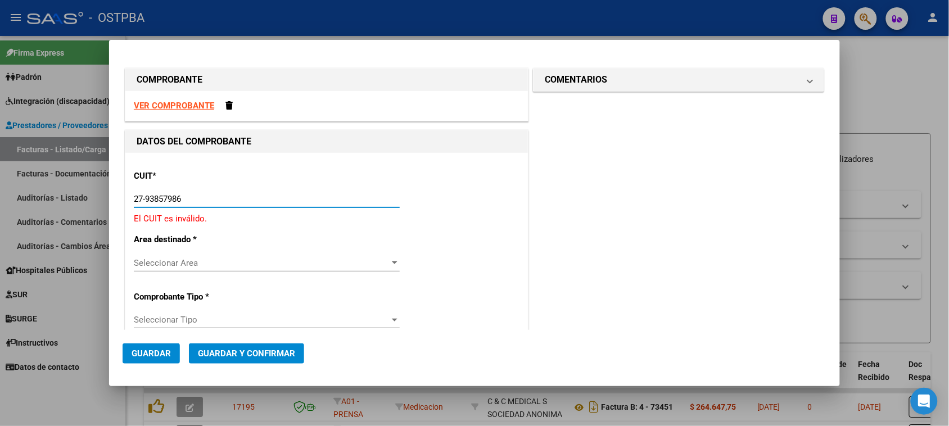
type input "27-93857986-0"
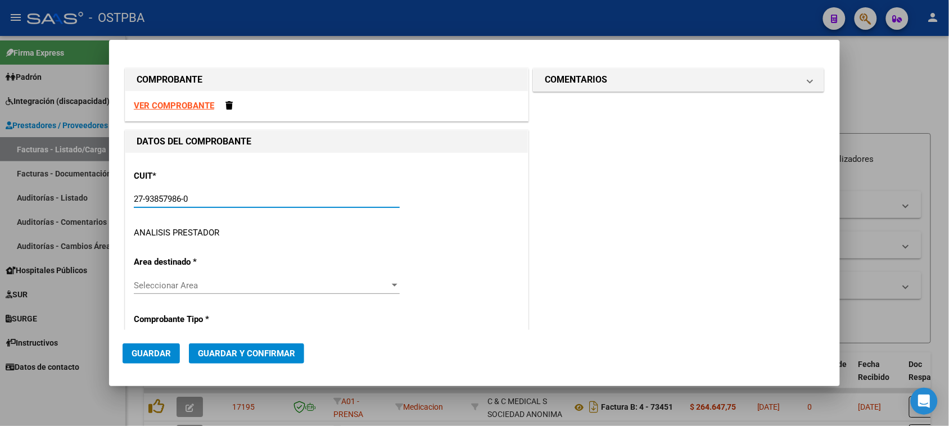
type input "2"
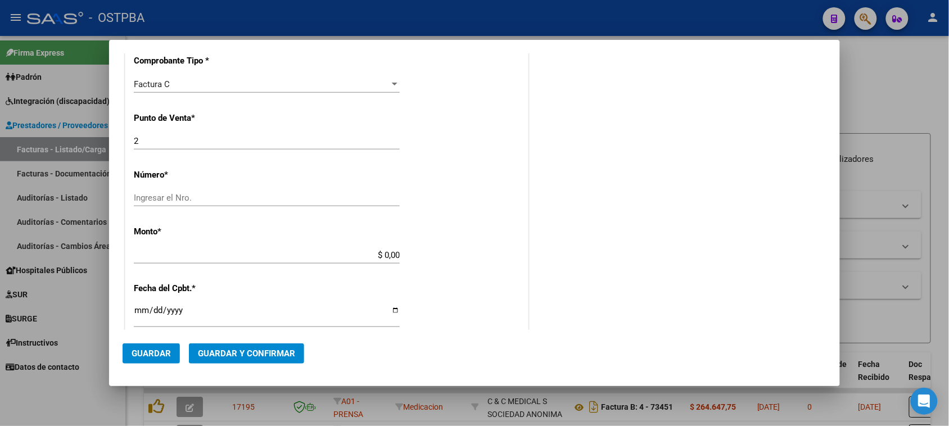
scroll to position [351, 0]
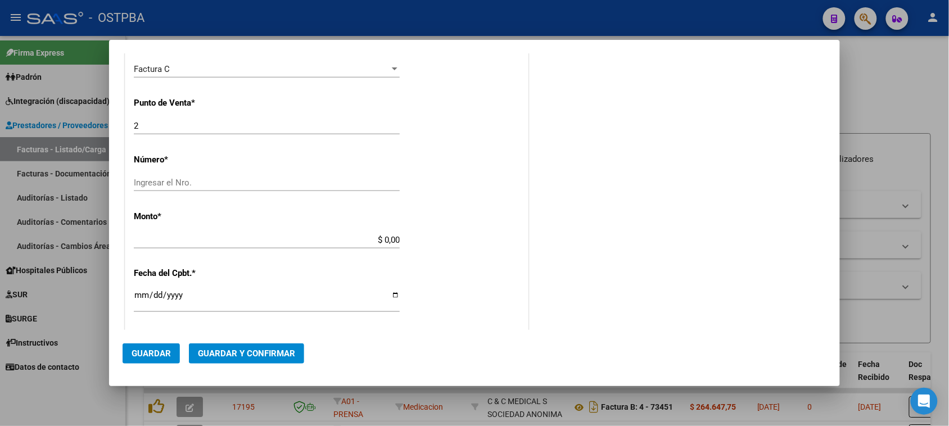
type input "27-93857986-0"
click at [211, 185] on input "Ingresar el Nro." at bounding box center [267, 183] width 266 height 10
type input "55"
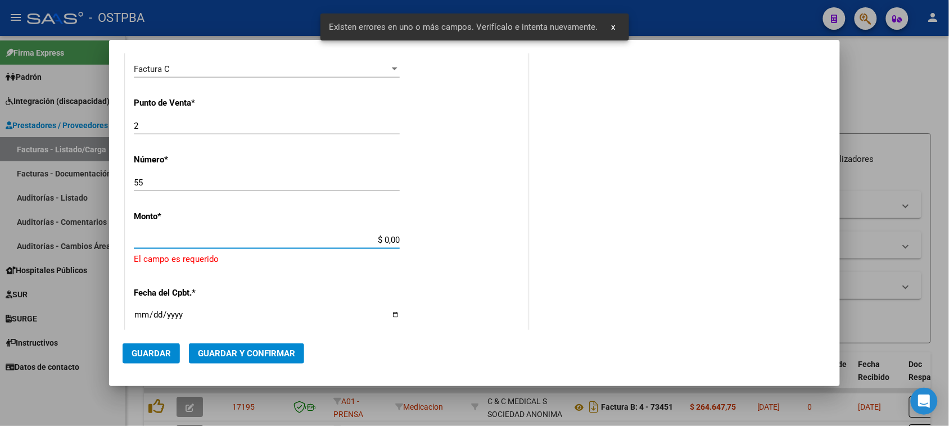
scroll to position [394, 0]
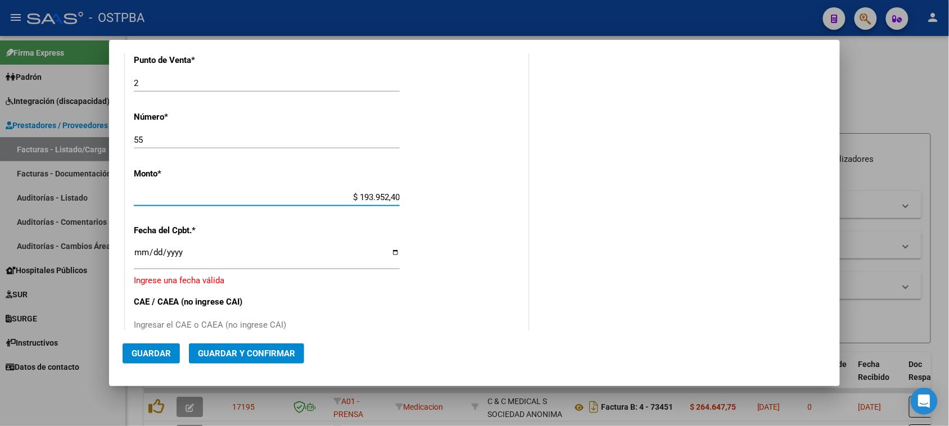
type input "$ 1.939.524,07"
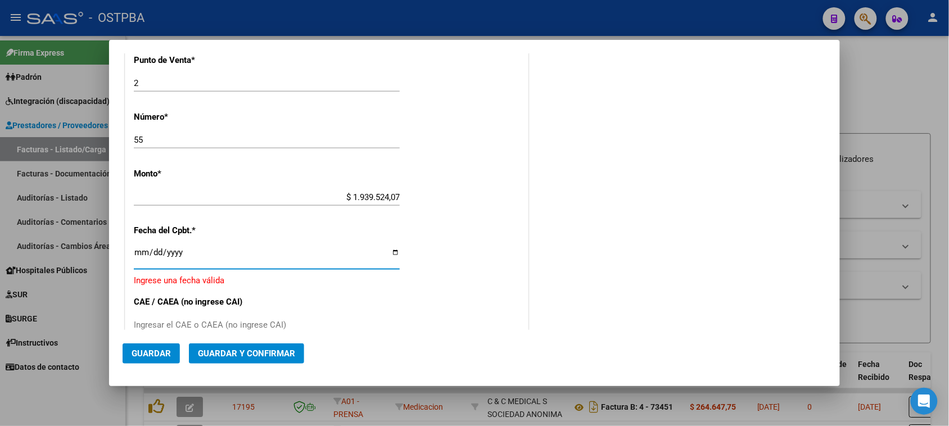
click at [141, 250] on input "Ingresar la fecha" at bounding box center [267, 257] width 266 height 18
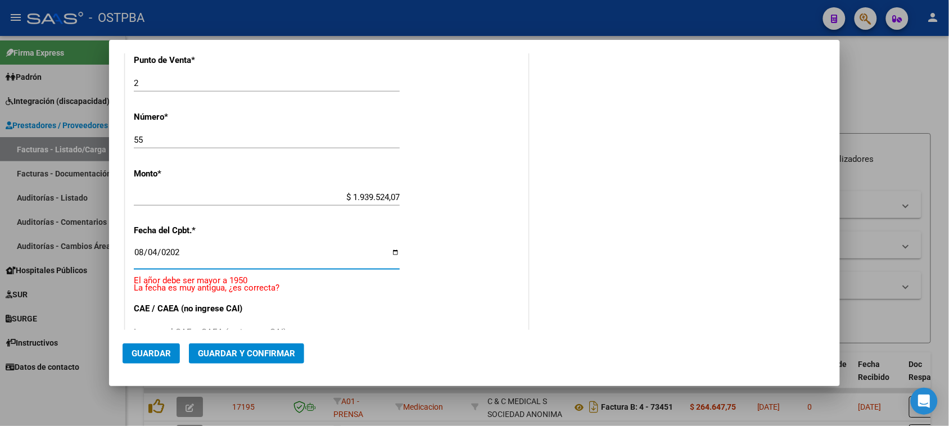
type input "[DATE]"
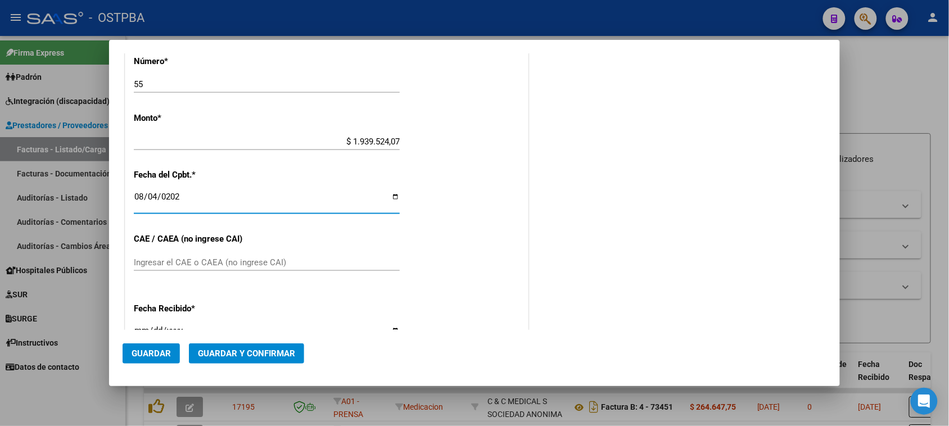
scroll to position [464, 0]
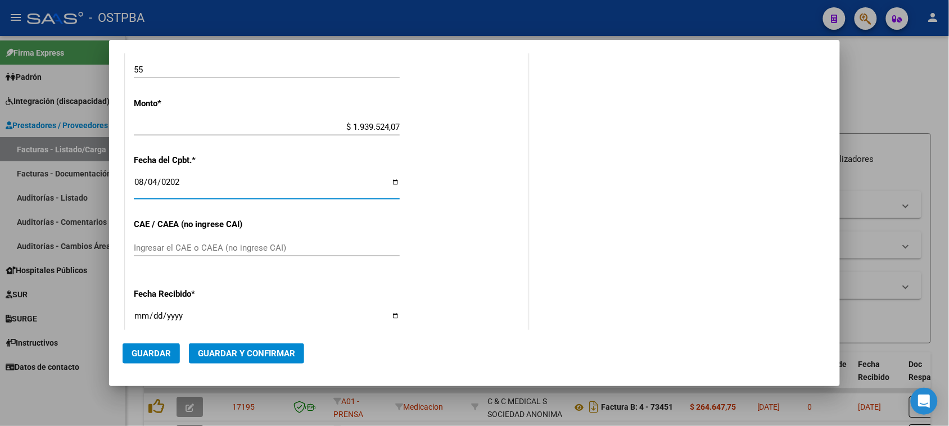
click at [192, 251] on input "Ingresar el CAE o CAEA (no ingrese CAI)" at bounding box center [267, 248] width 266 height 10
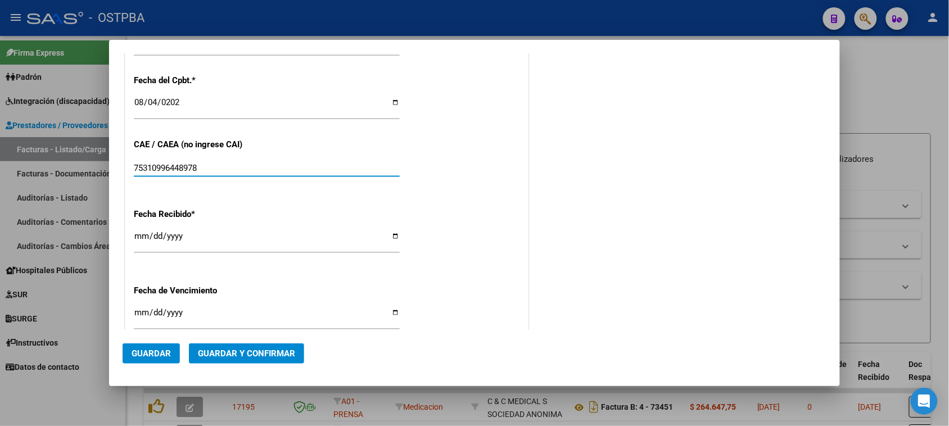
scroll to position [605, 0]
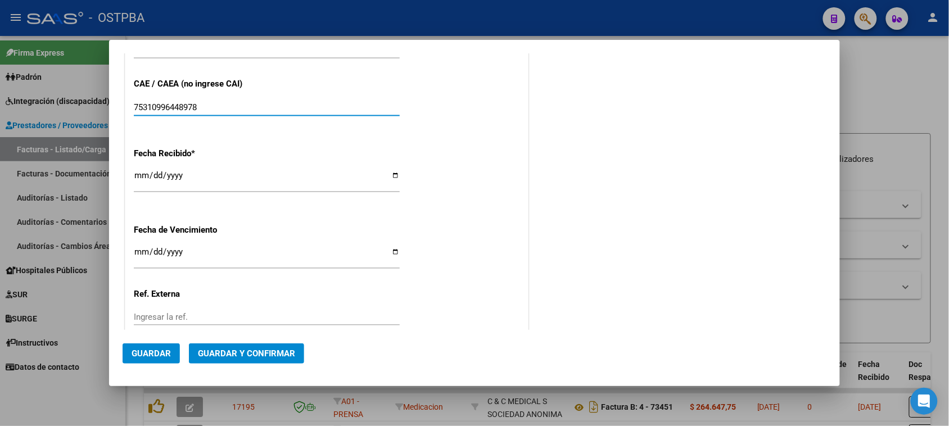
type input "75310996448978"
click at [139, 175] on input "[DATE]" at bounding box center [267, 180] width 266 height 18
type input "[DATE]"
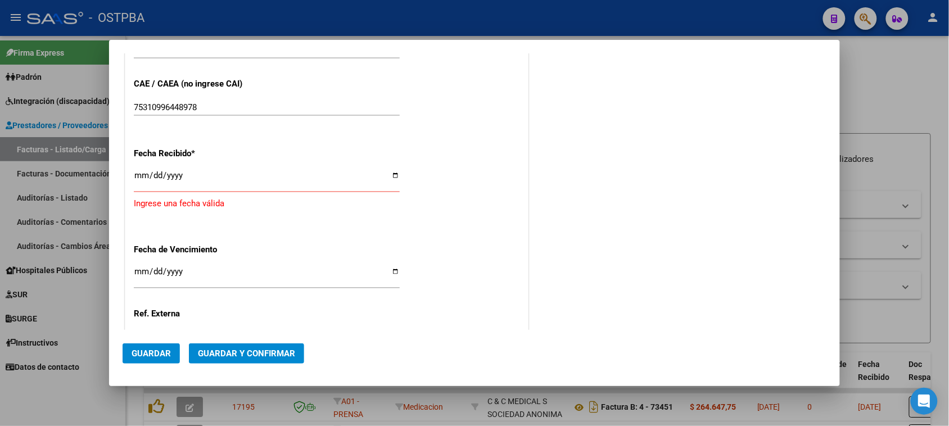
click at [139, 169] on div "Ingresar la fecha" at bounding box center [267, 180] width 266 height 24
type input "[DATE]"
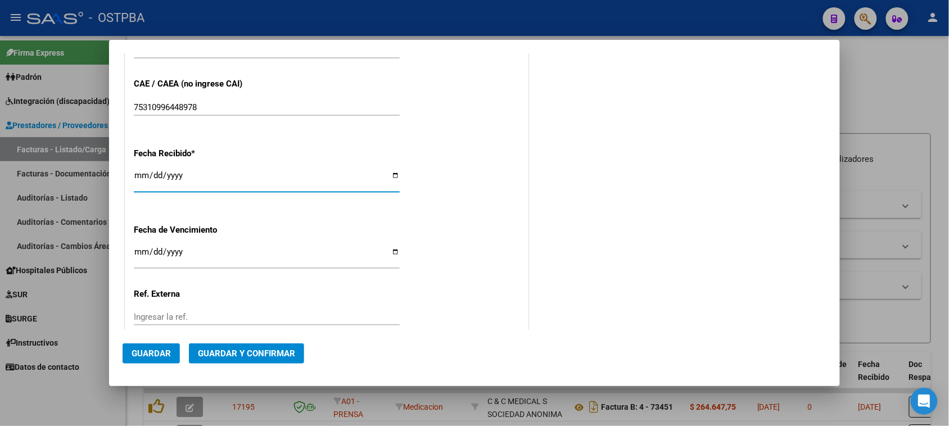
click at [141, 248] on input "Ingresar la fecha" at bounding box center [267, 256] width 266 height 18
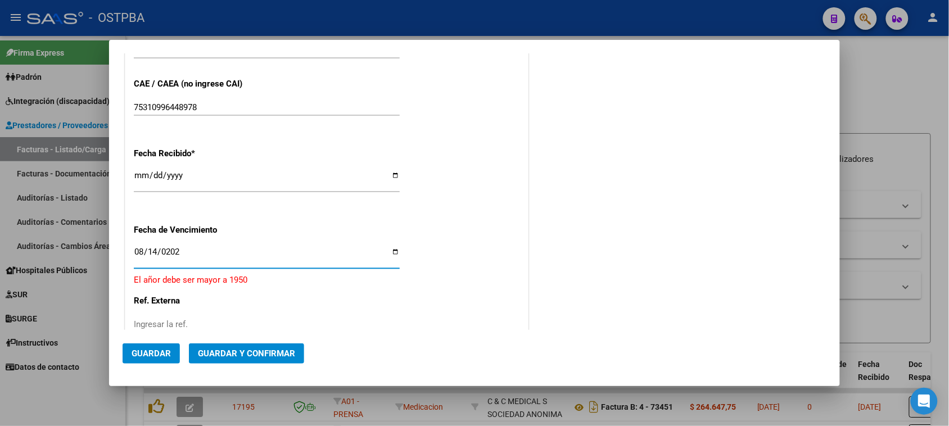
type input "[DATE]"
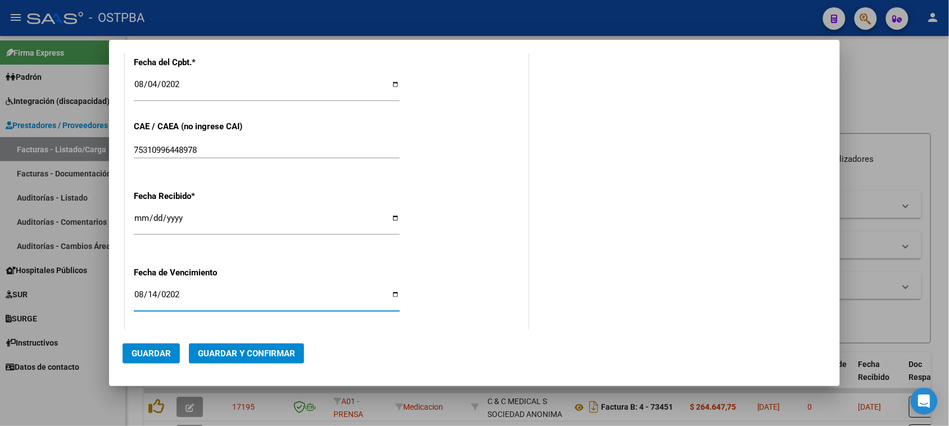
scroll to position [678, 0]
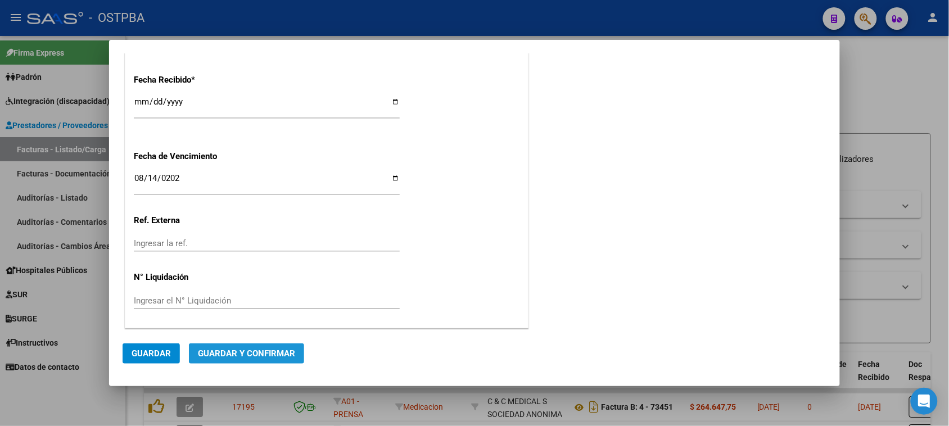
click at [268, 347] on button "Guardar y Confirmar" at bounding box center [246, 353] width 115 height 20
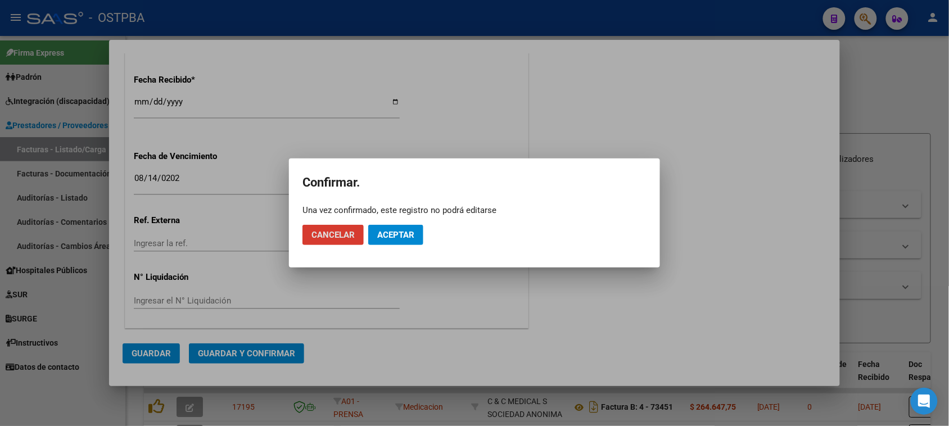
click at [405, 233] on span "Aceptar" at bounding box center [395, 235] width 37 height 10
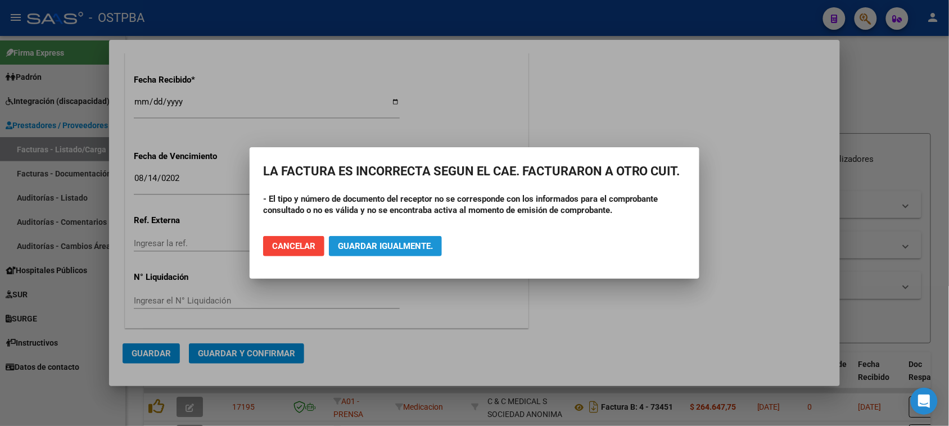
click at [399, 242] on span "Guardar igualmente." at bounding box center [385, 246] width 95 height 10
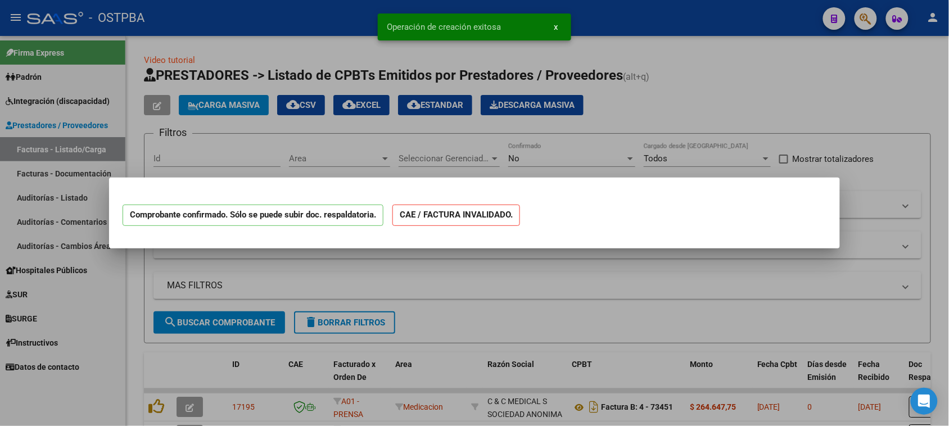
scroll to position [0, 0]
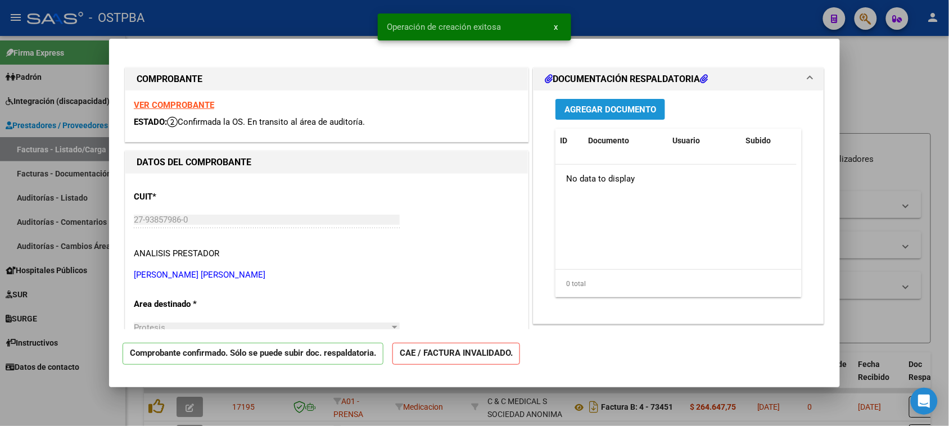
click at [574, 115] on button "Agregar Documento" at bounding box center [610, 109] width 110 height 21
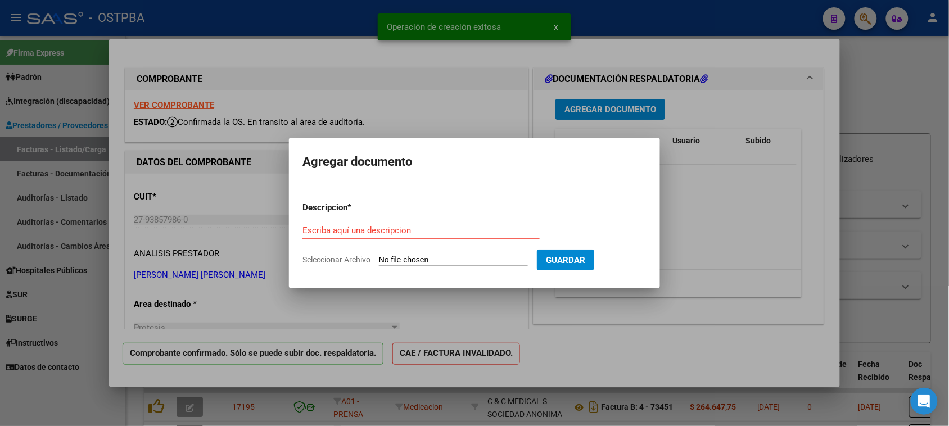
click at [470, 263] on input "Seleccionar Archivo" at bounding box center [453, 260] width 149 height 11
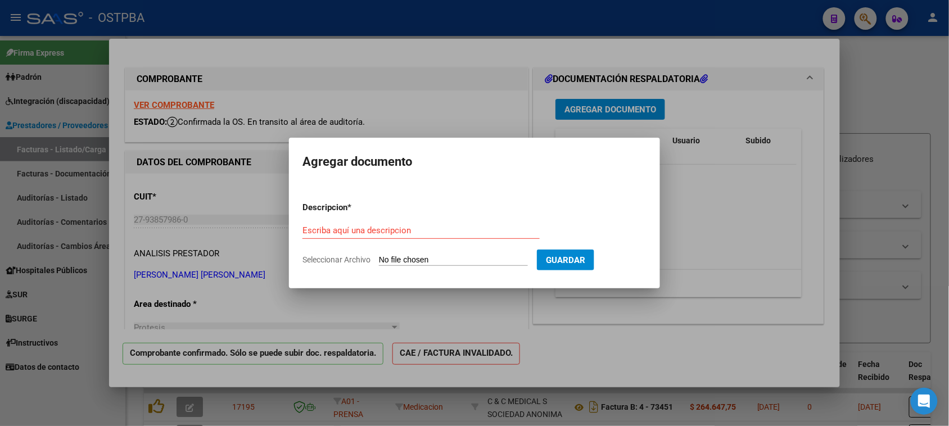
type input "C:\fakepath\FACTURA 2-55 - [PERSON_NAME].pdf"
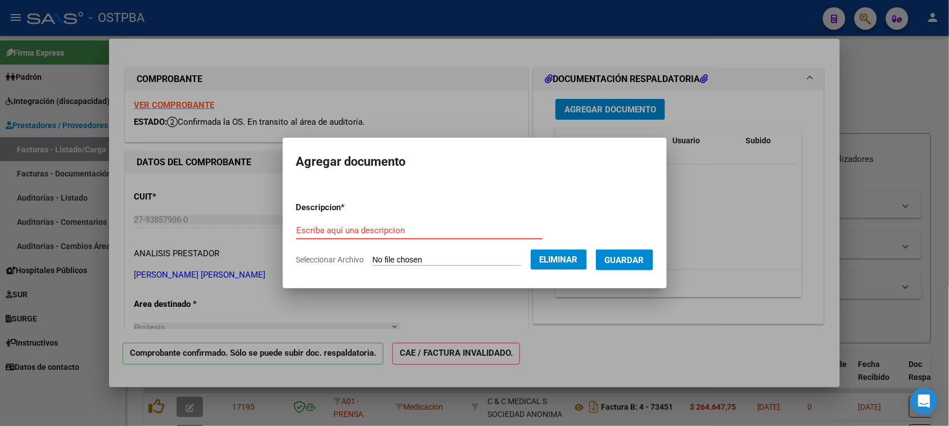
click at [301, 232] on input "Escriba aquí una descripcion" at bounding box center [419, 230] width 246 height 10
type input "FACTURA 2-55 [PERSON_NAME][DATE]"
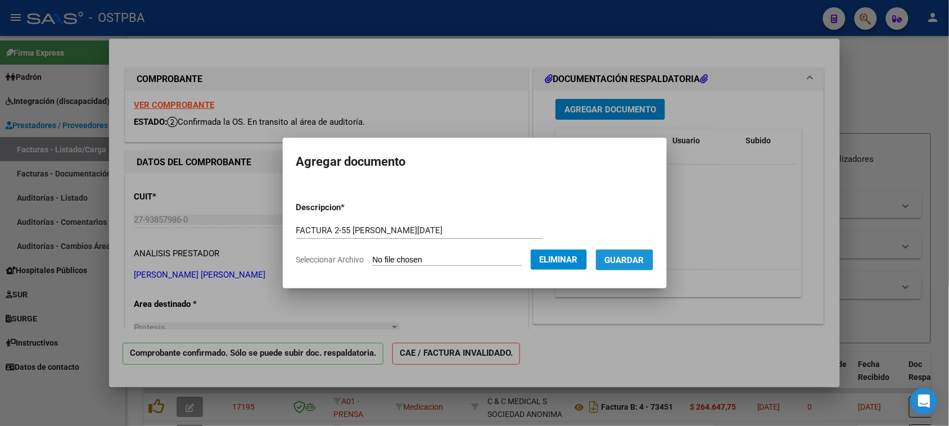
click at [623, 255] on span "Guardar" at bounding box center [624, 260] width 39 height 10
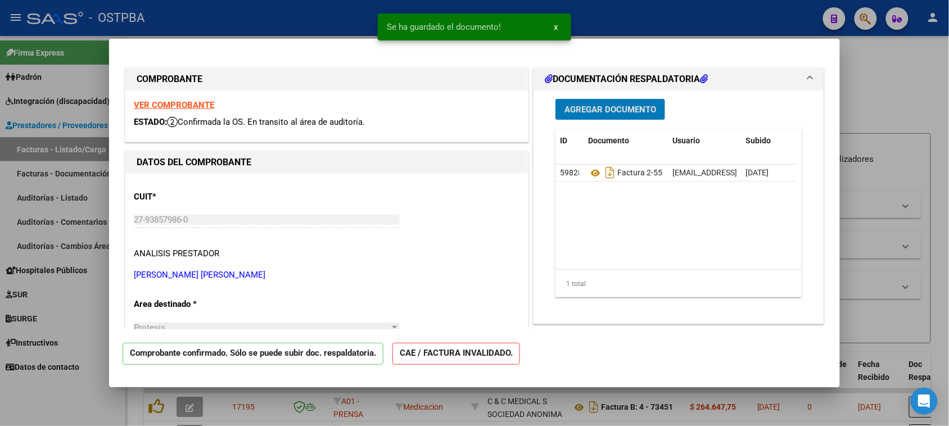
click at [590, 105] on span "Agregar Documento" at bounding box center [610, 110] width 92 height 10
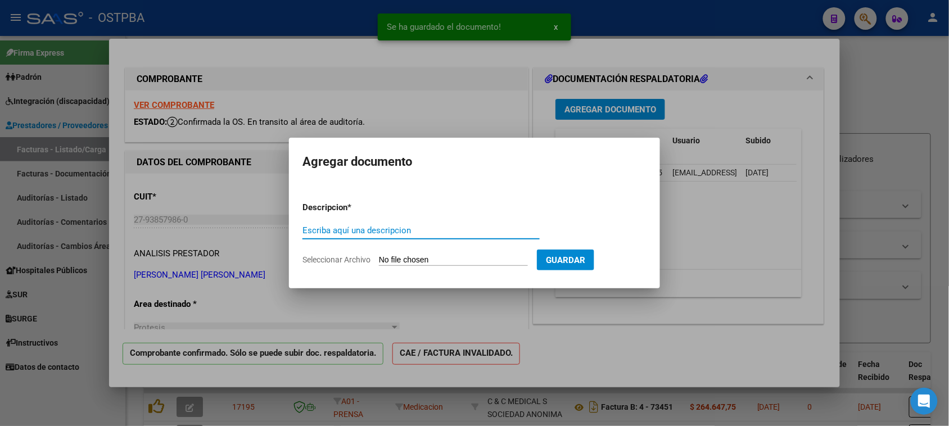
click at [456, 260] on input "Seleccionar Archivo" at bounding box center [453, 260] width 149 height 11
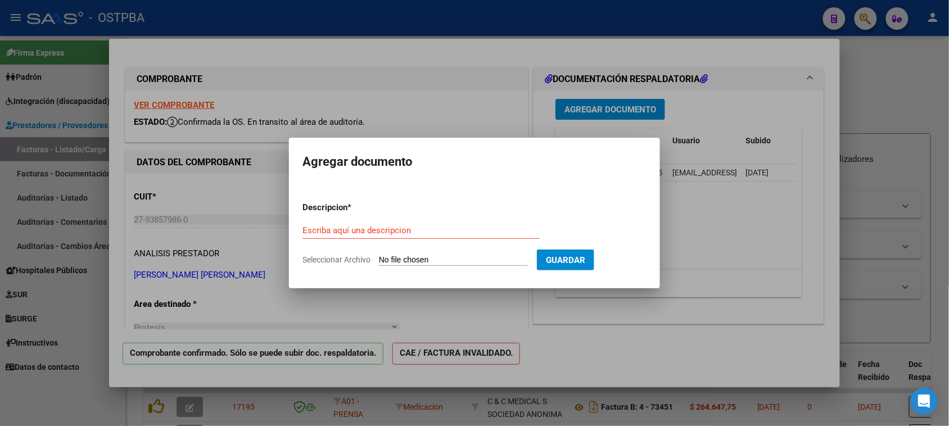
type input "C:\fakepath\PLANILLA ASISTENCIA [PERSON_NAME].pdf"
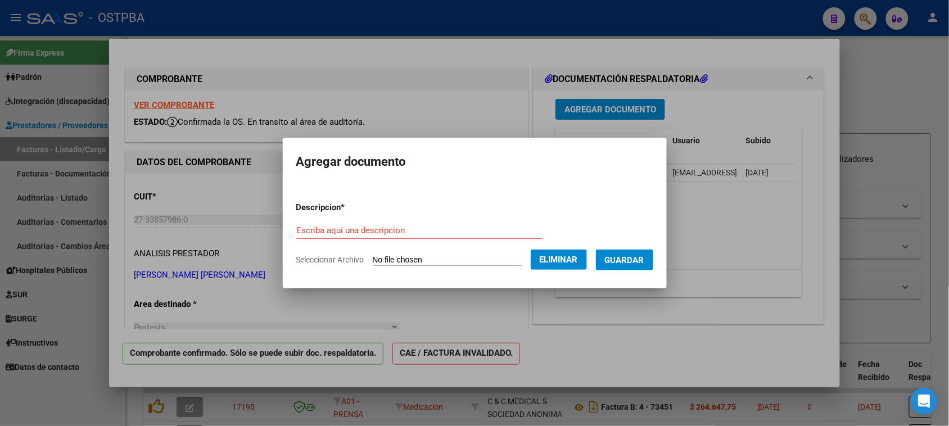
click at [318, 226] on input "Escriba aquí una descripcion" at bounding box center [419, 230] width 246 height 10
type input "PLANILLA ASISTENCIA [PERSON_NAME][DATE]"
click at [644, 260] on span "Guardar" at bounding box center [624, 260] width 39 height 10
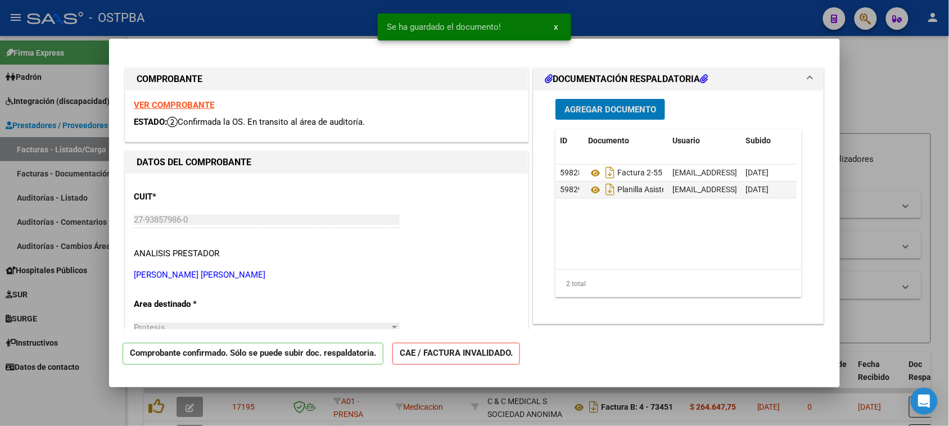
click at [594, 110] on span "Agregar Documento" at bounding box center [610, 110] width 92 height 10
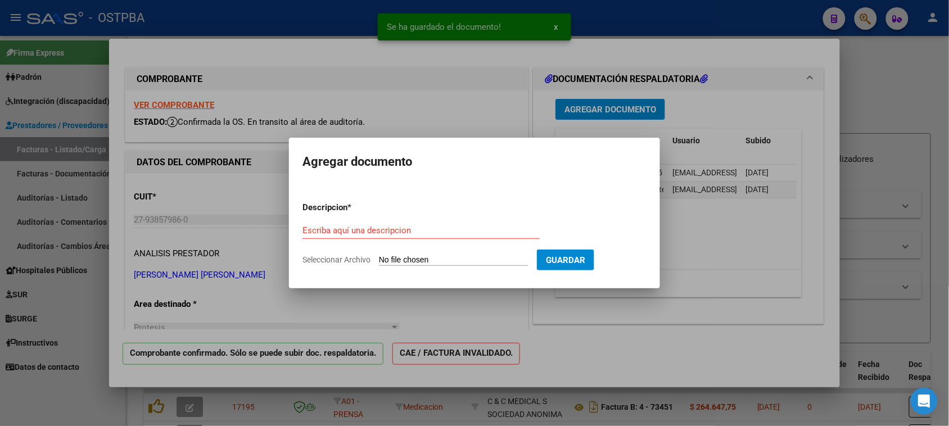
click at [446, 257] on input "Seleccionar Archivo" at bounding box center [453, 260] width 149 height 11
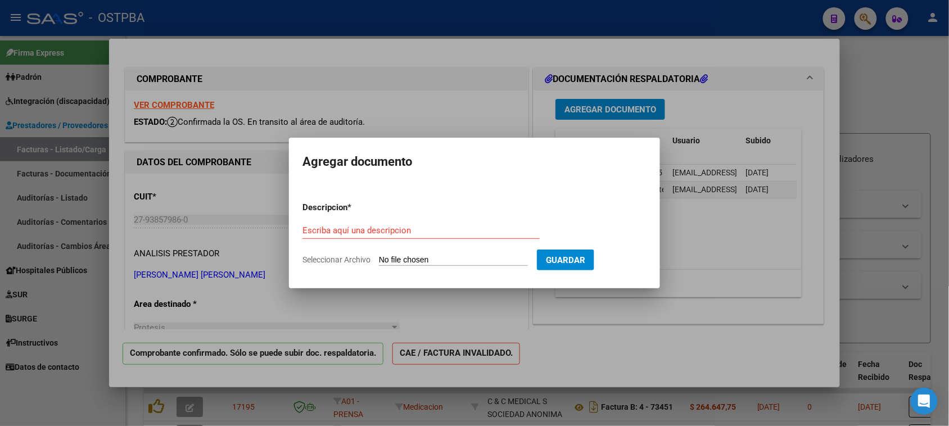
type input "C:\fakepath\[PERSON_NAME], medida cautelar.pdf"
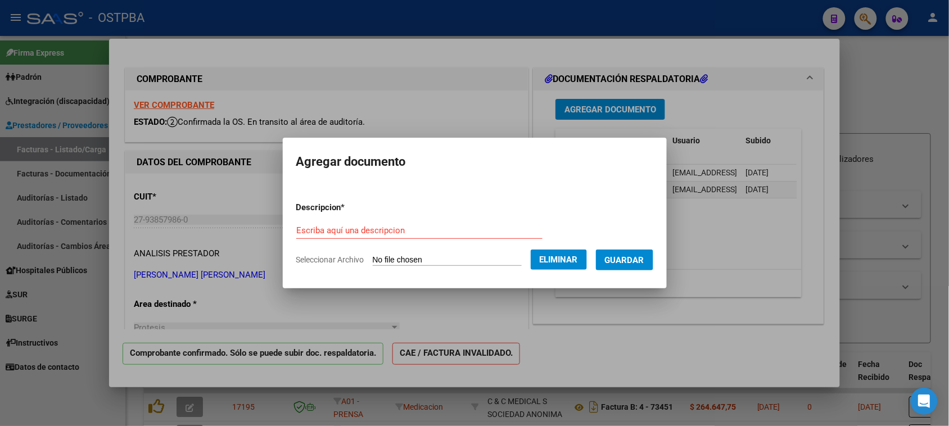
click at [644, 311] on div at bounding box center [474, 213] width 949 height 426
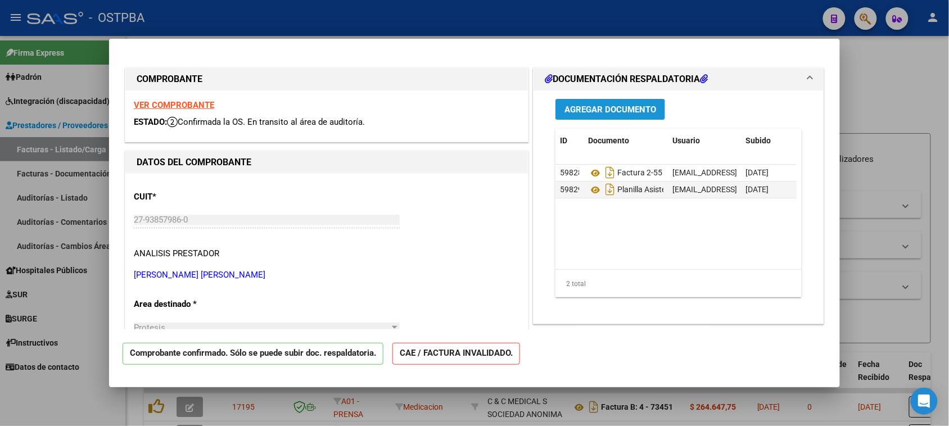
click at [601, 108] on span "Agregar Documento" at bounding box center [610, 110] width 92 height 10
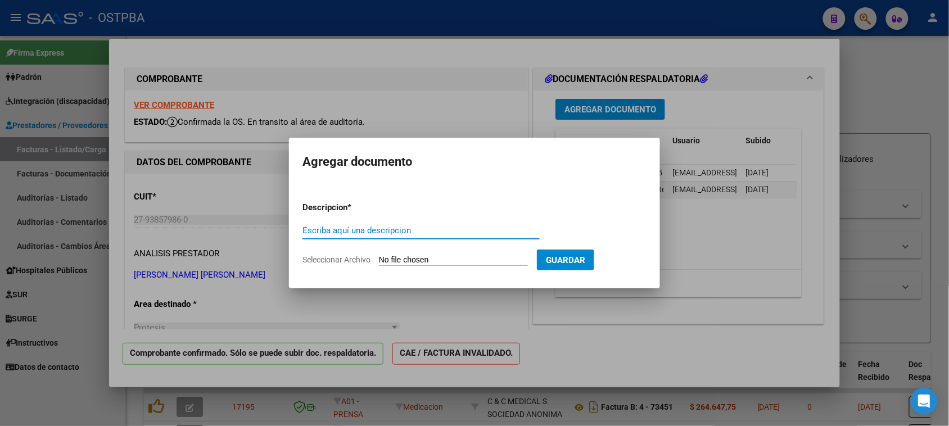
click at [423, 255] on input "Seleccionar Archivo" at bounding box center [453, 260] width 149 height 11
type input "C:\fakepath\[PERSON_NAME], medida cautelar.pdf"
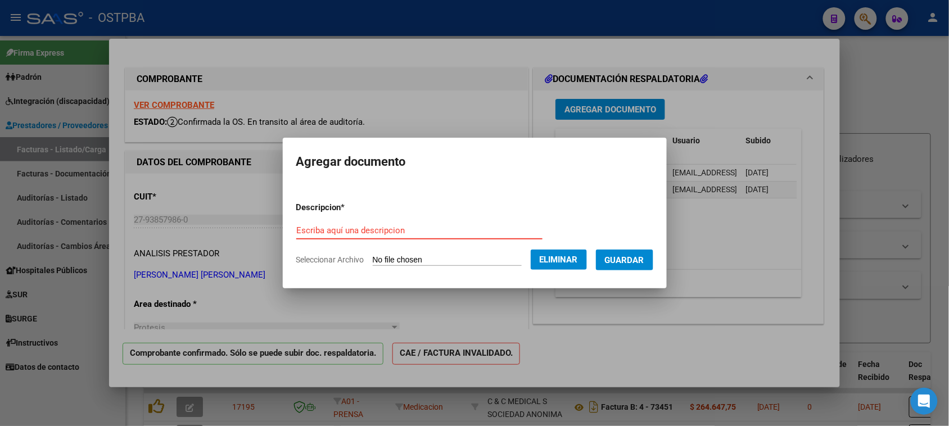
click at [314, 232] on input "Escriba aquí una descripcion" at bounding box center [419, 230] width 246 height 10
type input "[PERSON_NAME] MEDIDA CAUTELAR"
click at [628, 259] on span "Guardar" at bounding box center [624, 260] width 39 height 10
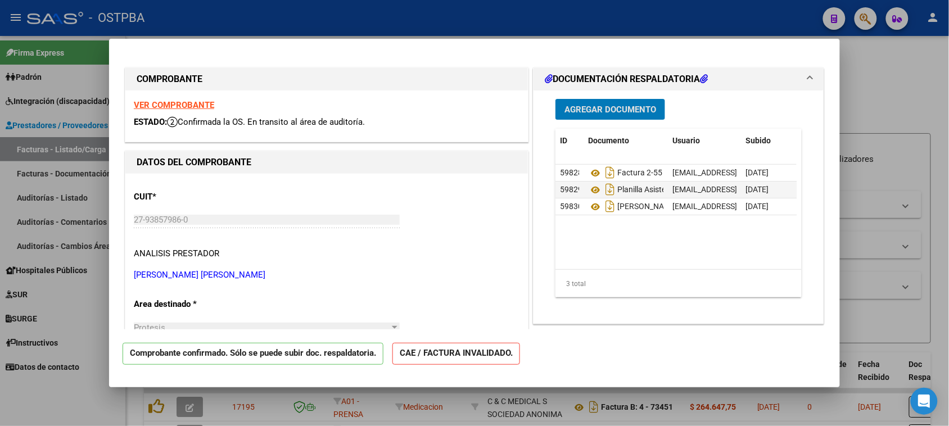
click at [895, 83] on div at bounding box center [474, 213] width 949 height 426
type input "$ 0,00"
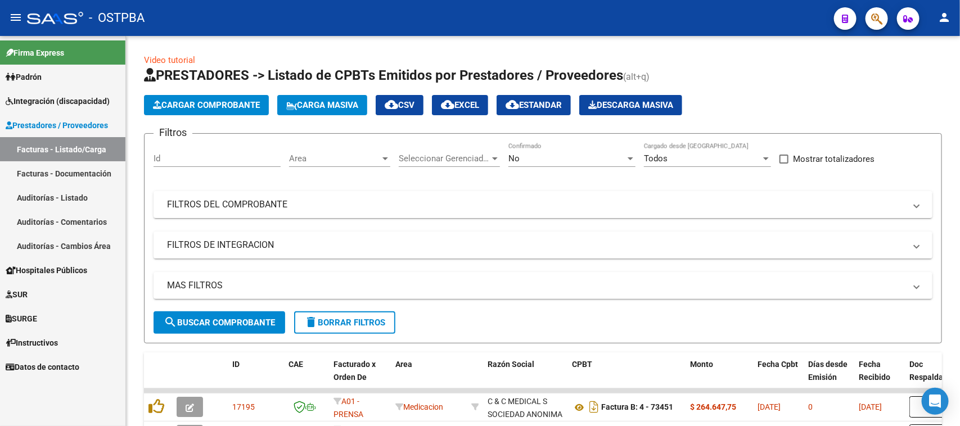
click at [56, 194] on link "Auditorías - Listado" at bounding box center [62, 197] width 125 height 24
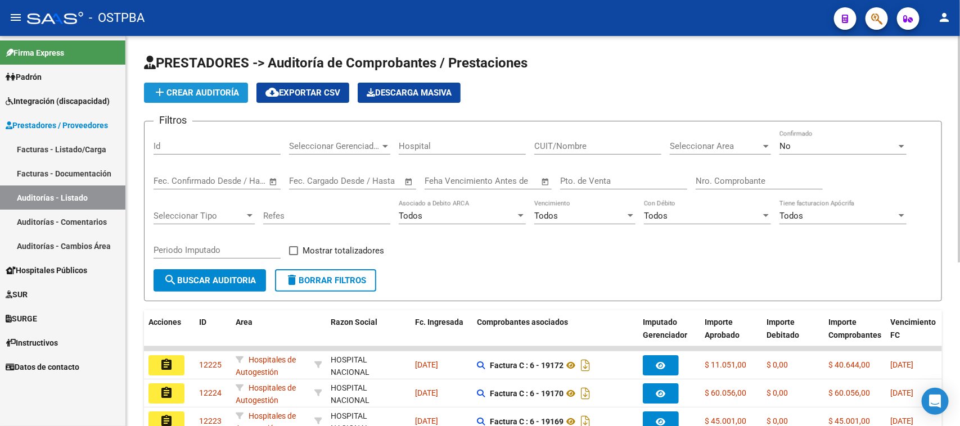
click at [218, 90] on span "add Crear Auditoría" at bounding box center [196, 93] width 86 height 10
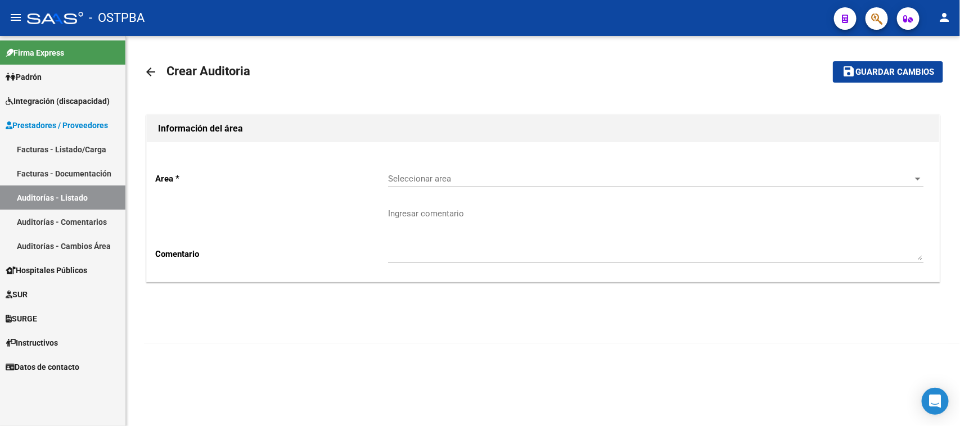
click at [397, 178] on span "Seleccionar area" at bounding box center [650, 179] width 525 height 10
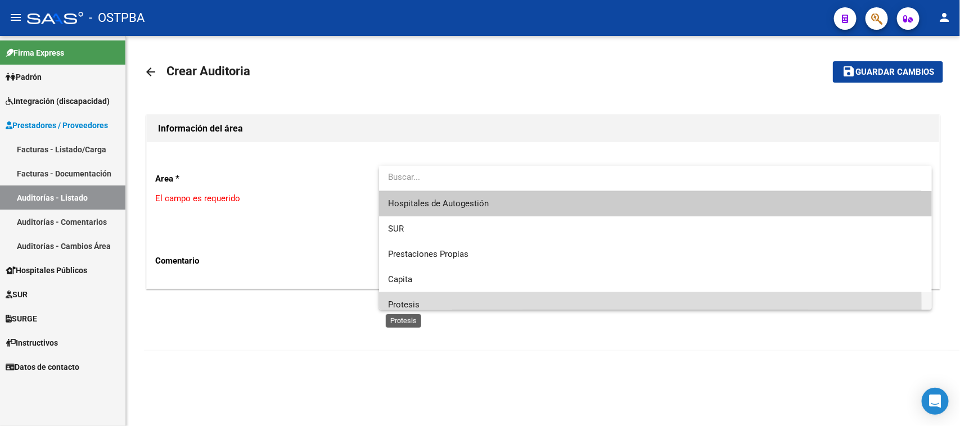
click at [401, 305] on span "Protesis" at bounding box center [403, 305] width 31 height 10
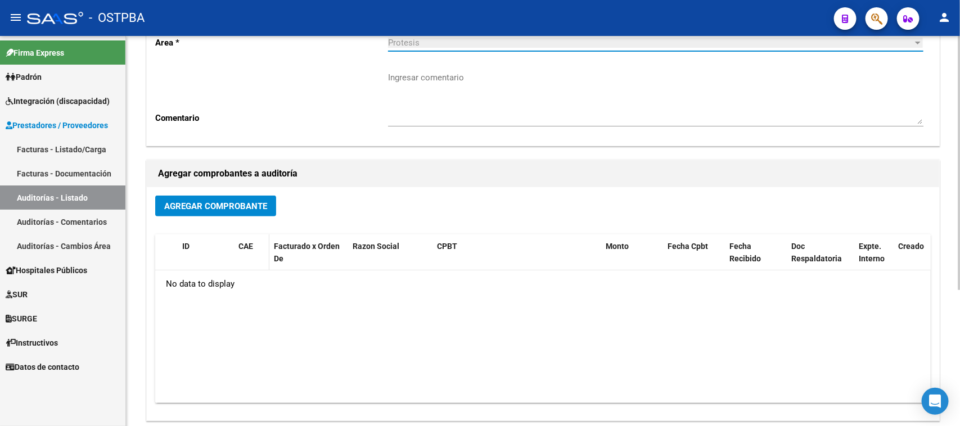
scroll to position [141, 0]
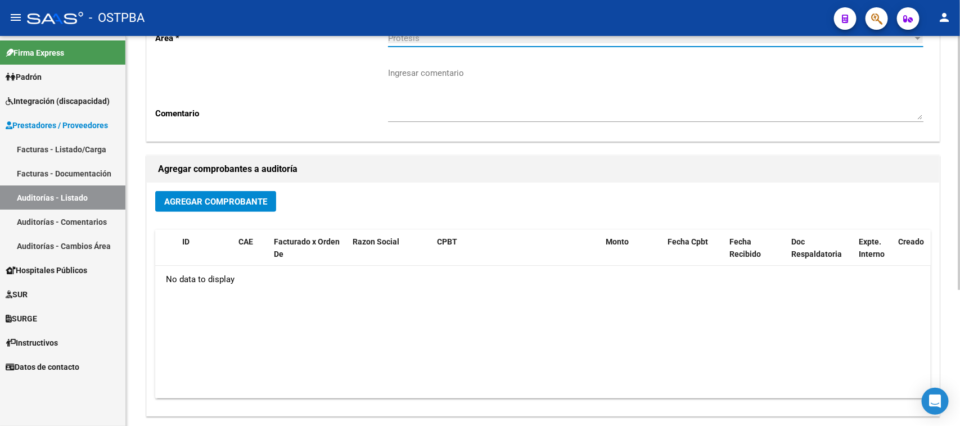
click at [220, 198] on span "Agregar Comprobante" at bounding box center [215, 202] width 103 height 10
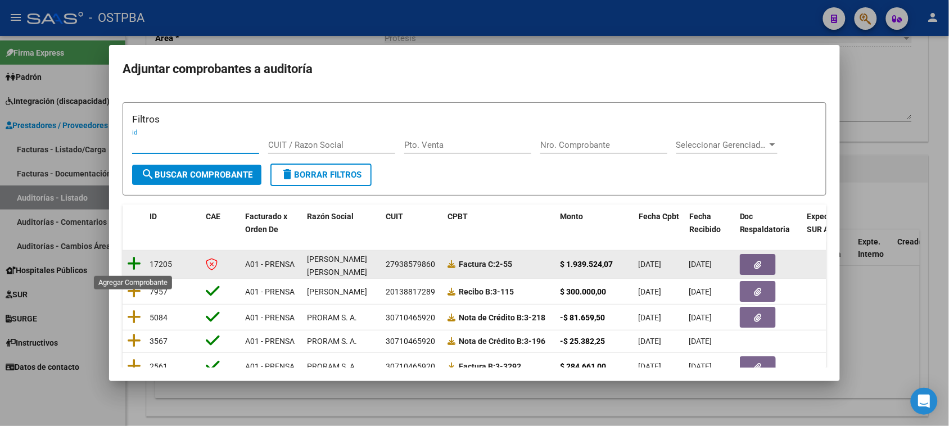
click at [137, 260] on icon at bounding box center [134, 264] width 14 height 16
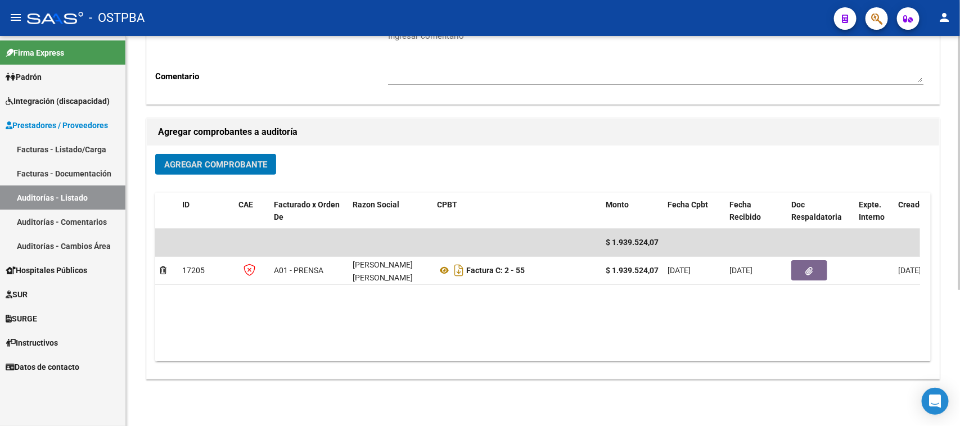
scroll to position [209, 0]
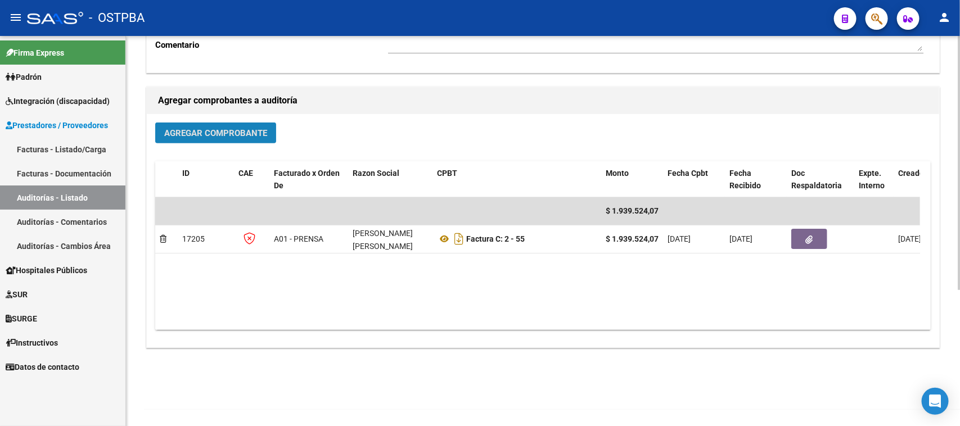
click at [204, 128] on span "Agregar Comprobante" at bounding box center [215, 133] width 103 height 10
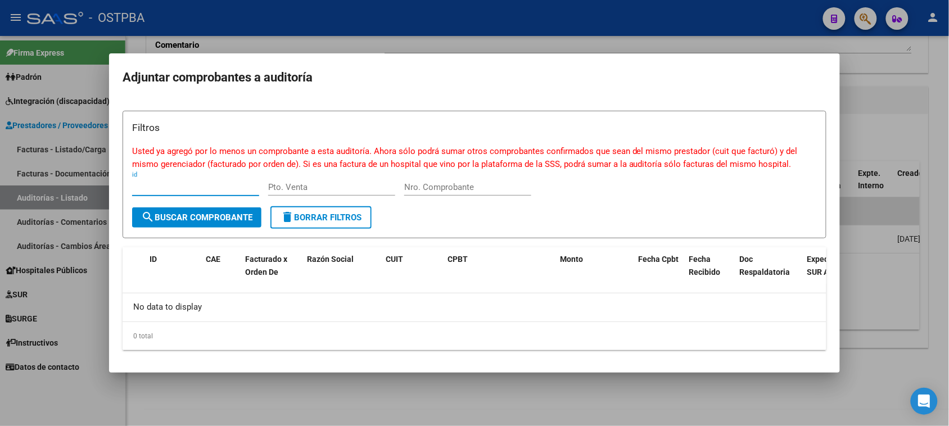
click at [864, 119] on div at bounding box center [474, 213] width 949 height 426
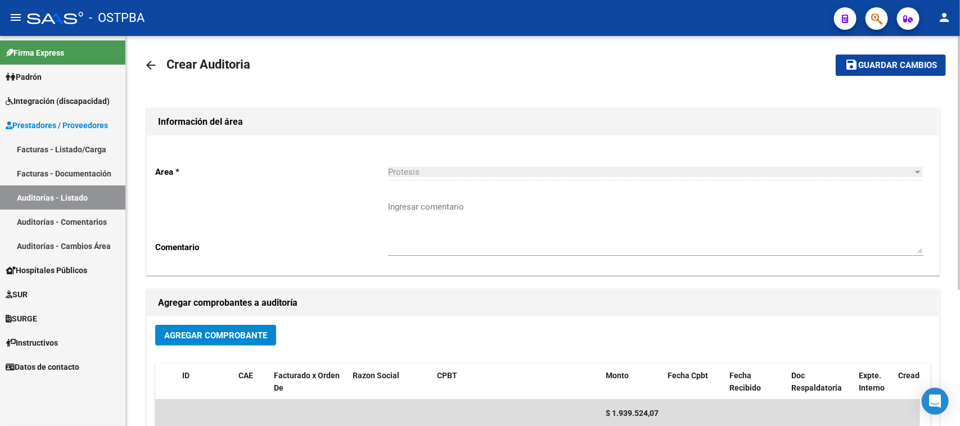
scroll to position [0, 0]
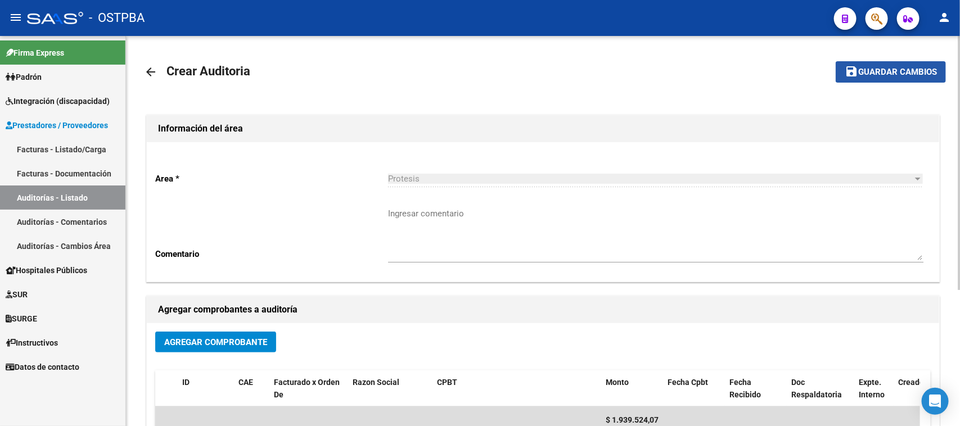
click at [897, 67] on span "Guardar cambios" at bounding box center [897, 72] width 79 height 10
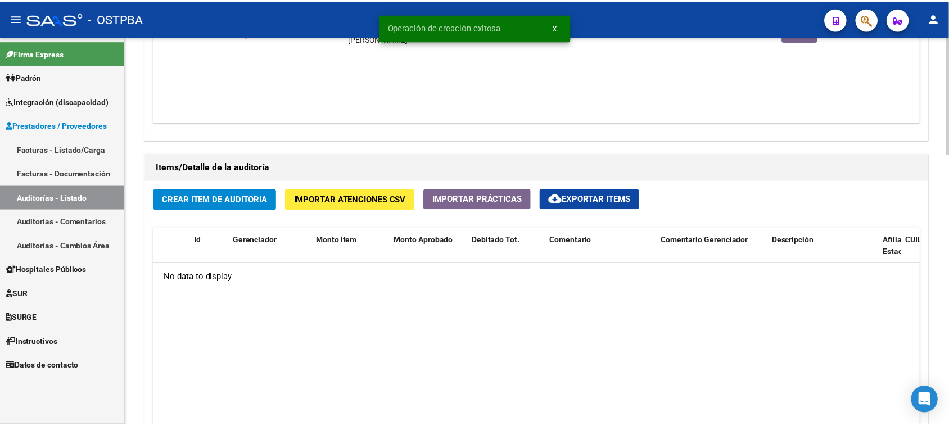
scroll to position [773, 0]
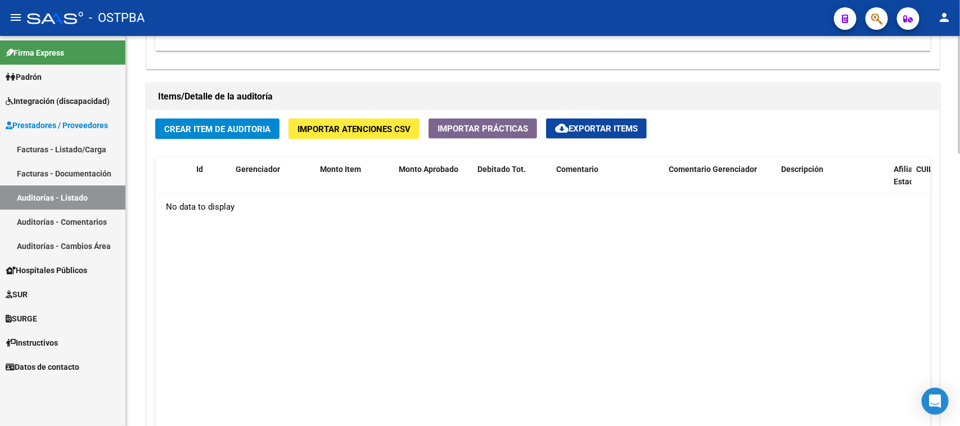
click at [228, 124] on span "Crear Item de Auditoria" at bounding box center [217, 129] width 106 height 10
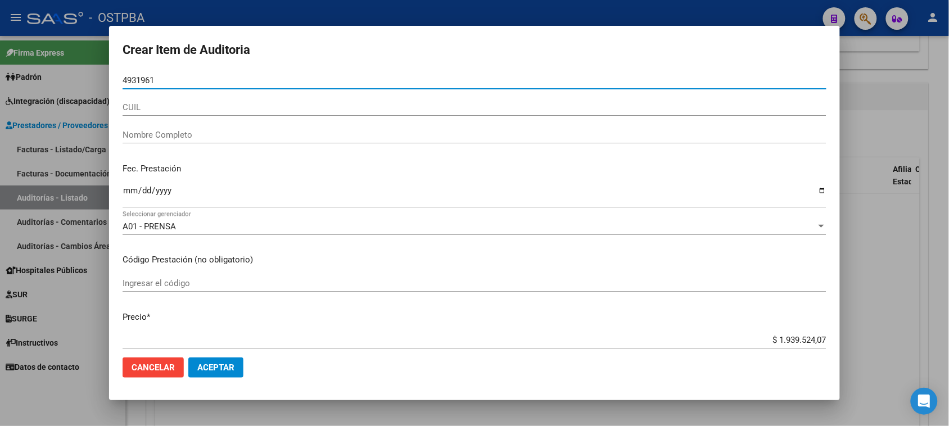
type input "49319616"
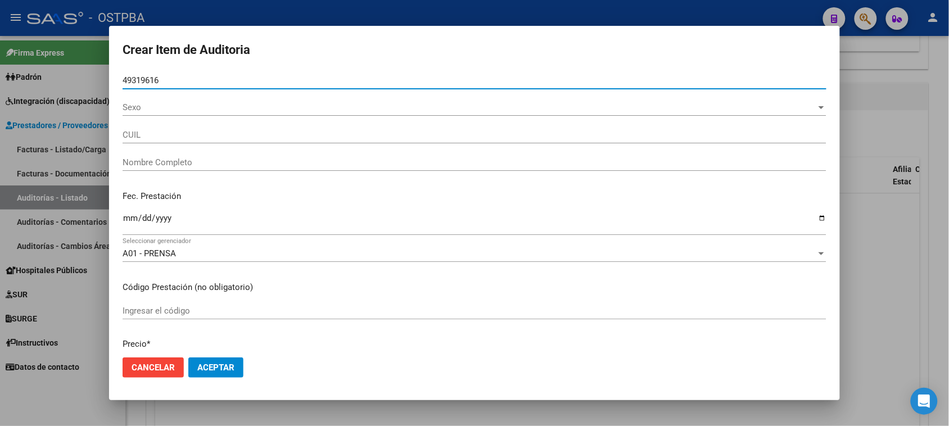
type input "27493196168"
type input "[PERSON_NAME]"
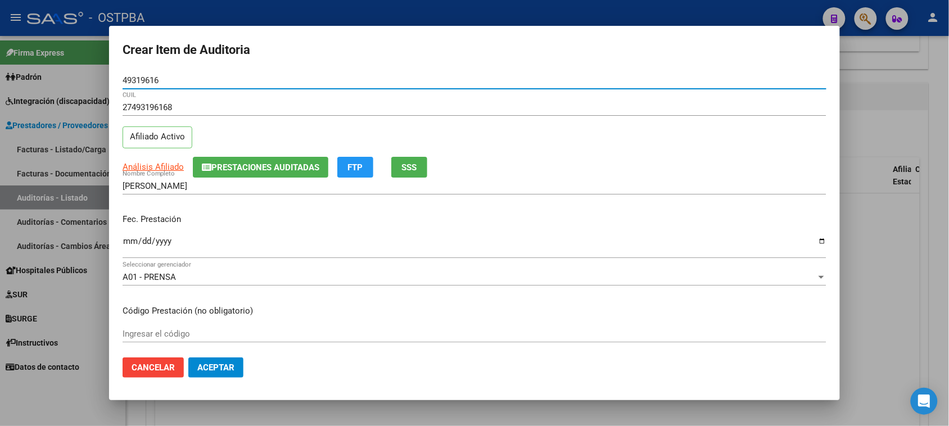
type input "49319616"
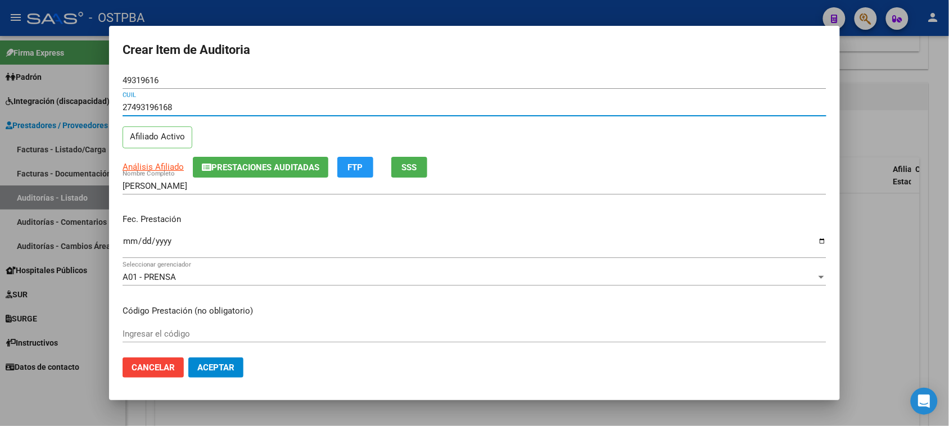
scroll to position [70, 0]
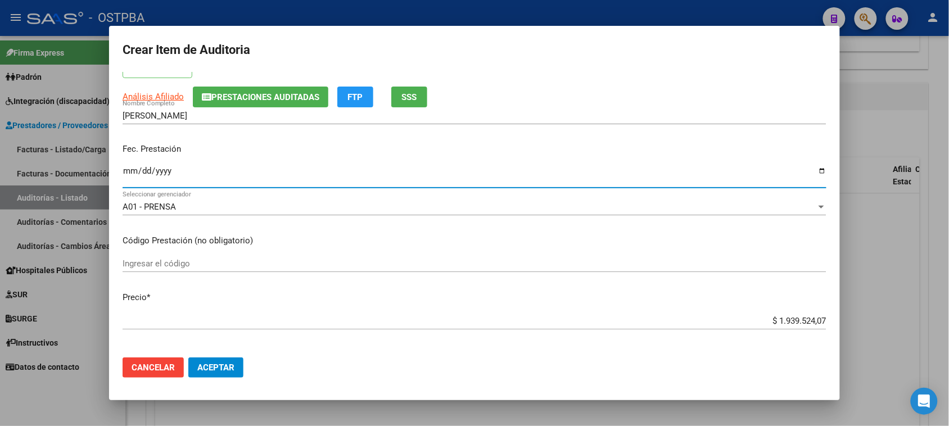
click at [124, 169] on input "Ingresar la fecha" at bounding box center [475, 175] width 704 height 18
type input "[DATE]"
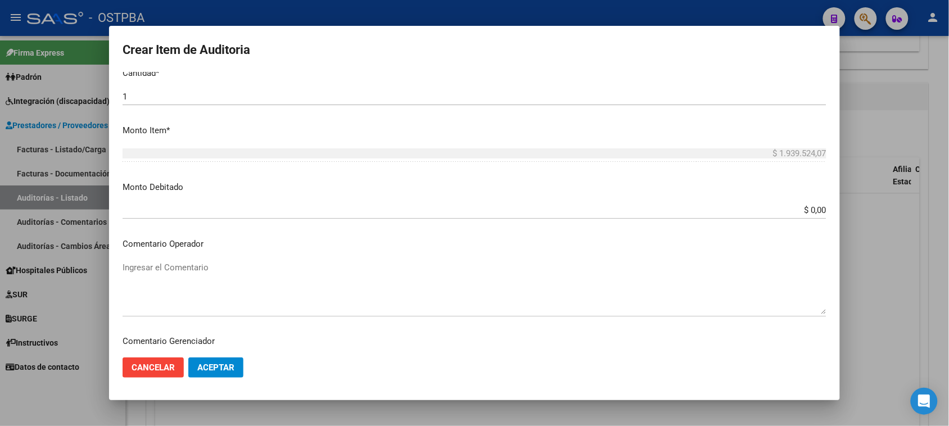
scroll to position [422, 0]
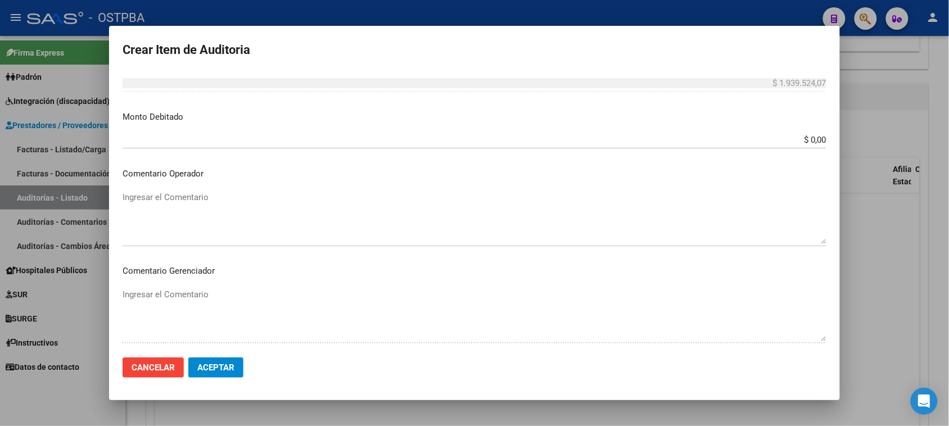
click at [130, 197] on textarea "Ingresar el Comentario" at bounding box center [475, 217] width 704 height 53
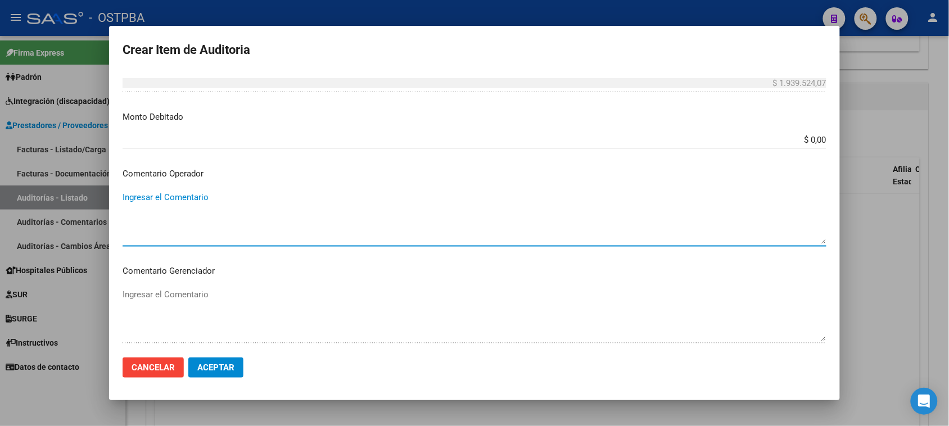
click at [141, 196] on textarea "Ingresar el Comentario" at bounding box center [475, 217] width 704 height 53
paste textarea "PAGO POR ENFERMERIA EN DOMICILIO CORRESPONDIENTE MES: [DATE], FORMA DE PAGO: TR…"
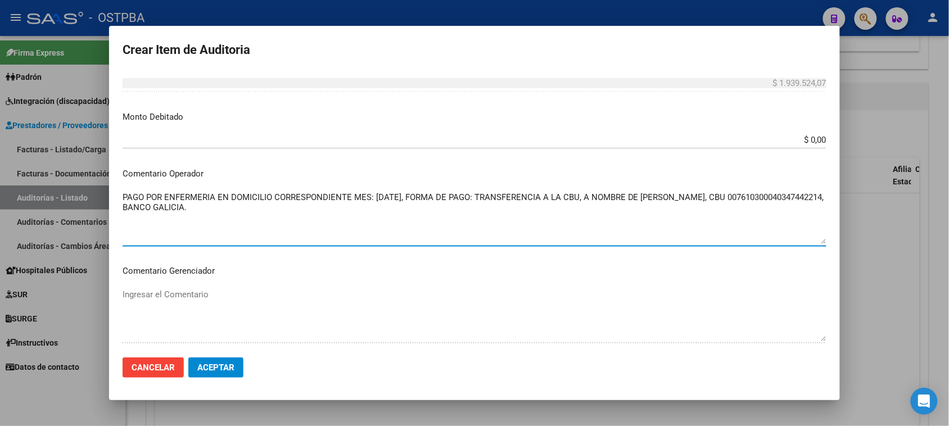
click at [373, 196] on textarea "PAGO POR ENFERMERIA EN DOMICILIO CORRESPONDIENTE MES: [DATE], FORMA DE PAGO: TR…" at bounding box center [475, 217] width 704 height 53
click at [375, 197] on textarea "PAGO POR ENFERMERIA EN DOMICILIO CORRESPONDIENTE MES: [DATE], FORMA DE PAGO: TR…" at bounding box center [475, 217] width 704 height 53
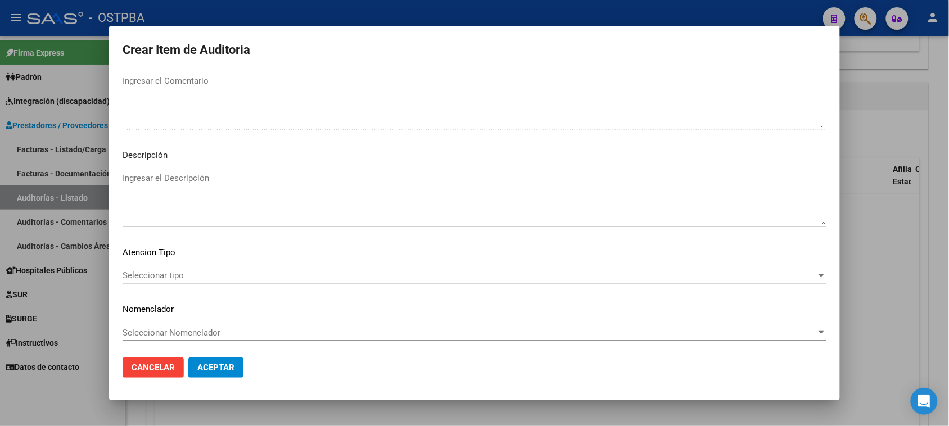
scroll to position [637, 0]
type textarea "PAGO POR ENFERMERIA EN DOMICILIO CORRESPONDIENTE MES: [DATE], FORMA DE PAGO: TR…"
click at [167, 272] on span "Seleccionar tipo" at bounding box center [470, 274] width 694 height 10
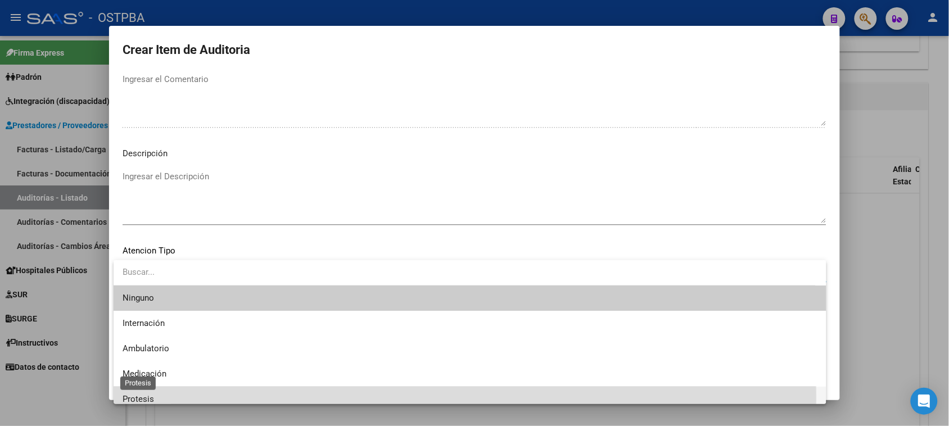
click at [136, 397] on span "Protesis" at bounding box center [138, 399] width 31 height 10
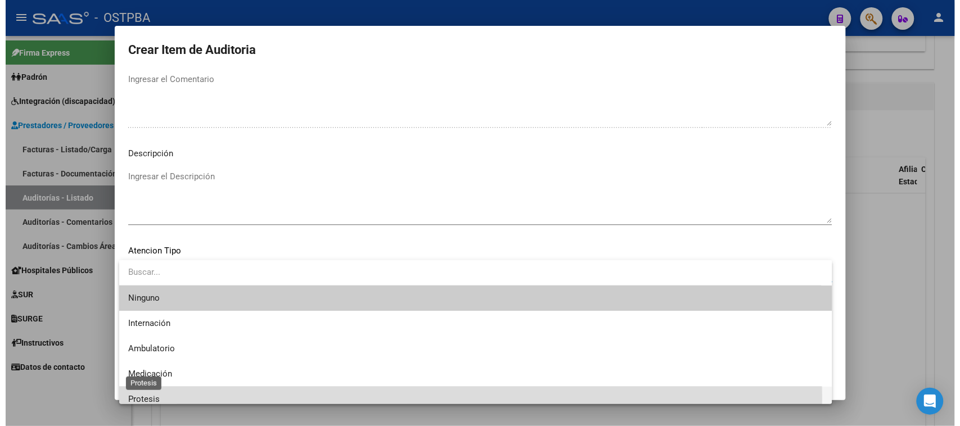
scroll to position [7, 0]
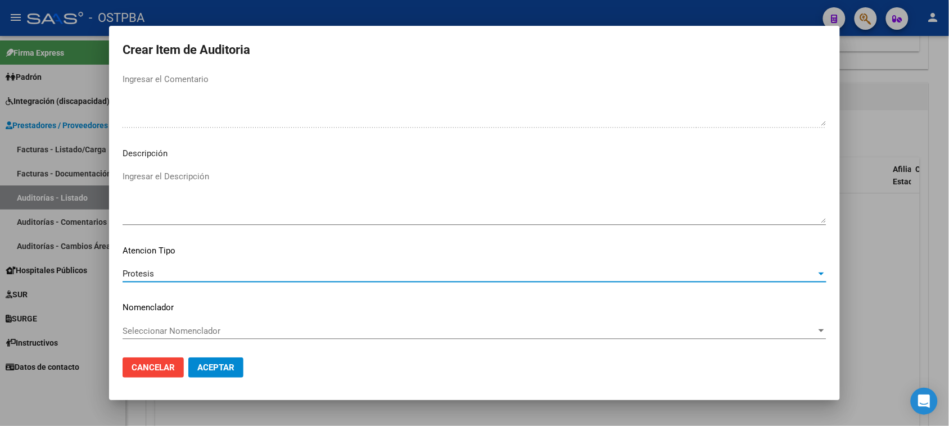
click at [223, 361] on button "Aceptar" at bounding box center [215, 368] width 55 height 20
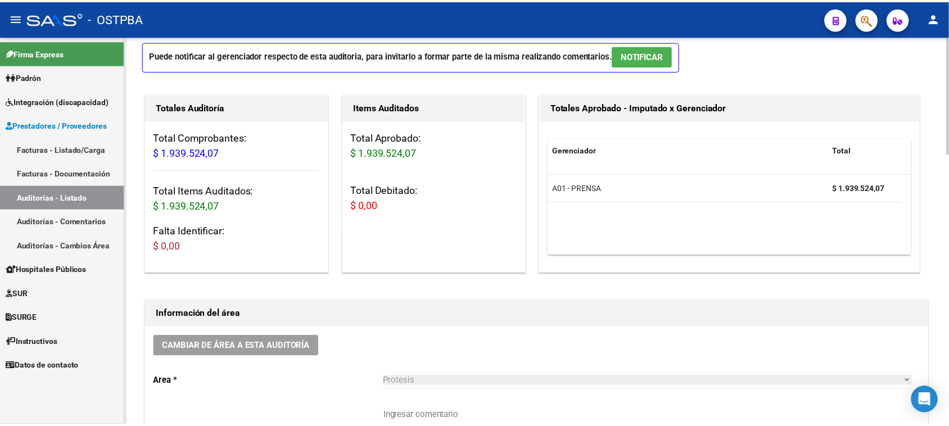
scroll to position [0, 0]
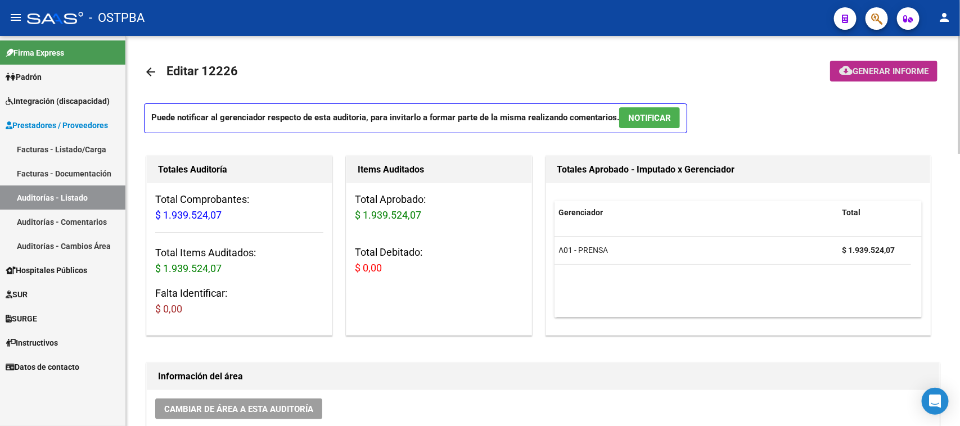
click at [879, 66] on span "Generar informe" at bounding box center [890, 71] width 76 height 10
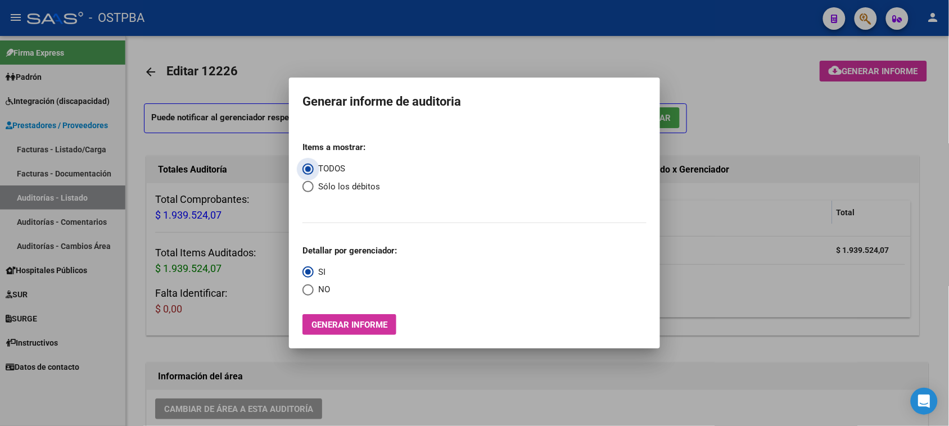
click at [343, 320] on span "Generar informe" at bounding box center [349, 325] width 76 height 10
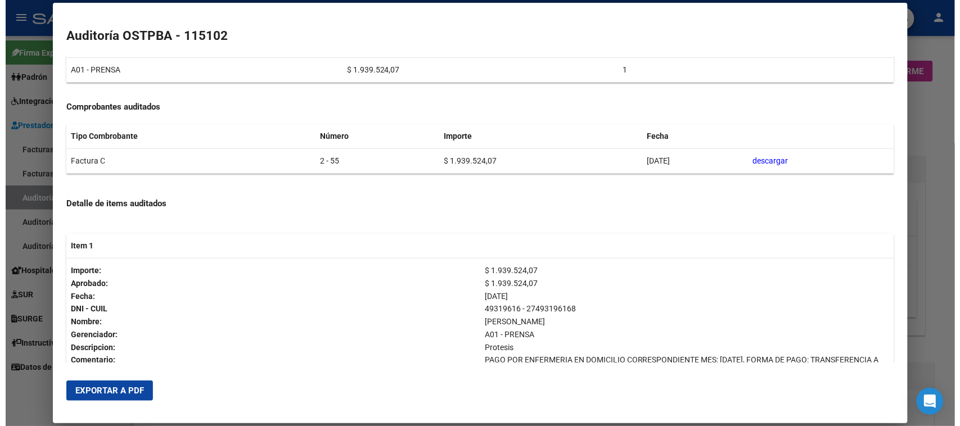
scroll to position [141, 0]
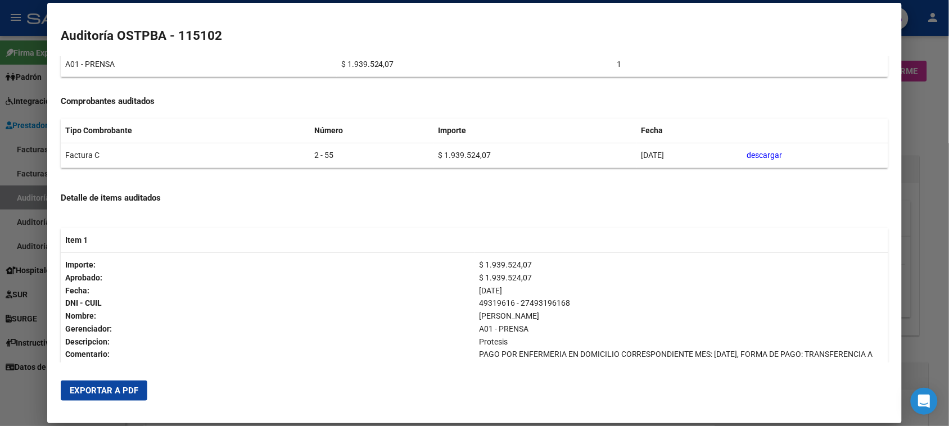
click at [119, 389] on span "Exportar a PDF" at bounding box center [104, 391] width 69 height 10
click at [8, 97] on div at bounding box center [474, 213] width 949 height 426
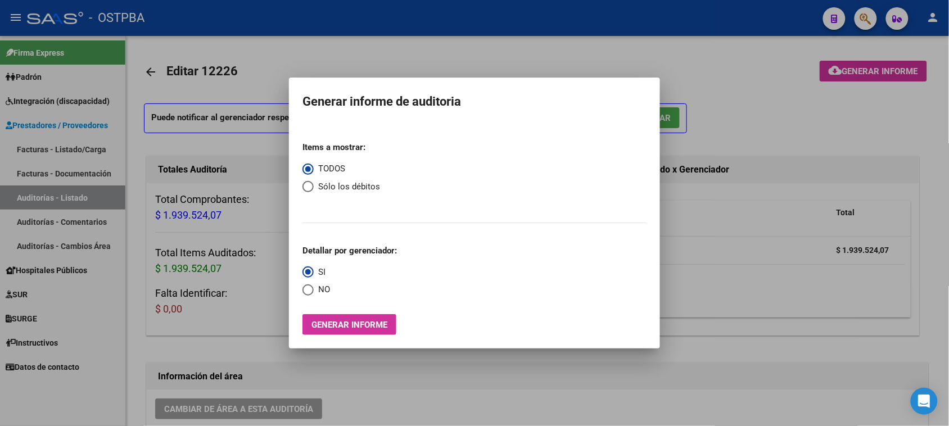
click at [805, 128] on div at bounding box center [474, 213] width 949 height 426
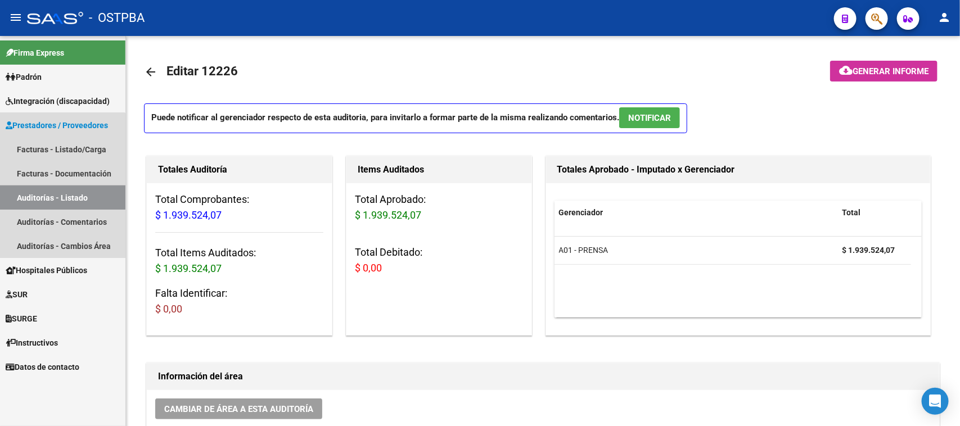
click at [38, 195] on link "Auditorías - Listado" at bounding box center [62, 197] width 125 height 24
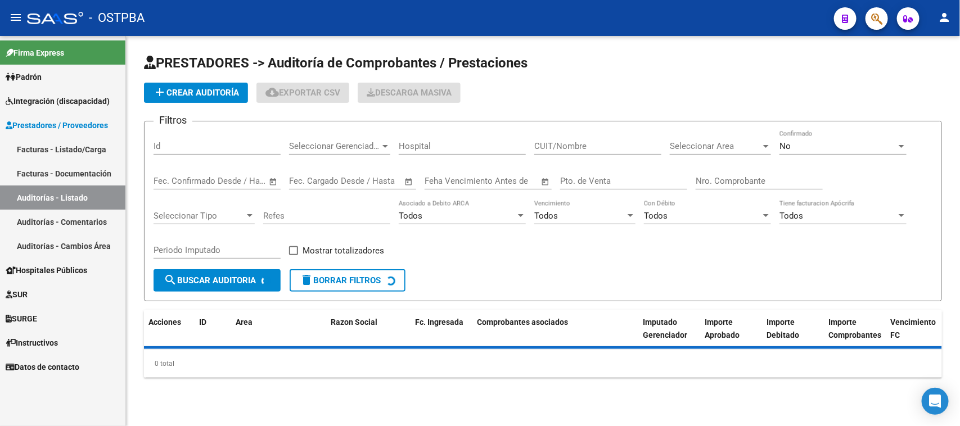
click at [159, 142] on input "Id" at bounding box center [216, 146] width 127 height 10
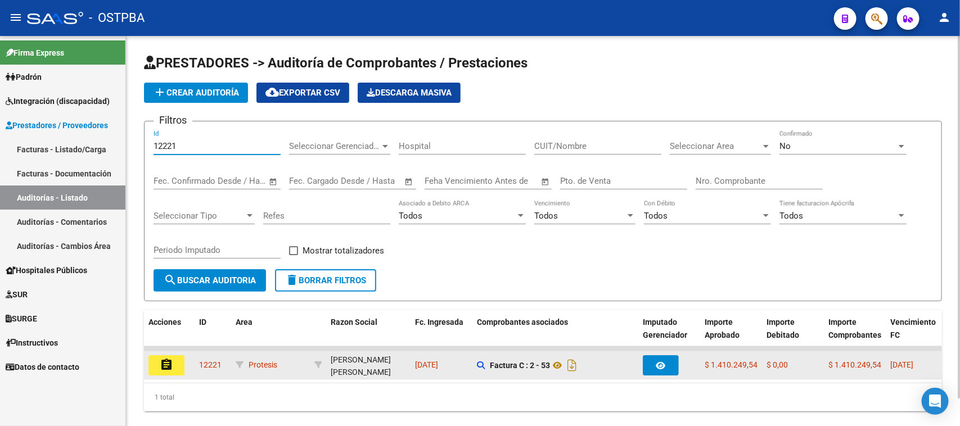
type input "12221"
click at [169, 360] on mat-icon "assignment" at bounding box center [166, 364] width 13 height 13
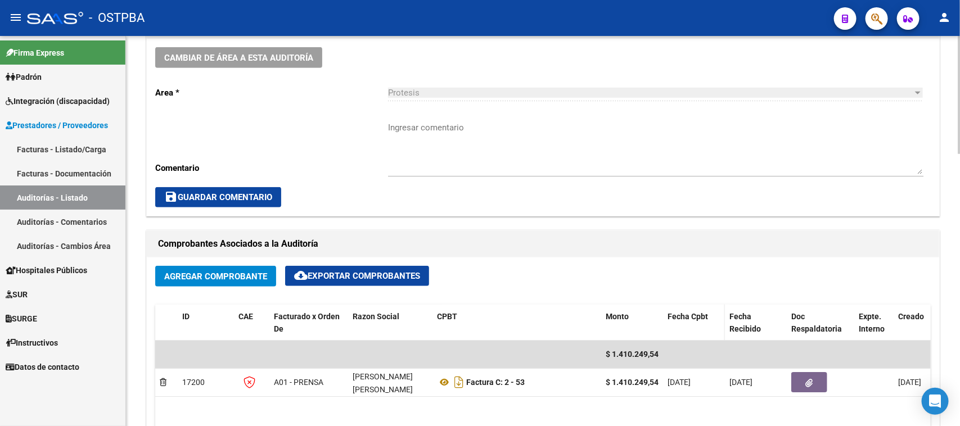
scroll to position [422, 0]
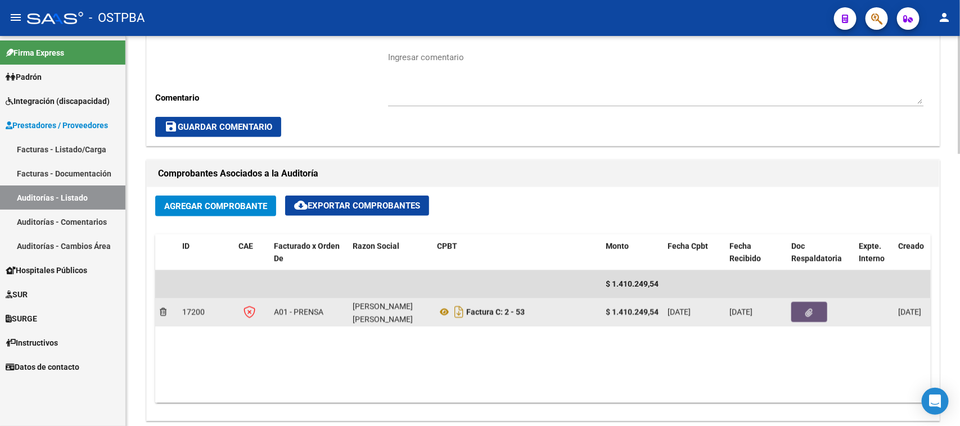
click at [810, 310] on icon "button" at bounding box center [809, 313] width 7 height 8
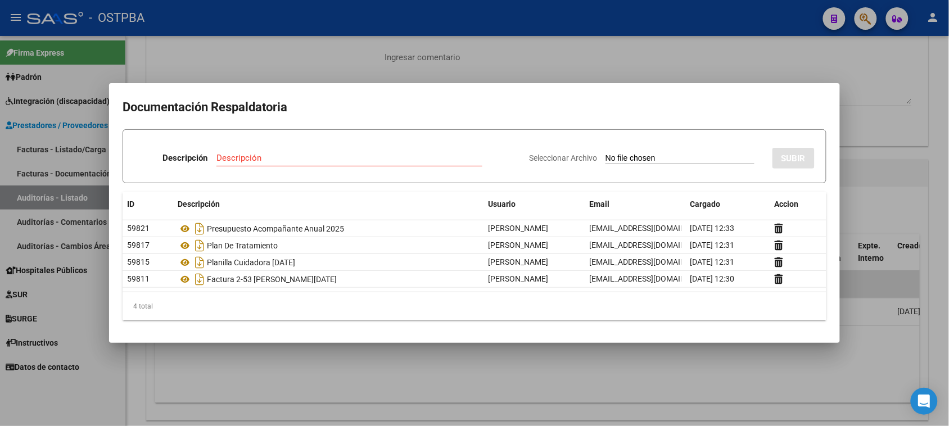
click at [632, 158] on input "Seleccionar Archivo" at bounding box center [679, 158] width 149 height 11
type input "C:\fakepath\[PERSON_NAME], medida cautelar.pdf"
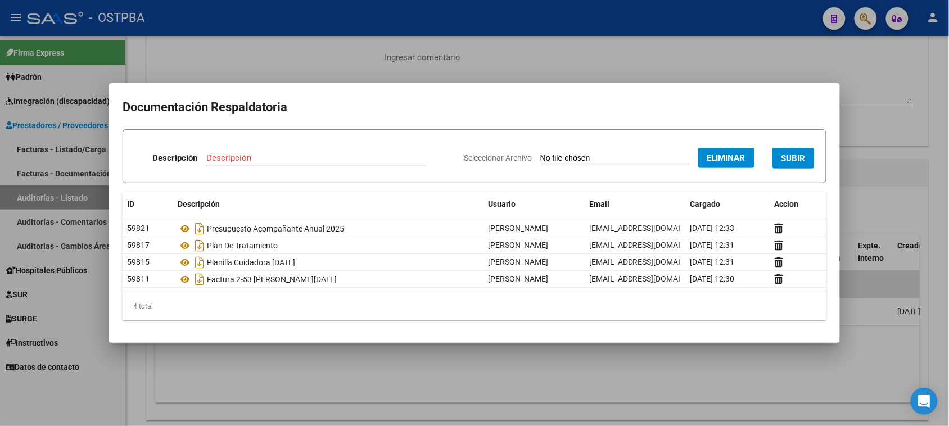
click at [242, 159] on input "Descripción" at bounding box center [316, 158] width 221 height 10
type input "[PERSON_NAME] MEDIDA CAUTELAR"
click at [795, 156] on span "SUBIR" at bounding box center [793, 158] width 24 height 10
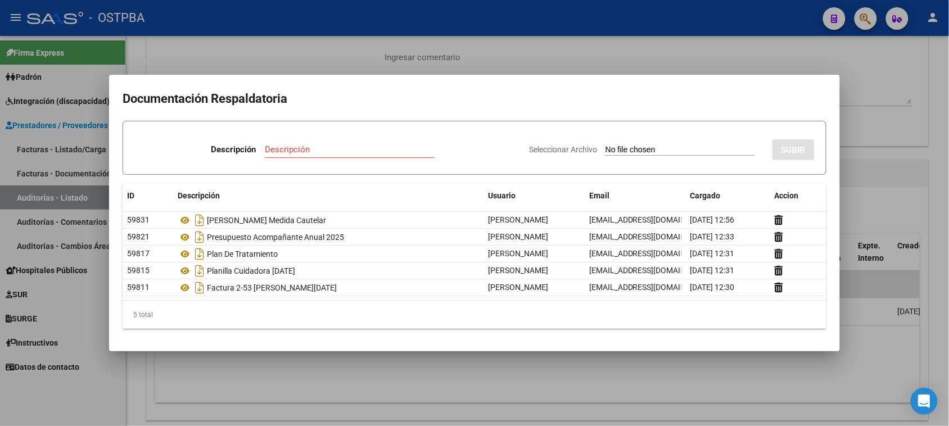
click at [305, 374] on div at bounding box center [474, 213] width 949 height 426
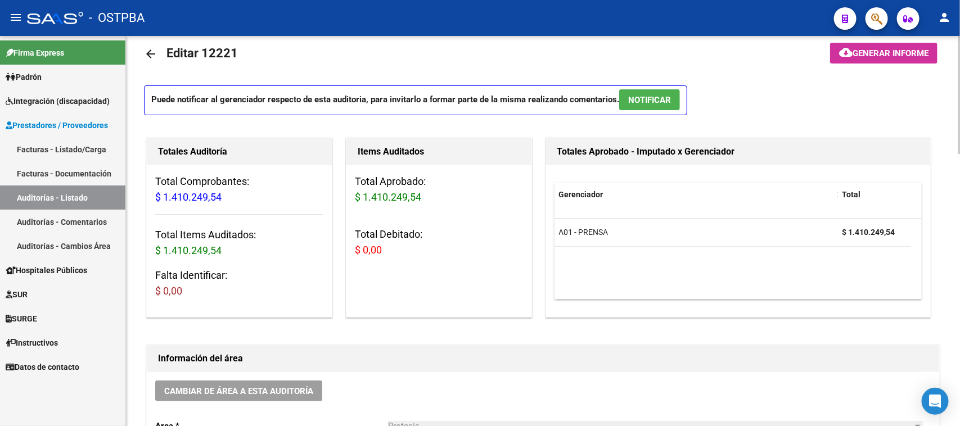
scroll to position [0, 0]
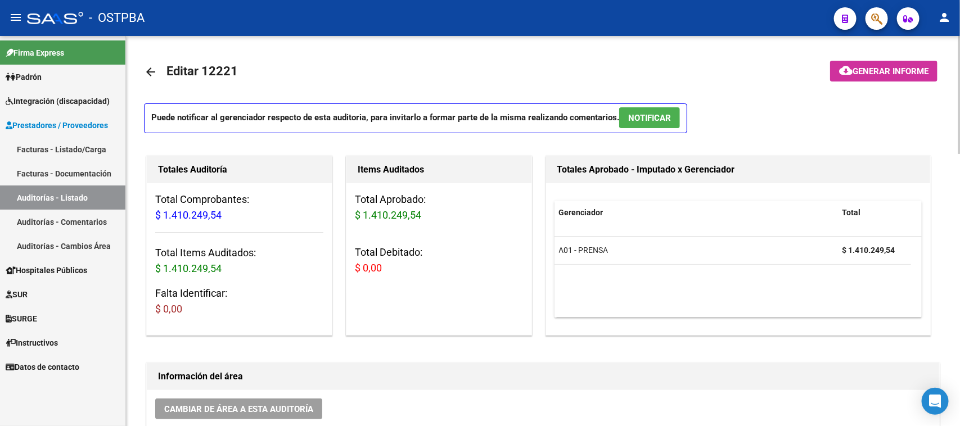
click at [149, 67] on mat-icon "arrow_back" at bounding box center [150, 71] width 13 height 13
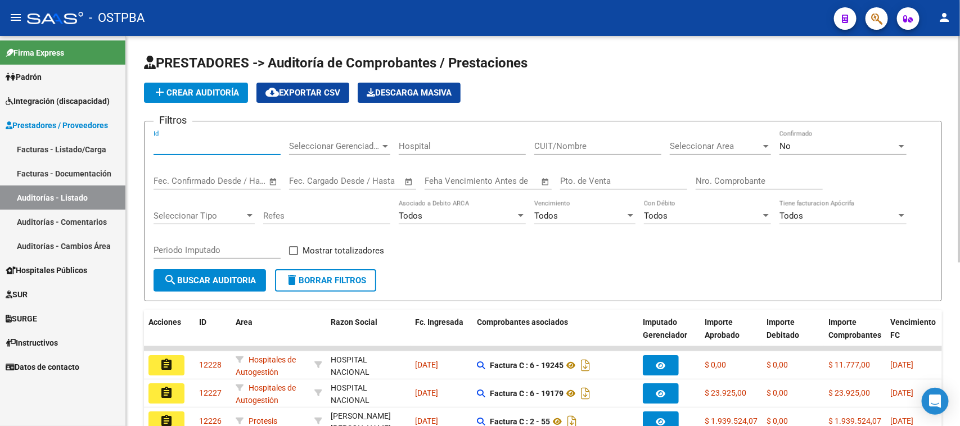
click at [194, 141] on input "Id" at bounding box center [216, 146] width 127 height 10
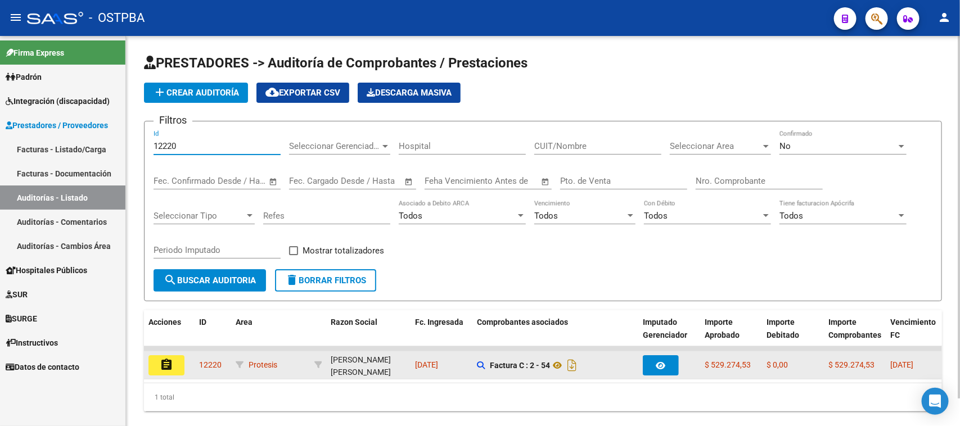
type input "12220"
click at [167, 365] on mat-icon "assignment" at bounding box center [166, 364] width 13 height 13
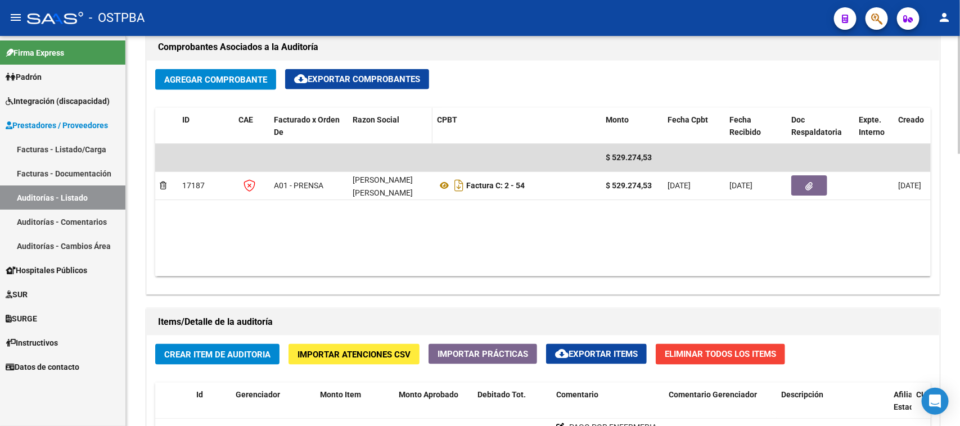
scroll to position [562, 0]
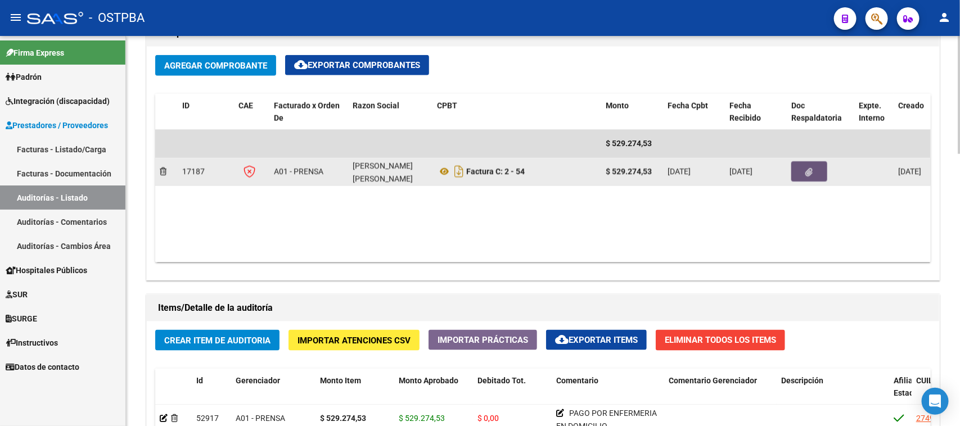
click at [807, 168] on icon "button" at bounding box center [809, 172] width 7 height 8
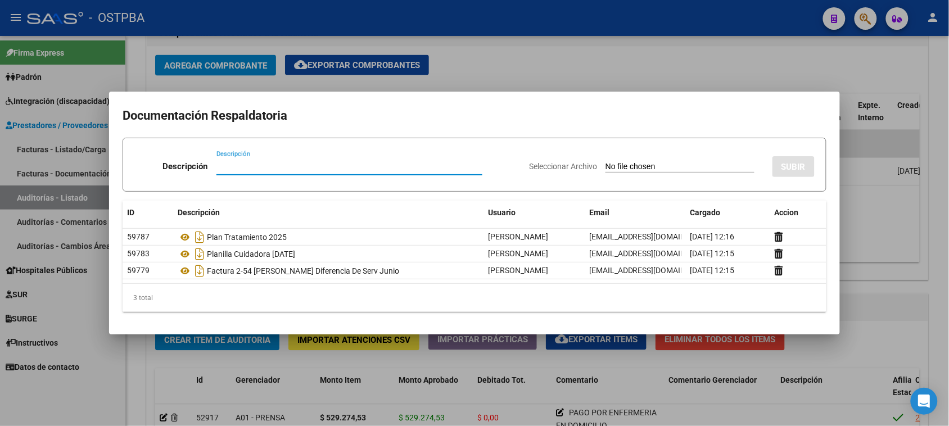
click at [633, 165] on input "Seleccionar Archivo" at bounding box center [679, 167] width 149 height 11
type input "C:\fakepath\[PERSON_NAME], medida cautelar.pdf"
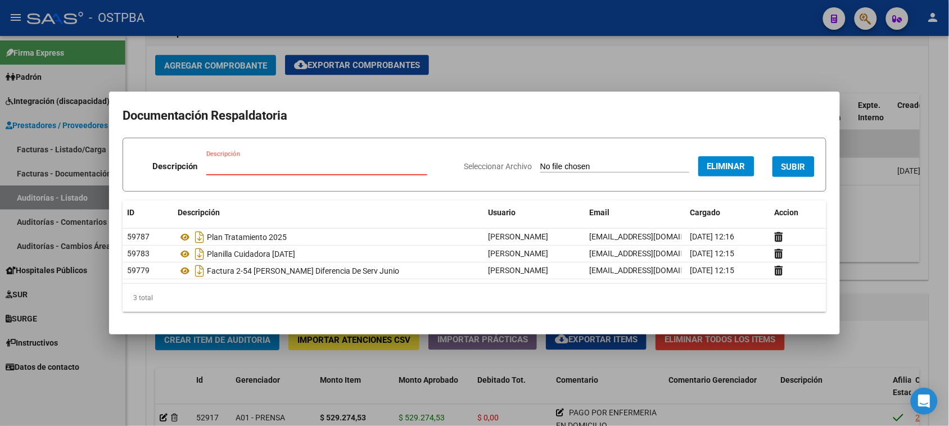
click at [268, 165] on input "Descripción" at bounding box center [316, 166] width 221 height 10
type input "[PERSON_NAME] MEDIDA CAUTELAR"
click at [788, 166] on span "SUBIR" at bounding box center [793, 167] width 24 height 10
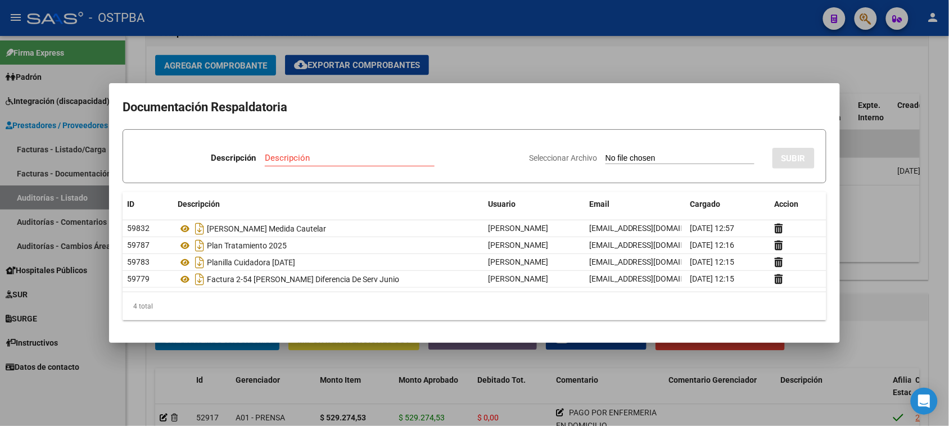
click at [518, 60] on div at bounding box center [474, 213] width 949 height 426
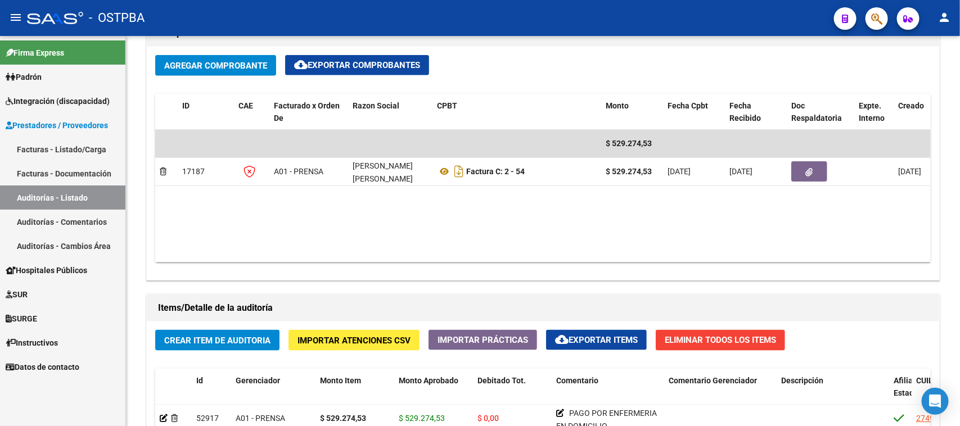
click at [65, 192] on link "Auditorías - Listado" at bounding box center [62, 197] width 125 height 24
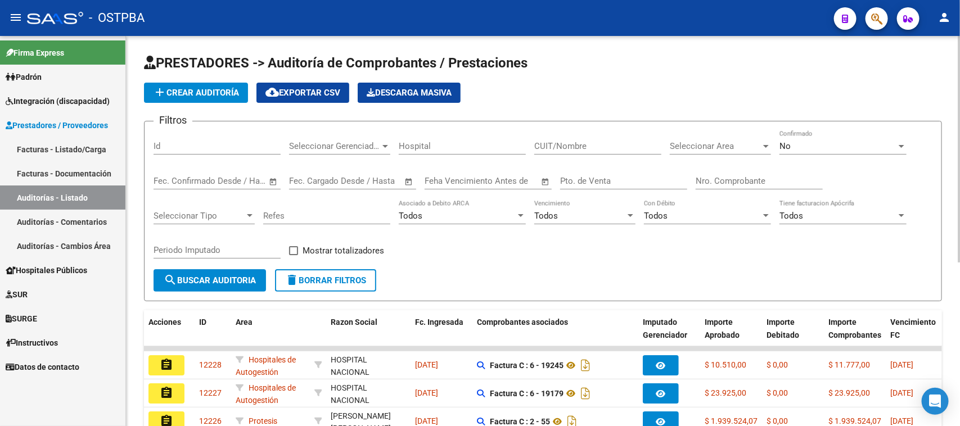
click at [212, 148] on input "Id" at bounding box center [216, 146] width 127 height 10
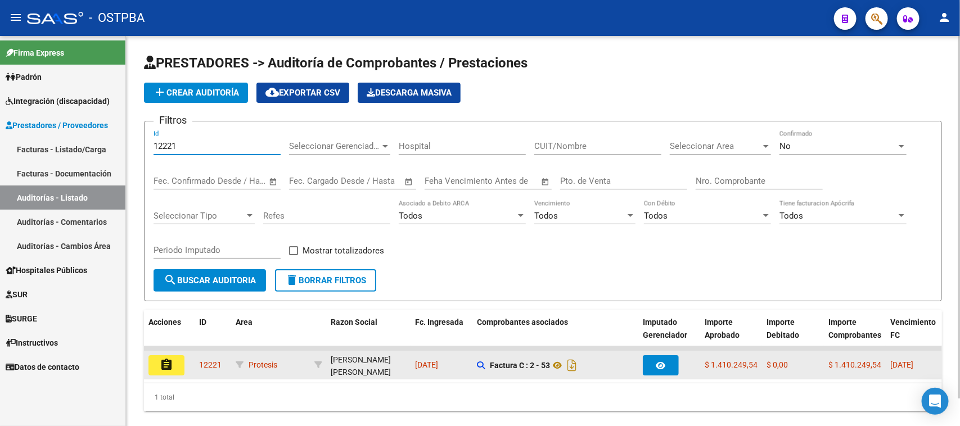
type input "12221"
click at [164, 364] on mat-icon "assignment" at bounding box center [166, 364] width 13 height 13
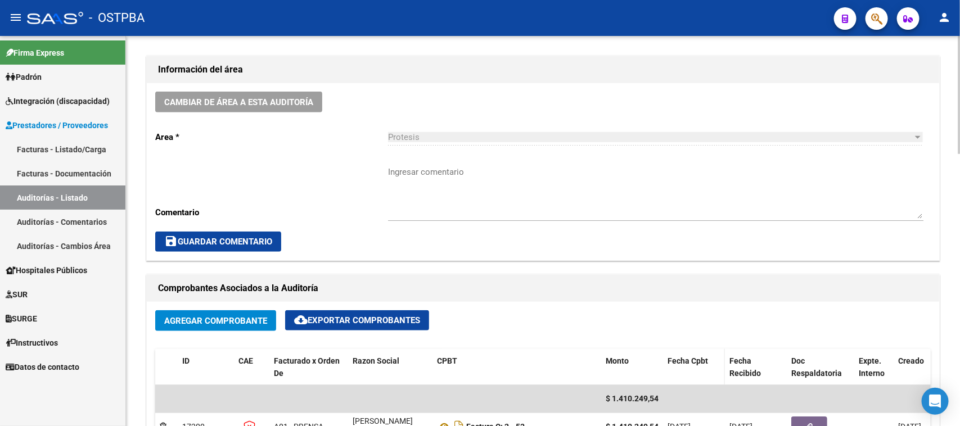
scroll to position [351, 0]
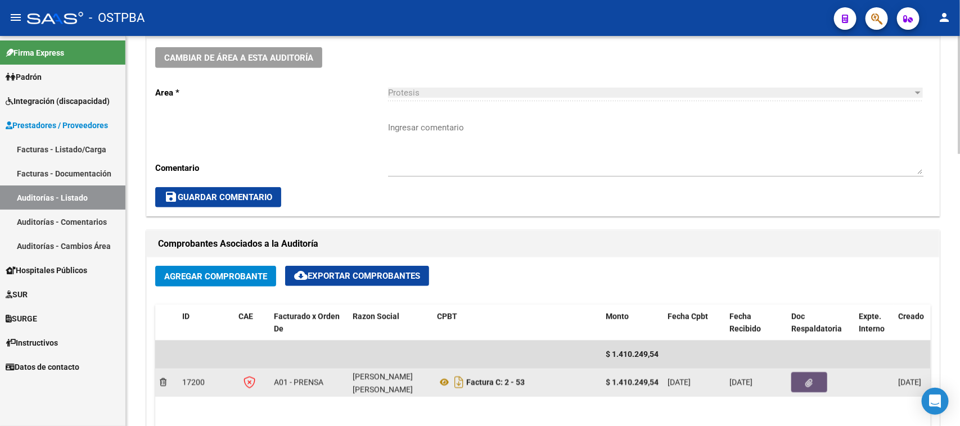
click at [803, 378] on button "button" at bounding box center [809, 382] width 36 height 20
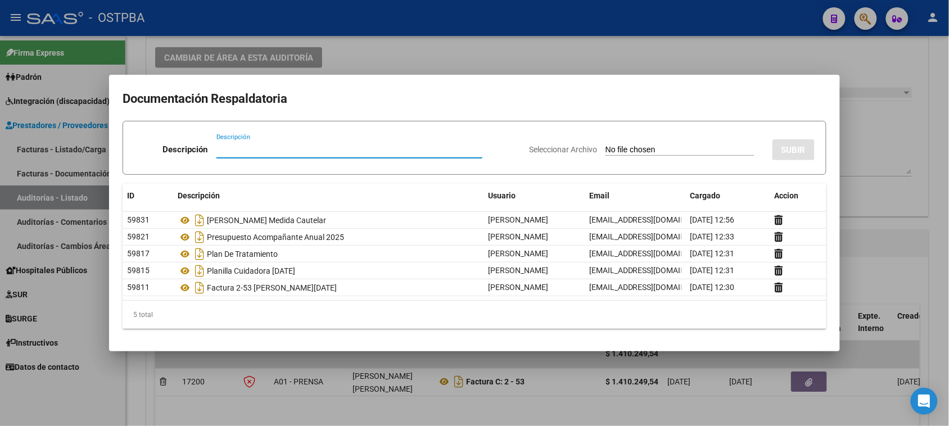
click at [929, 113] on div at bounding box center [474, 213] width 949 height 426
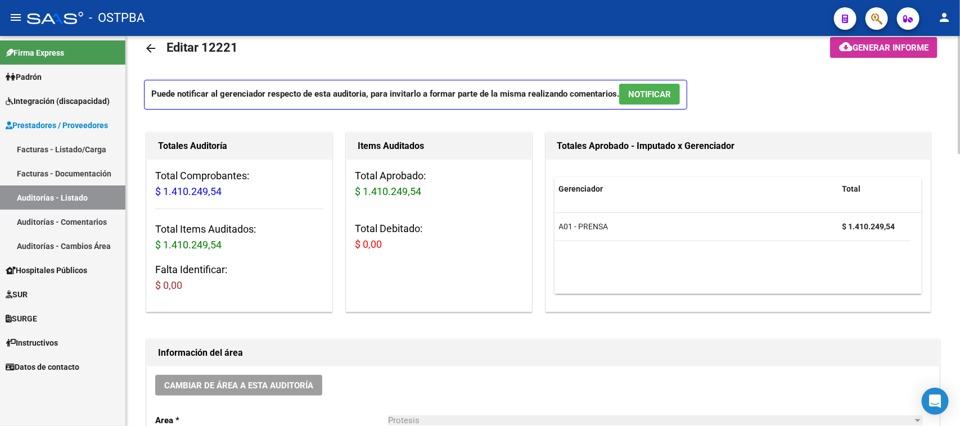
scroll to position [0, 0]
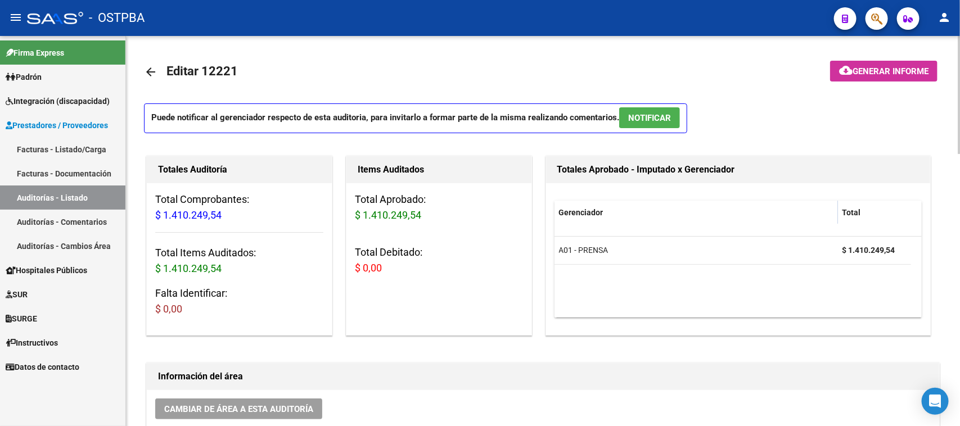
click at [153, 69] on mat-icon "arrow_back" at bounding box center [150, 71] width 13 height 13
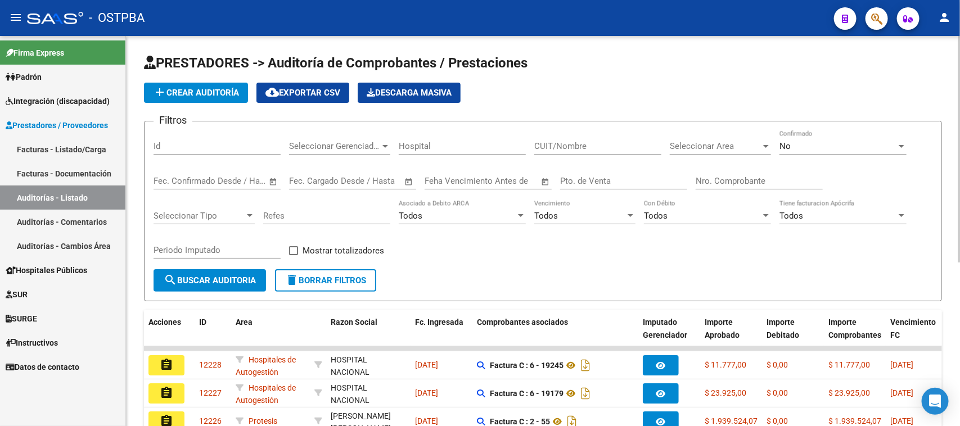
click at [183, 91] on span "add Crear Auditoría" at bounding box center [196, 93] width 86 height 10
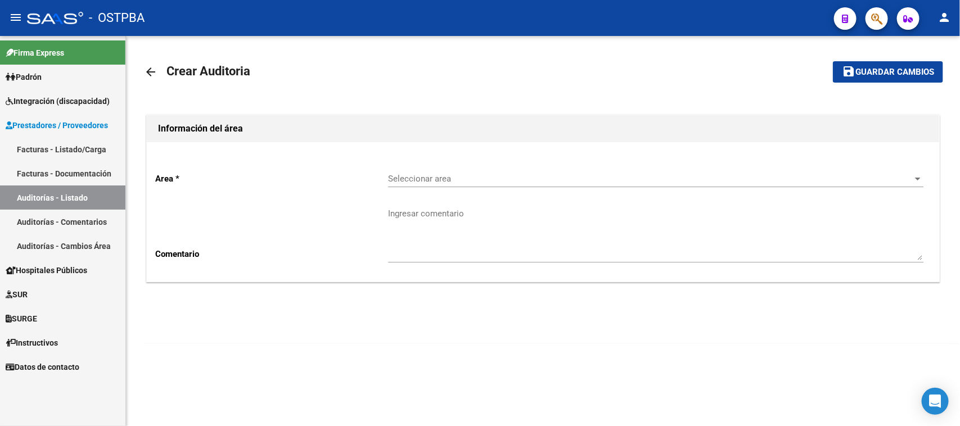
click at [151, 73] on mat-icon "arrow_back" at bounding box center [150, 71] width 13 height 13
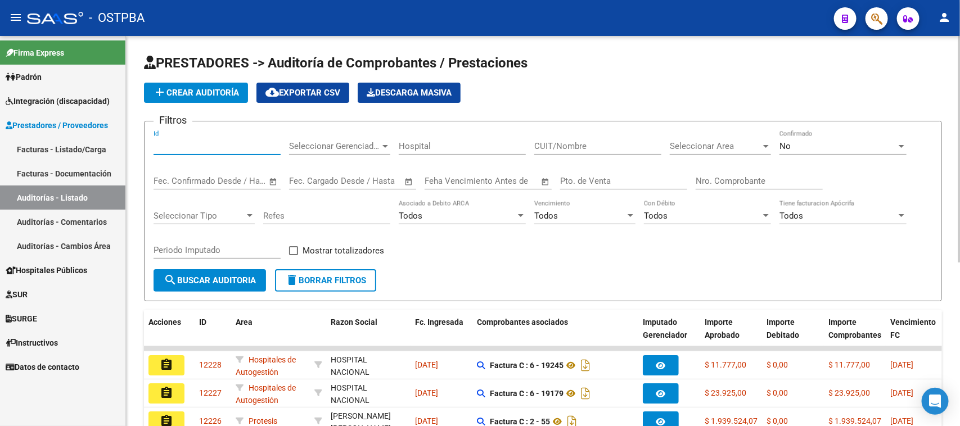
click at [179, 144] on input "Id" at bounding box center [216, 146] width 127 height 10
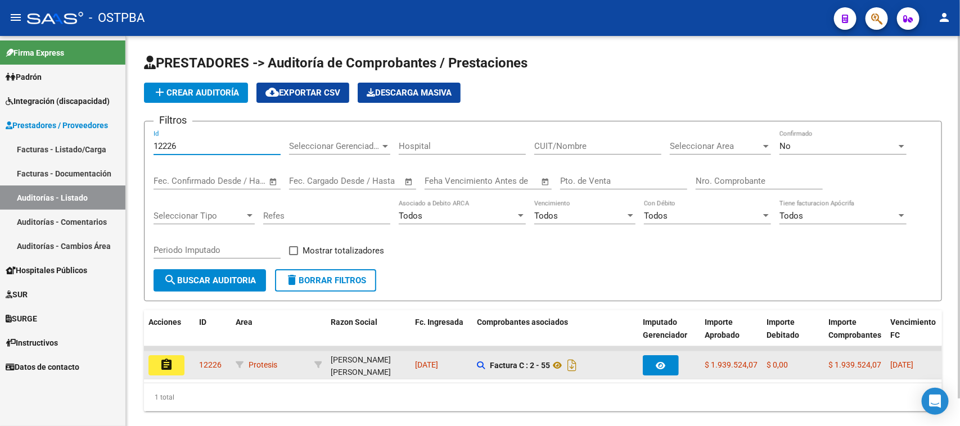
type input "12226"
click at [169, 358] on mat-icon "assignment" at bounding box center [166, 364] width 13 height 13
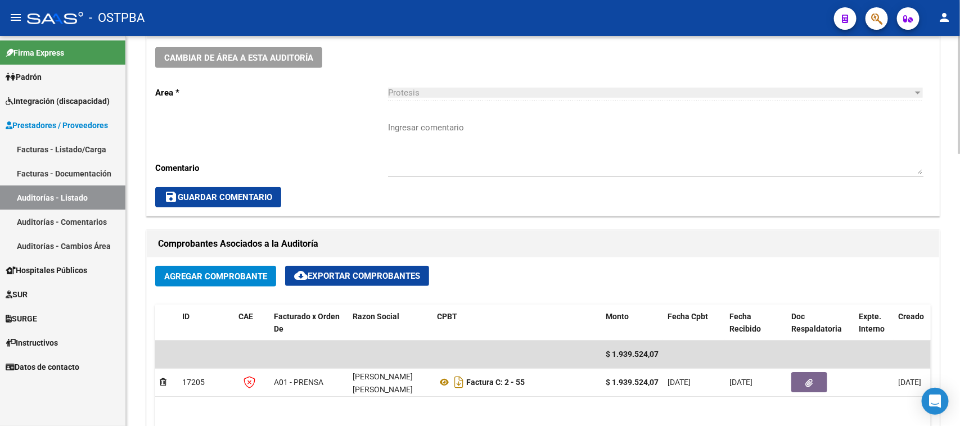
scroll to position [422, 0]
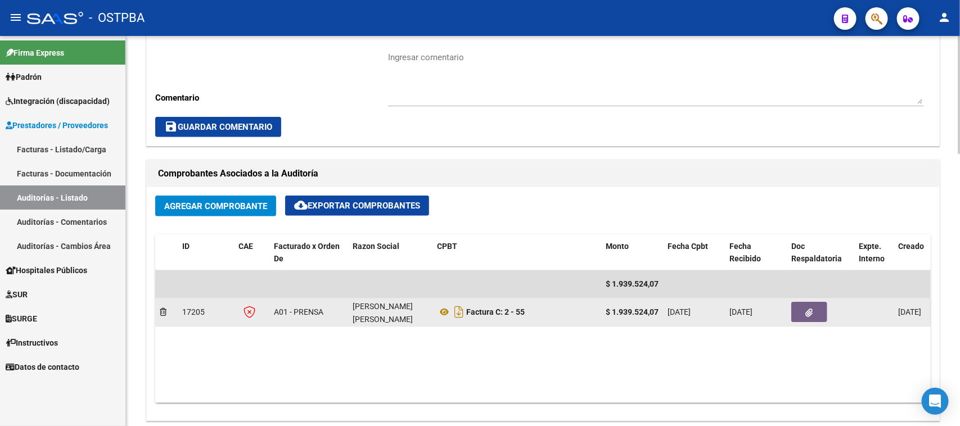
click at [806, 309] on icon "button" at bounding box center [809, 313] width 7 height 8
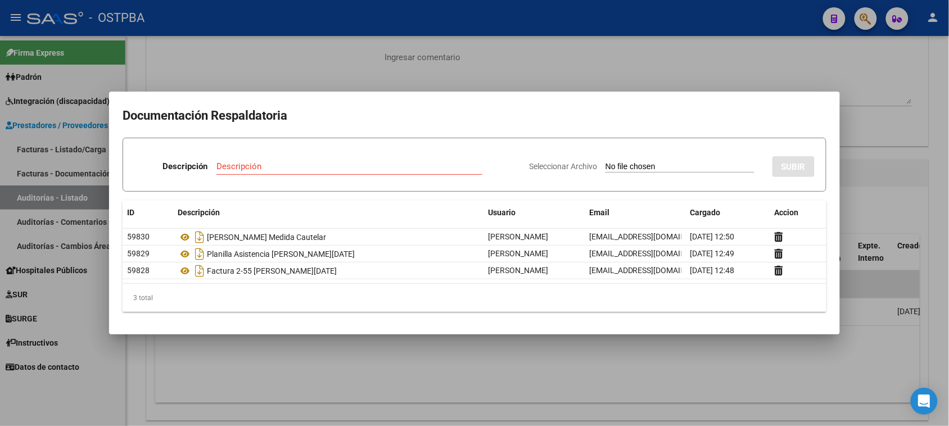
click at [627, 166] on input "Seleccionar Archivo" at bounding box center [679, 167] width 149 height 11
type input "C:\fakepath\PRESUPUESTO ACOMPAÑANTE ANUAL 2025.pdf"
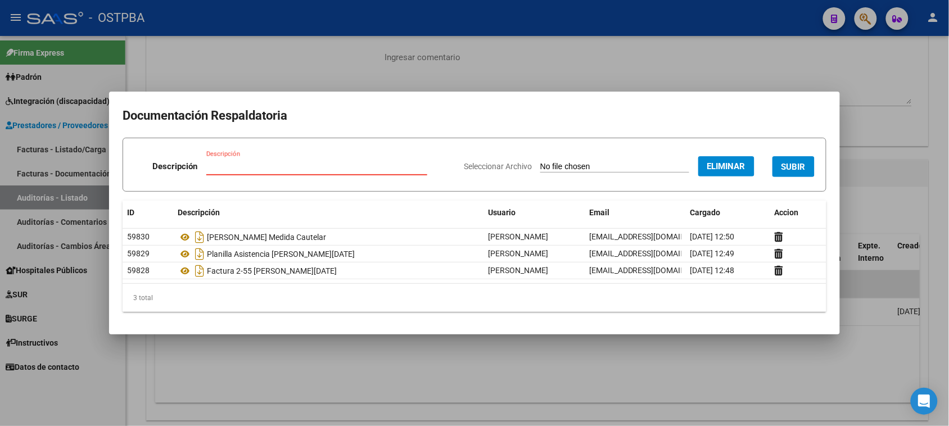
click at [271, 165] on input "Descripción" at bounding box center [316, 166] width 221 height 10
type input "PRESUPUESTO ACOMPAÑANTE ANUAL 2025"
click at [796, 167] on span "SUBIR" at bounding box center [793, 167] width 24 height 10
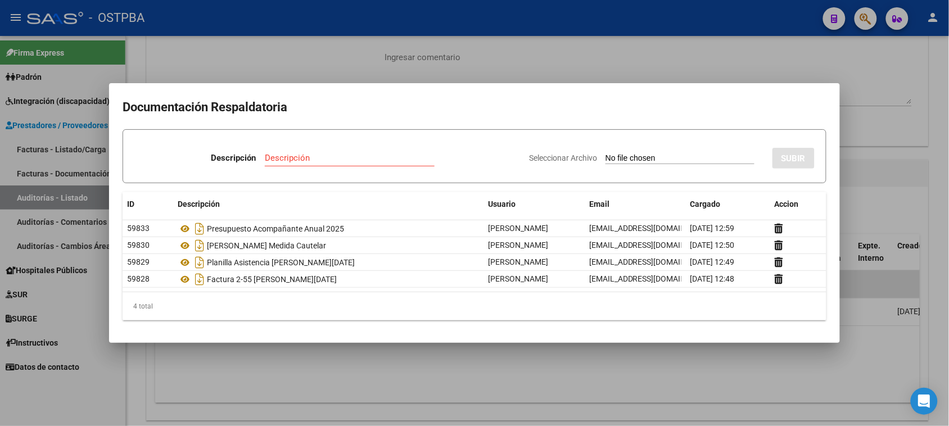
click at [241, 55] on div at bounding box center [474, 213] width 949 height 426
